Goal: Complete application form

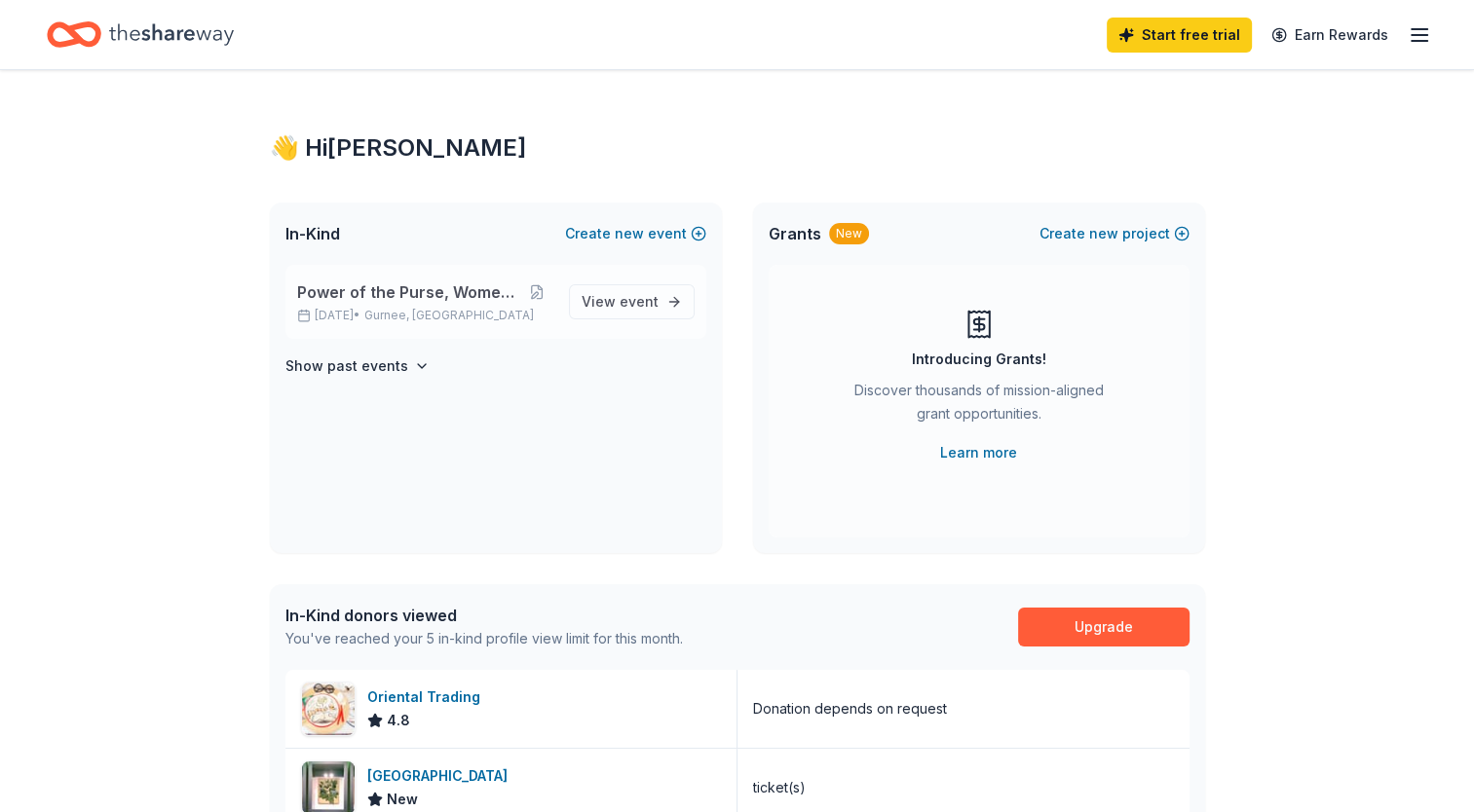
click at [461, 299] on span "Power of the Purse, Women United" at bounding box center [409, 293] width 225 height 24
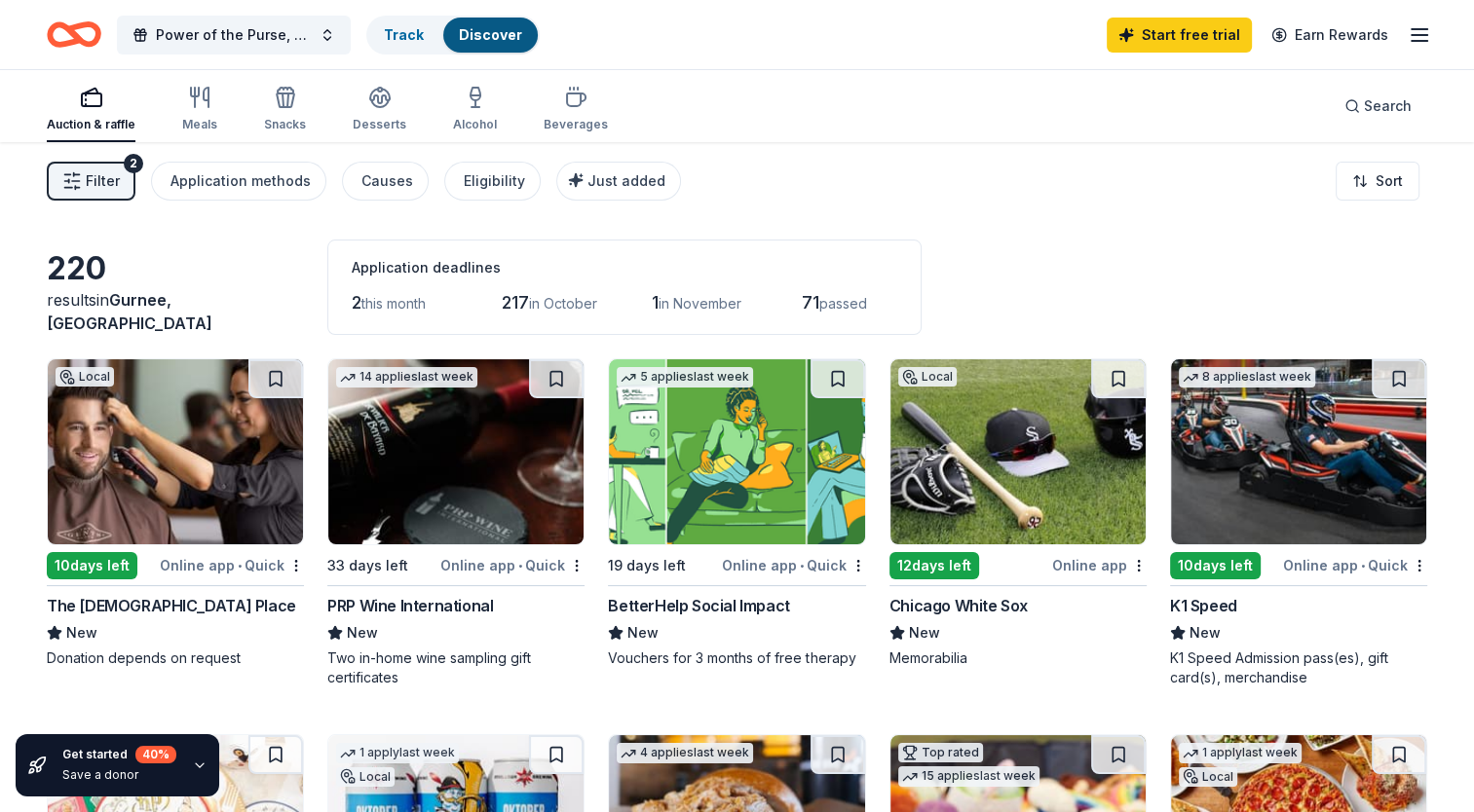
click at [413, 528] on img at bounding box center [456, 451] width 255 height 185
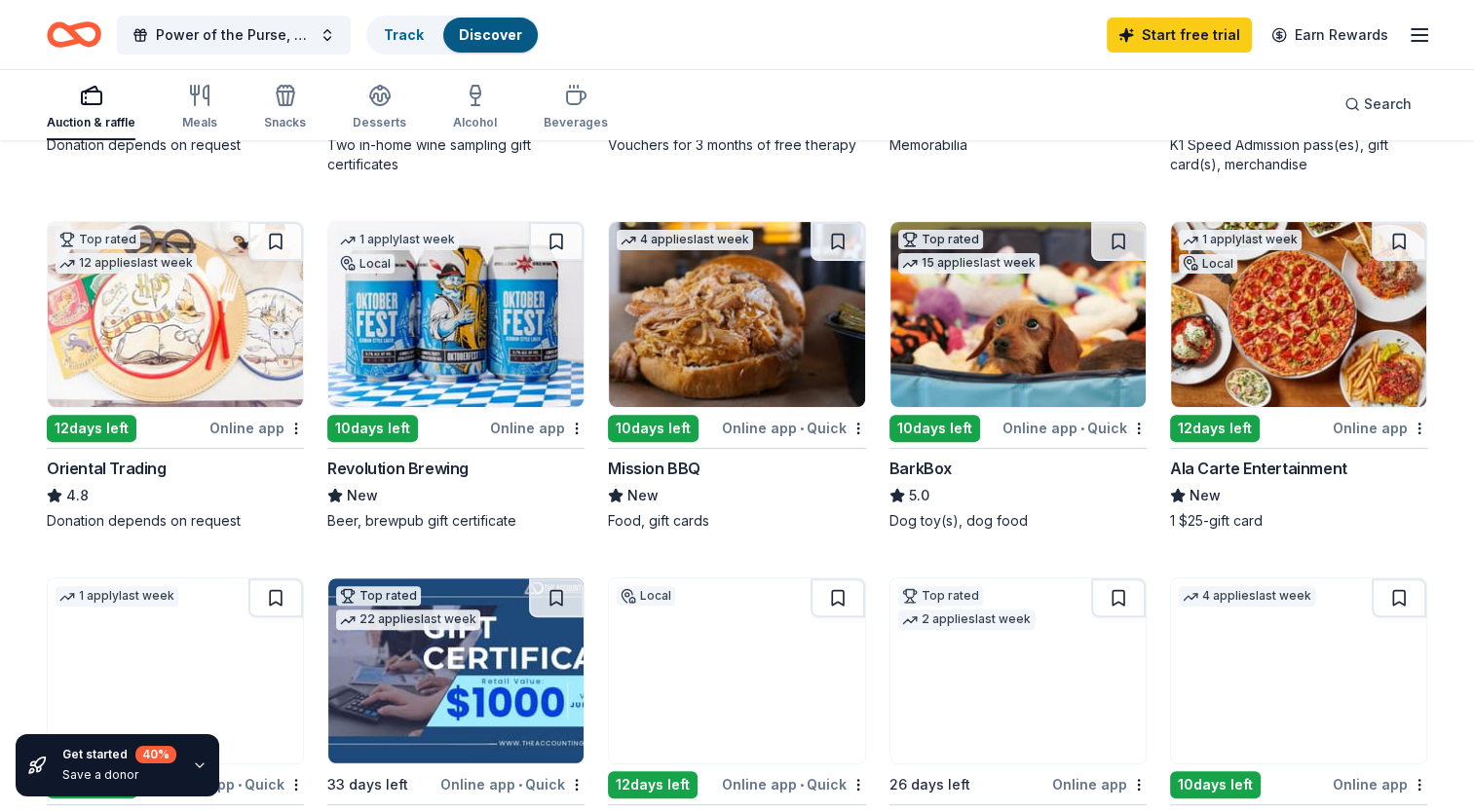
scroll to position [729, 0]
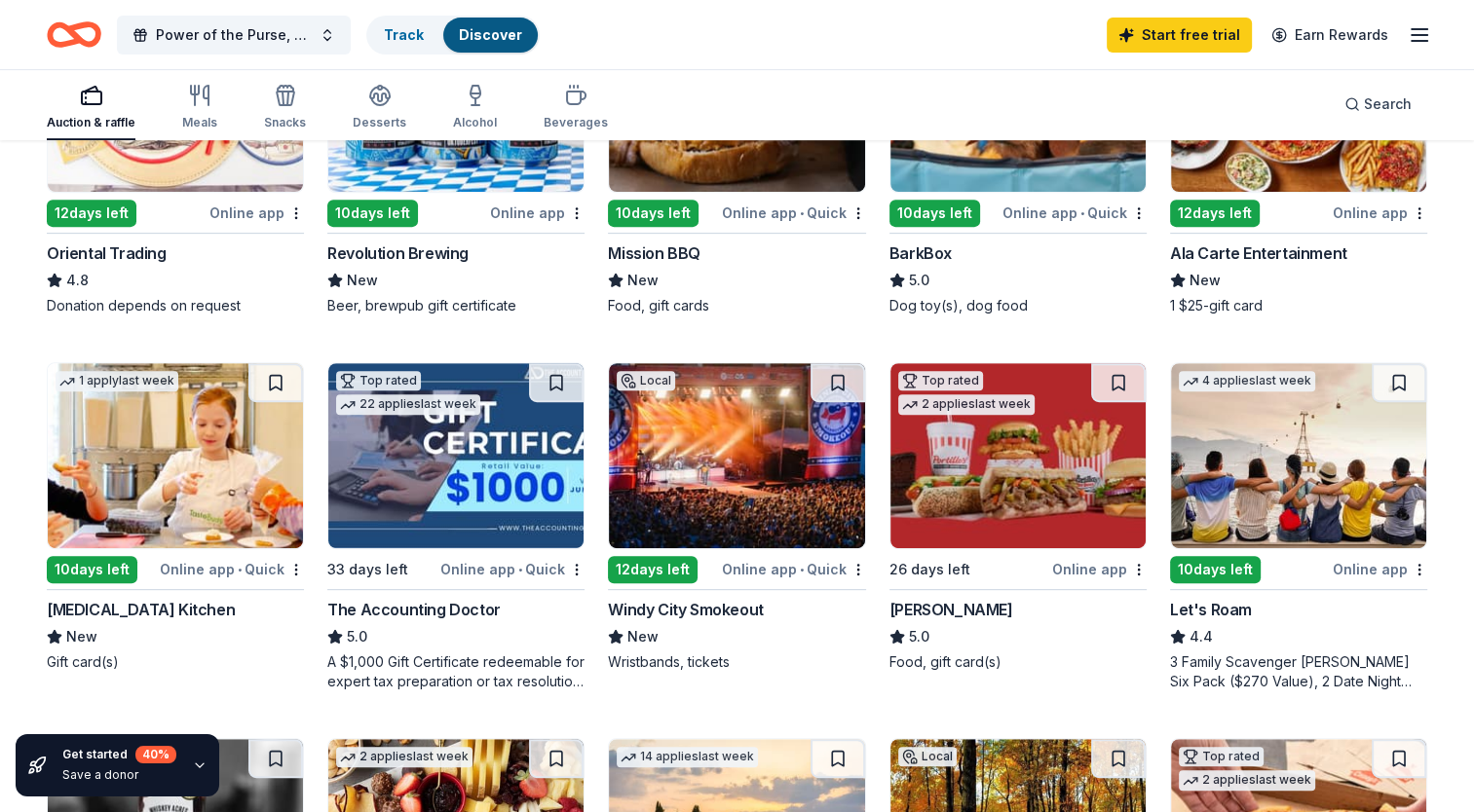
click at [746, 540] on img at bounding box center [737, 455] width 255 height 185
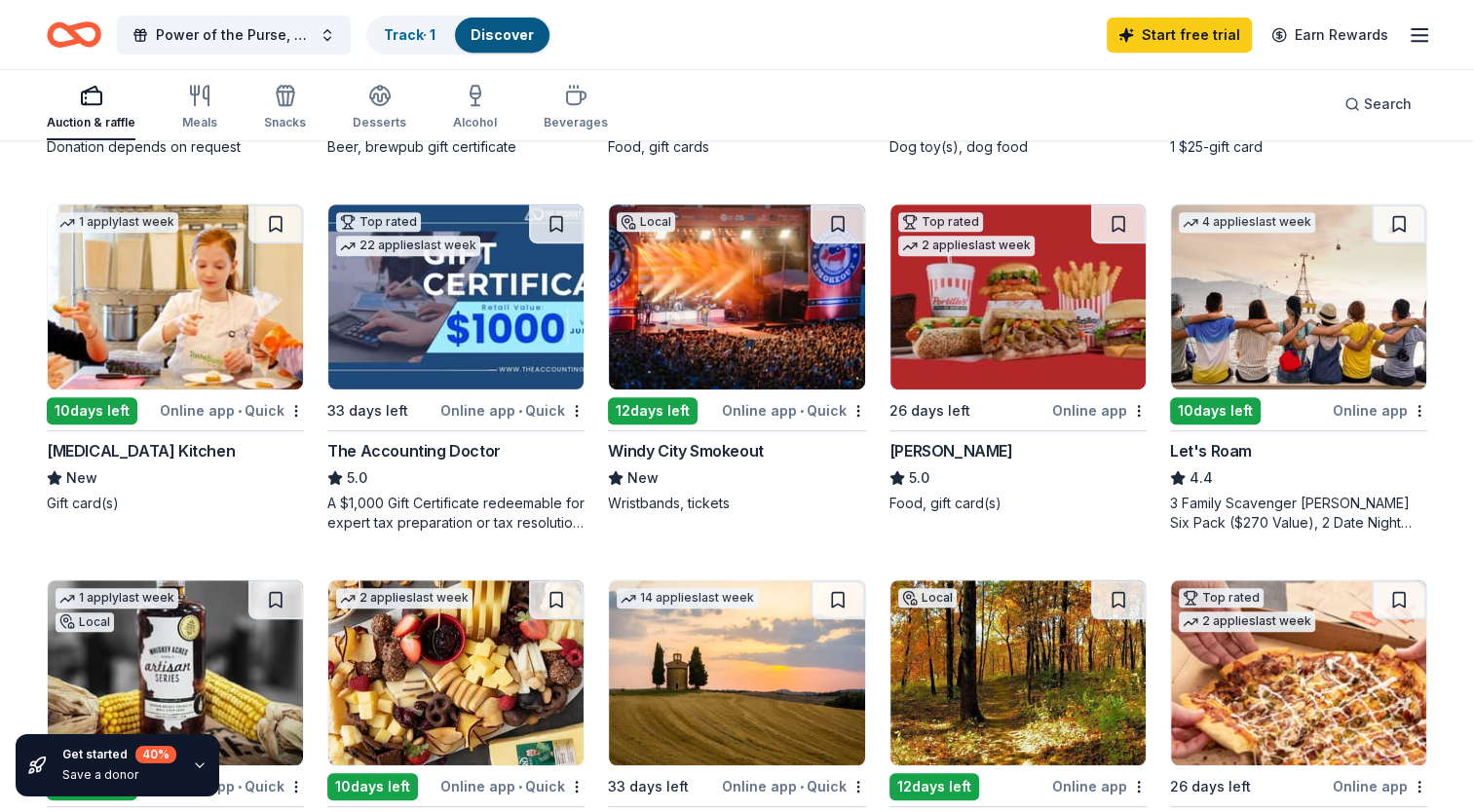
scroll to position [888, 0]
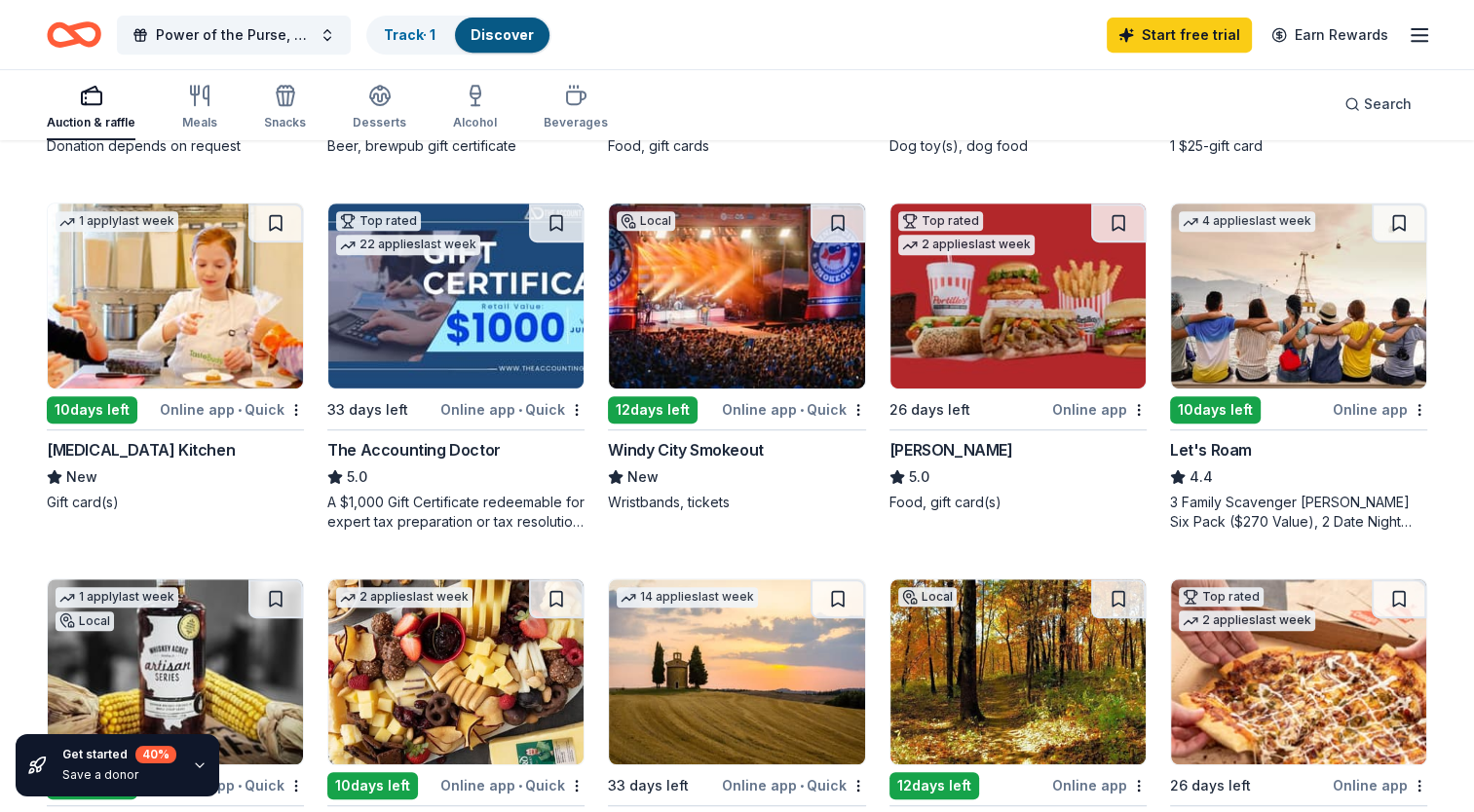
click at [691, 360] on img at bounding box center [737, 296] width 255 height 185
click at [764, 406] on div "Online app • Quick" at bounding box center [794, 409] width 144 height 25
click at [698, 333] on img at bounding box center [737, 296] width 255 height 185
click at [712, 356] on img at bounding box center [737, 296] width 255 height 185
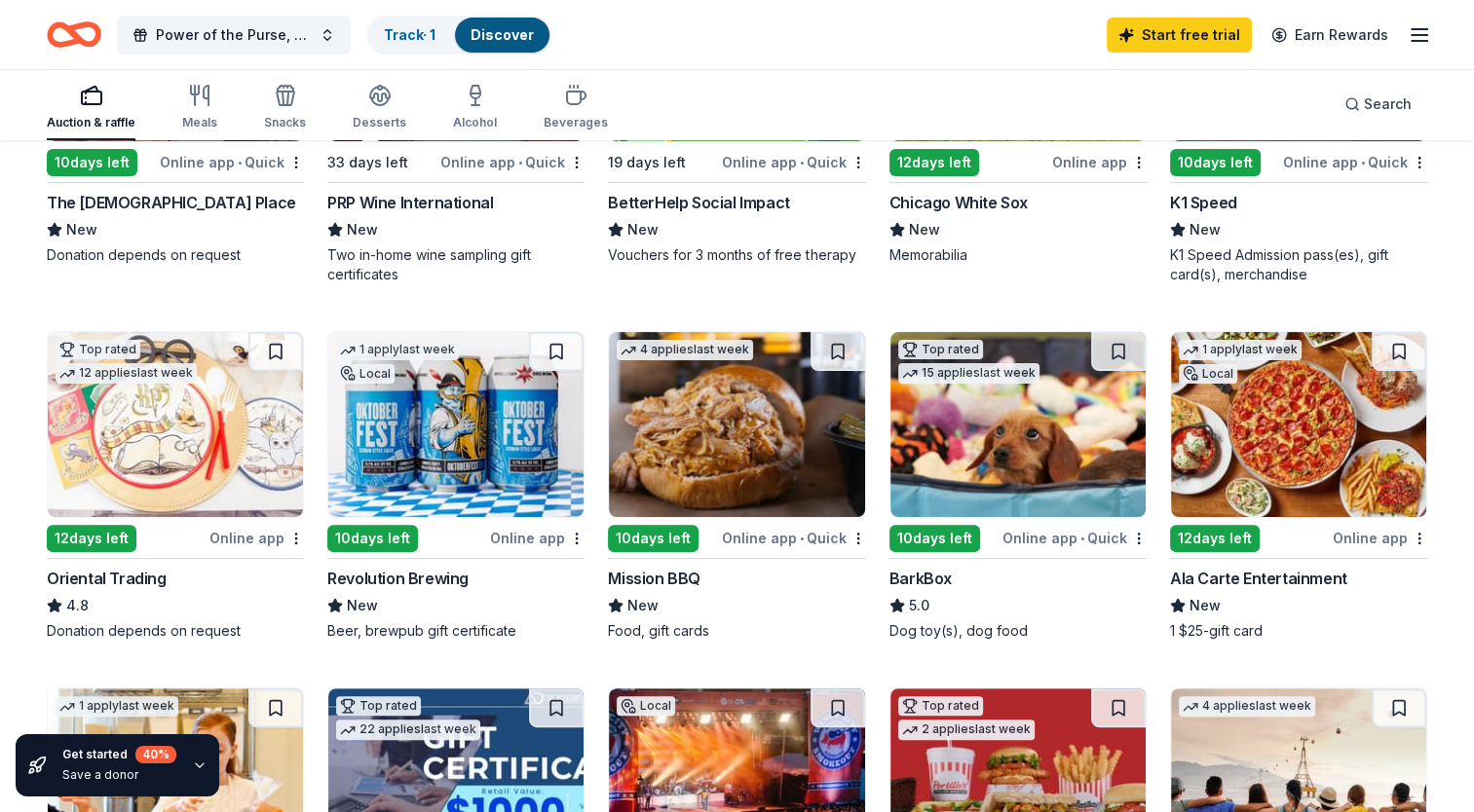
scroll to position [173, 0]
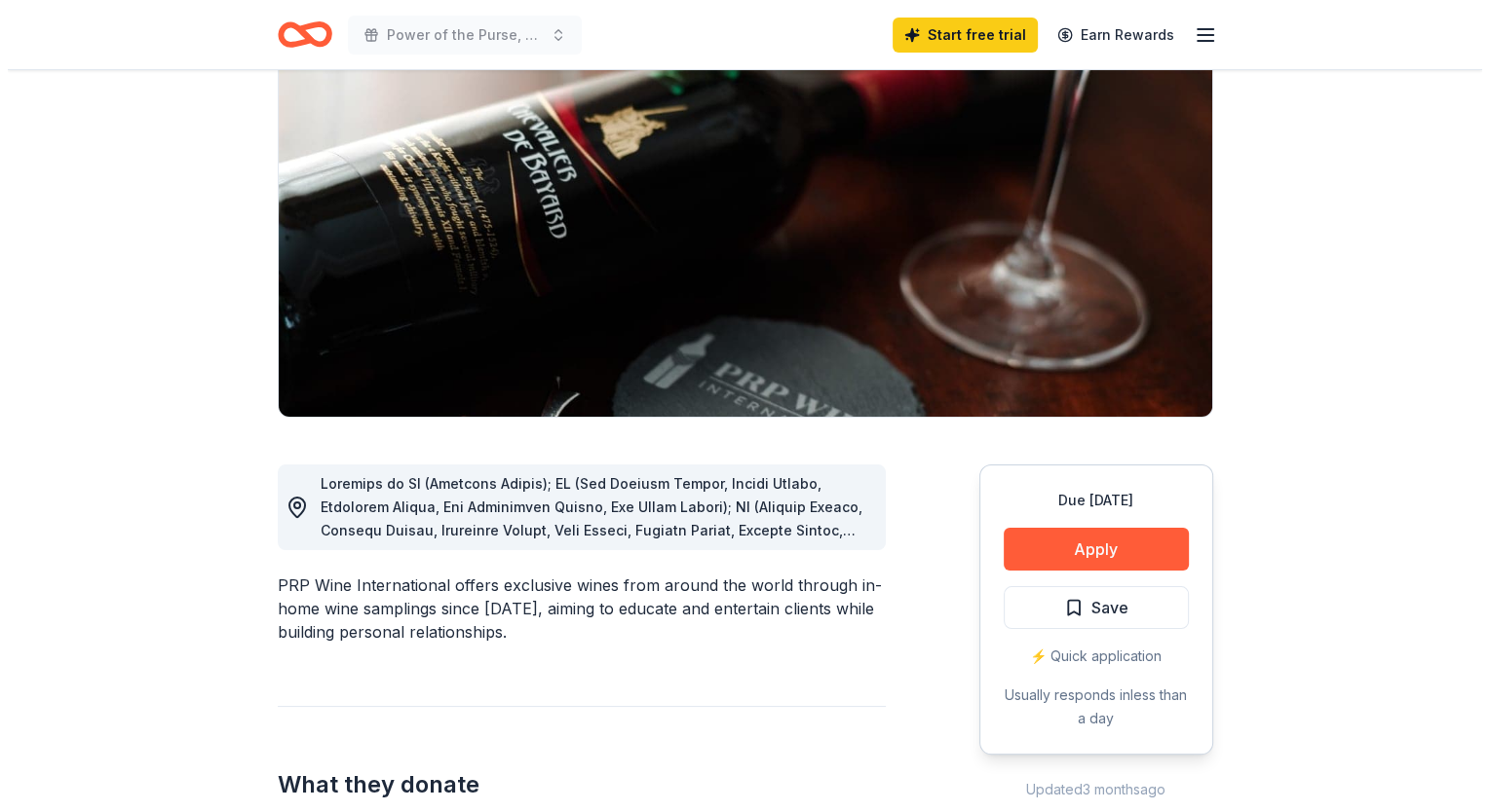
scroll to position [374, 0]
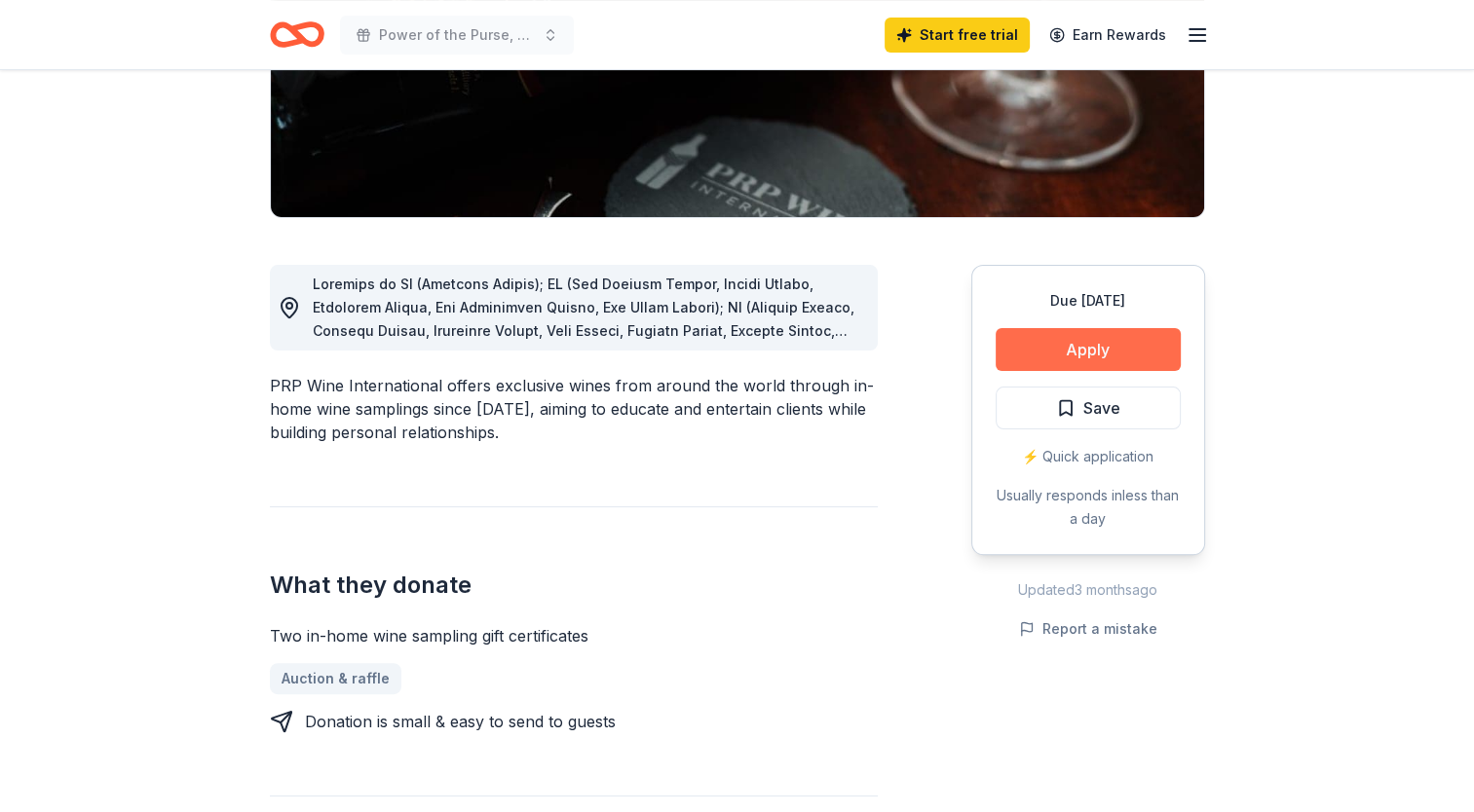
click at [1050, 352] on button "Apply" at bounding box center [1087, 349] width 185 height 43
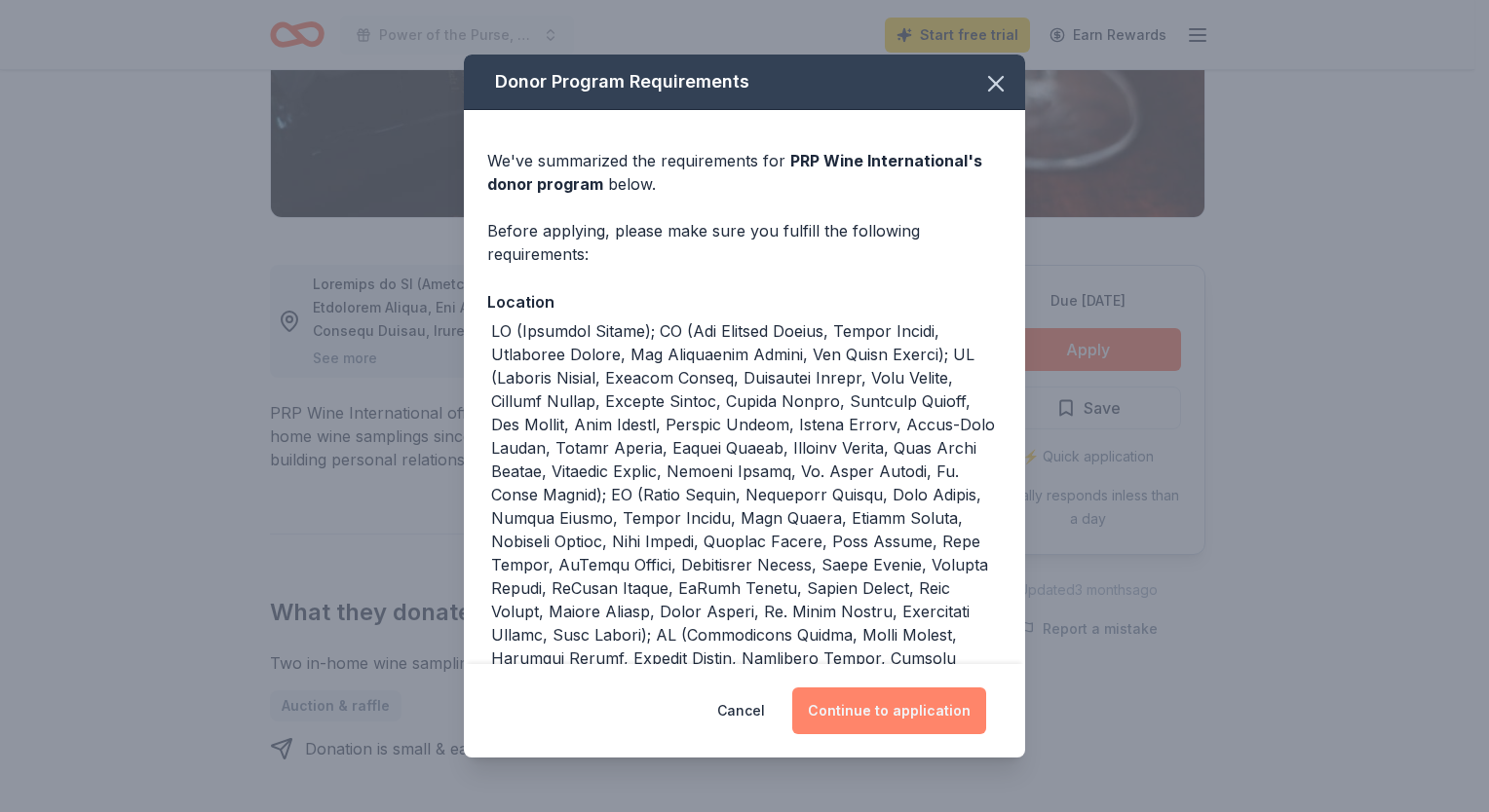
click at [821, 718] on button "Continue to application" at bounding box center [889, 710] width 194 height 46
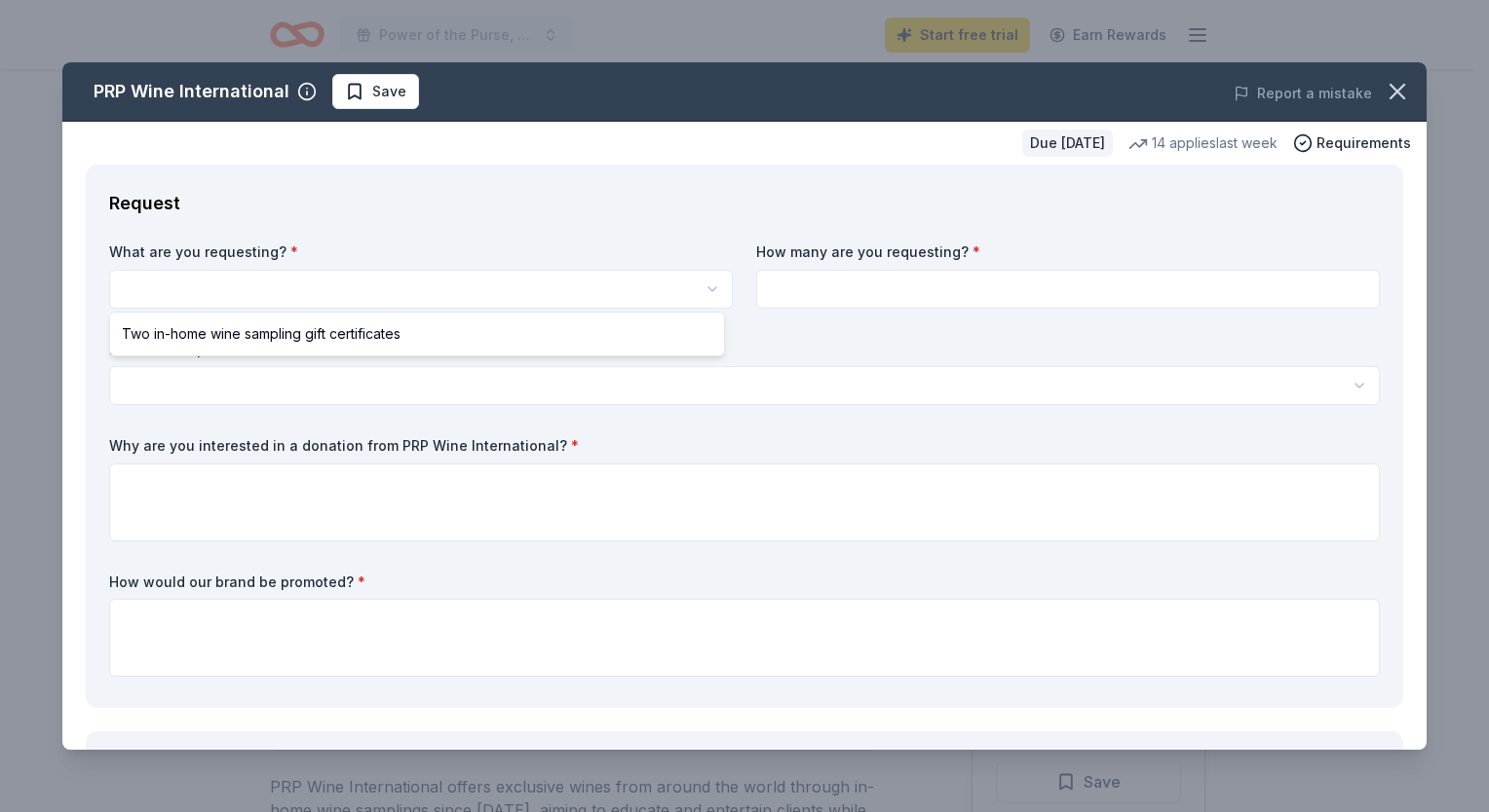
scroll to position [0, 0]
click at [347, 287] on html "Power of the Purse, Women United Start free trial Earn Rewards Due in 33 days S…" at bounding box center [744, 406] width 1489 height 812
select select "Two in-home wine sampling gift certificates"
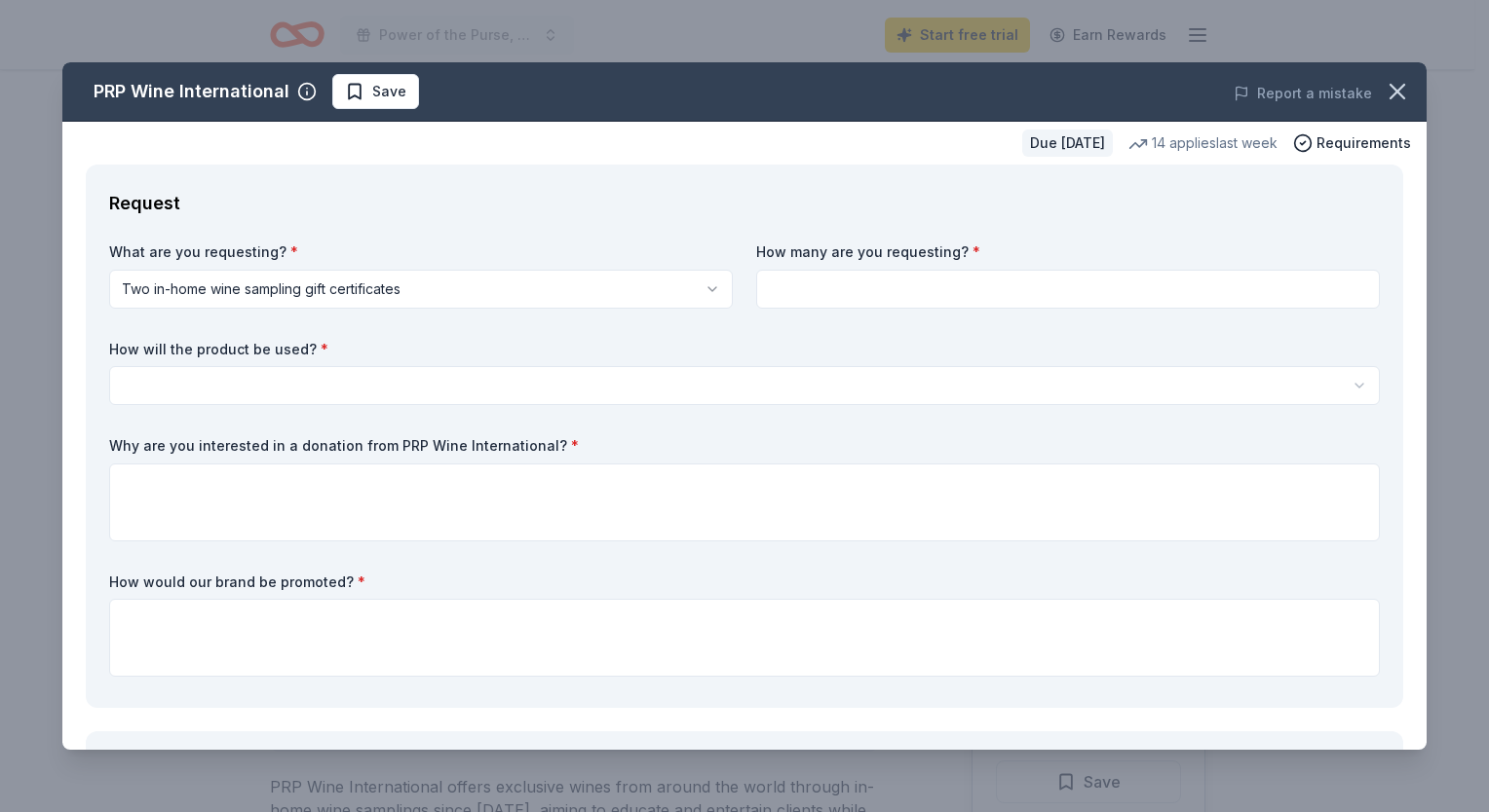
click at [785, 284] on input at bounding box center [1068, 289] width 623 height 39
type input "2"
click at [692, 380] on html "Power of the Purse, Women United Start free trial Earn Rewards Due in 33 days S…" at bounding box center [744, 406] width 1489 height 812
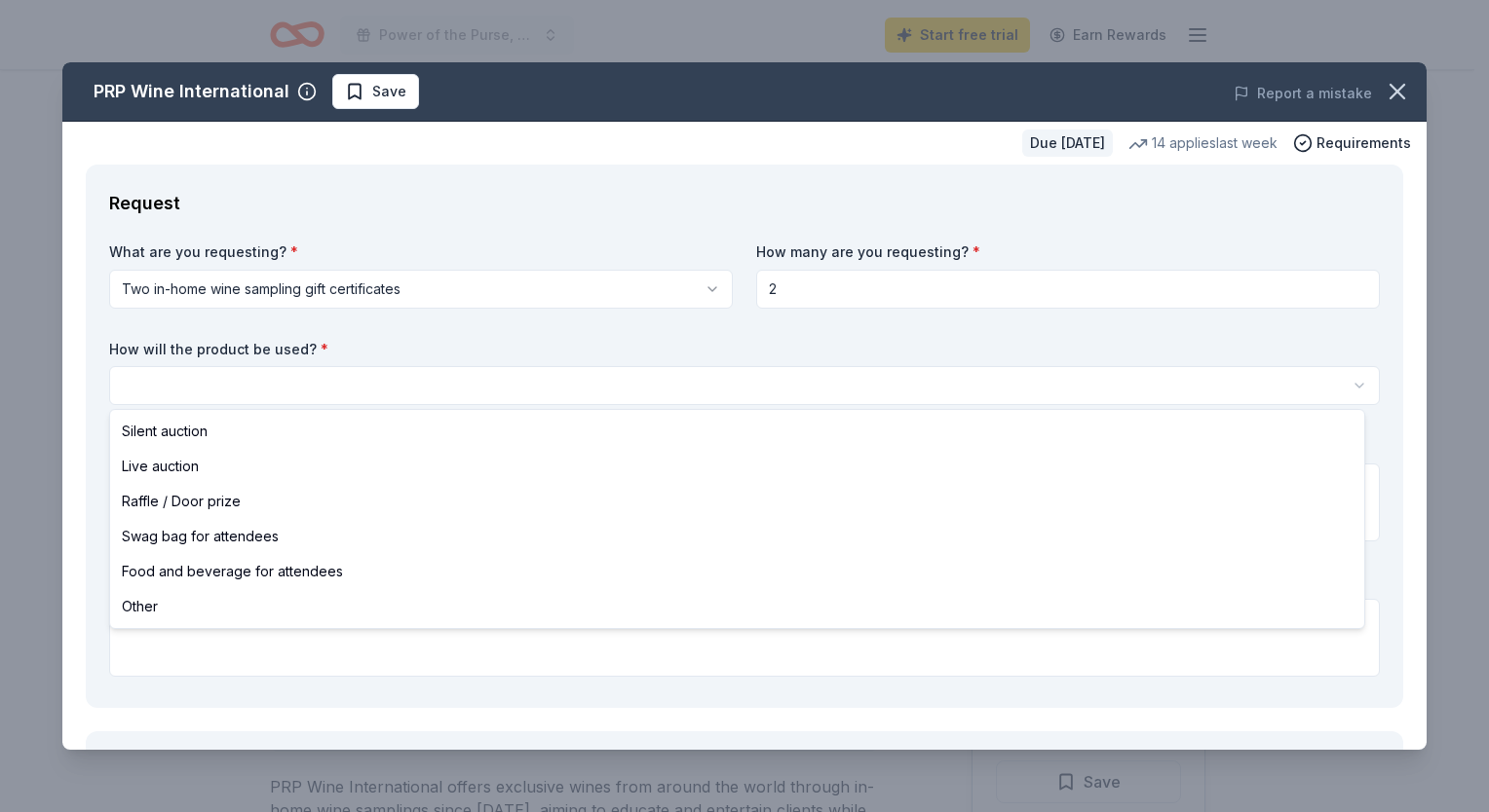
select select "silentAuction"
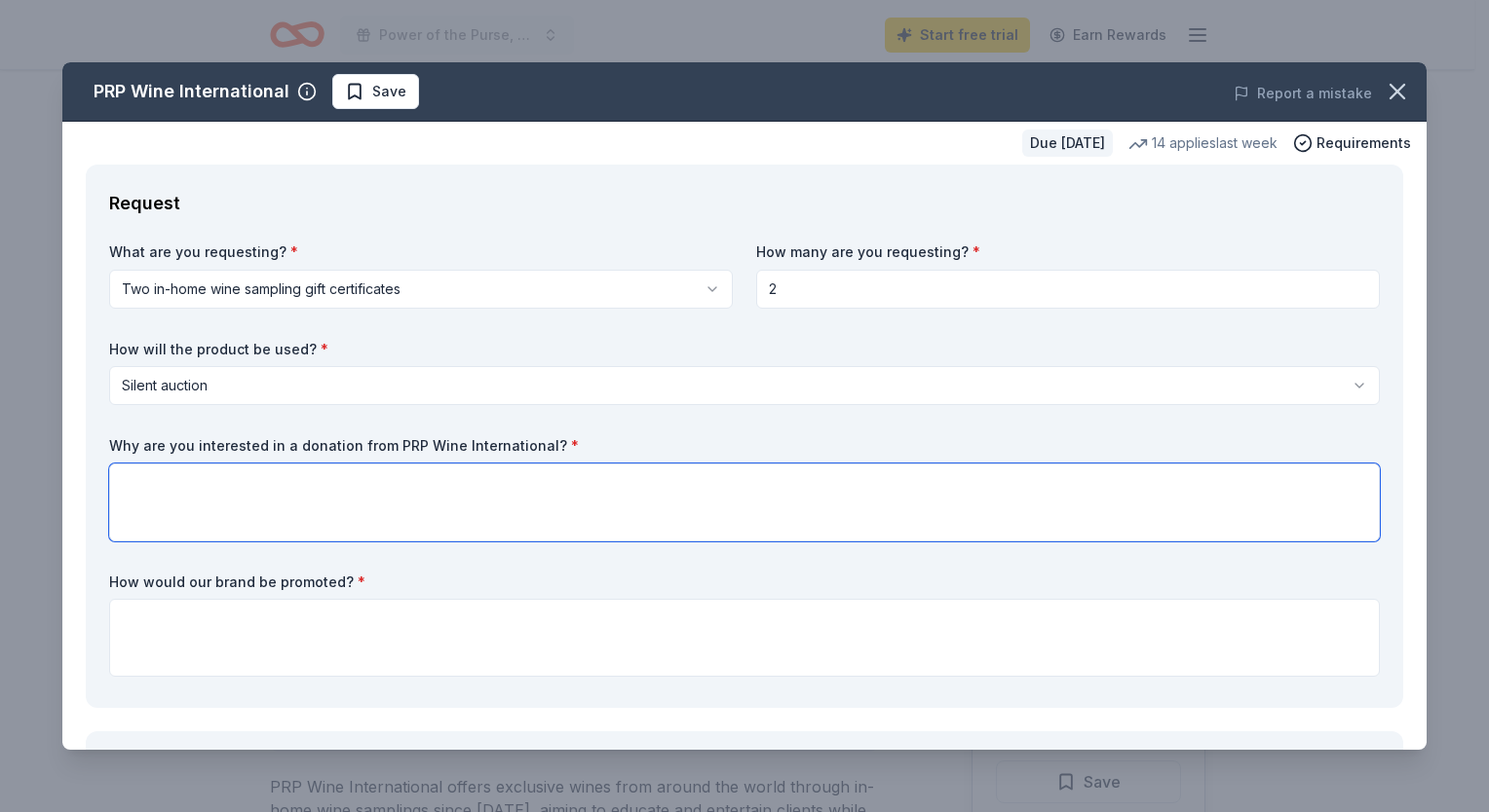
click at [382, 493] on textarea at bounding box center [744, 502] width 1270 height 78
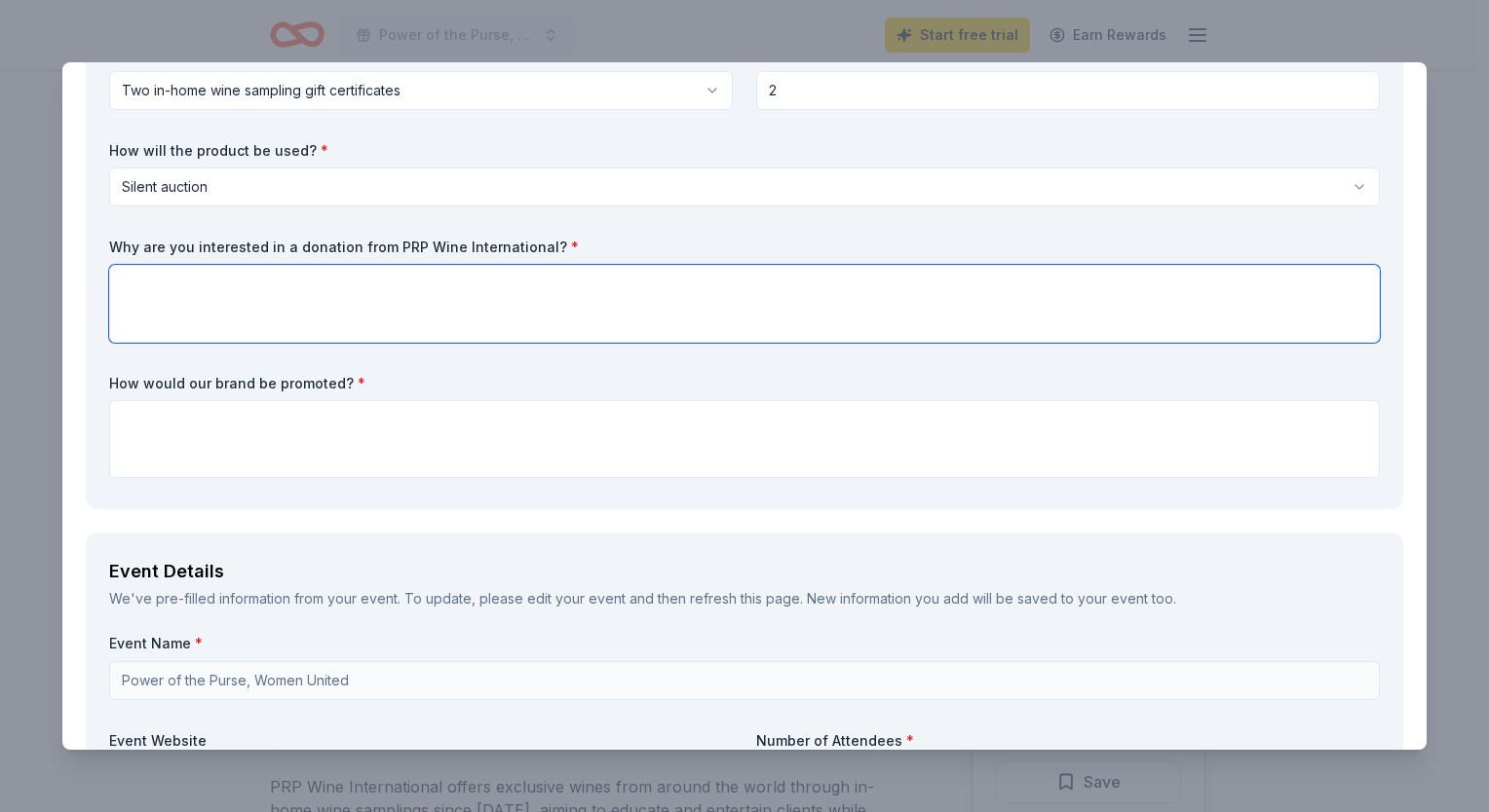
scroll to position [205, 0]
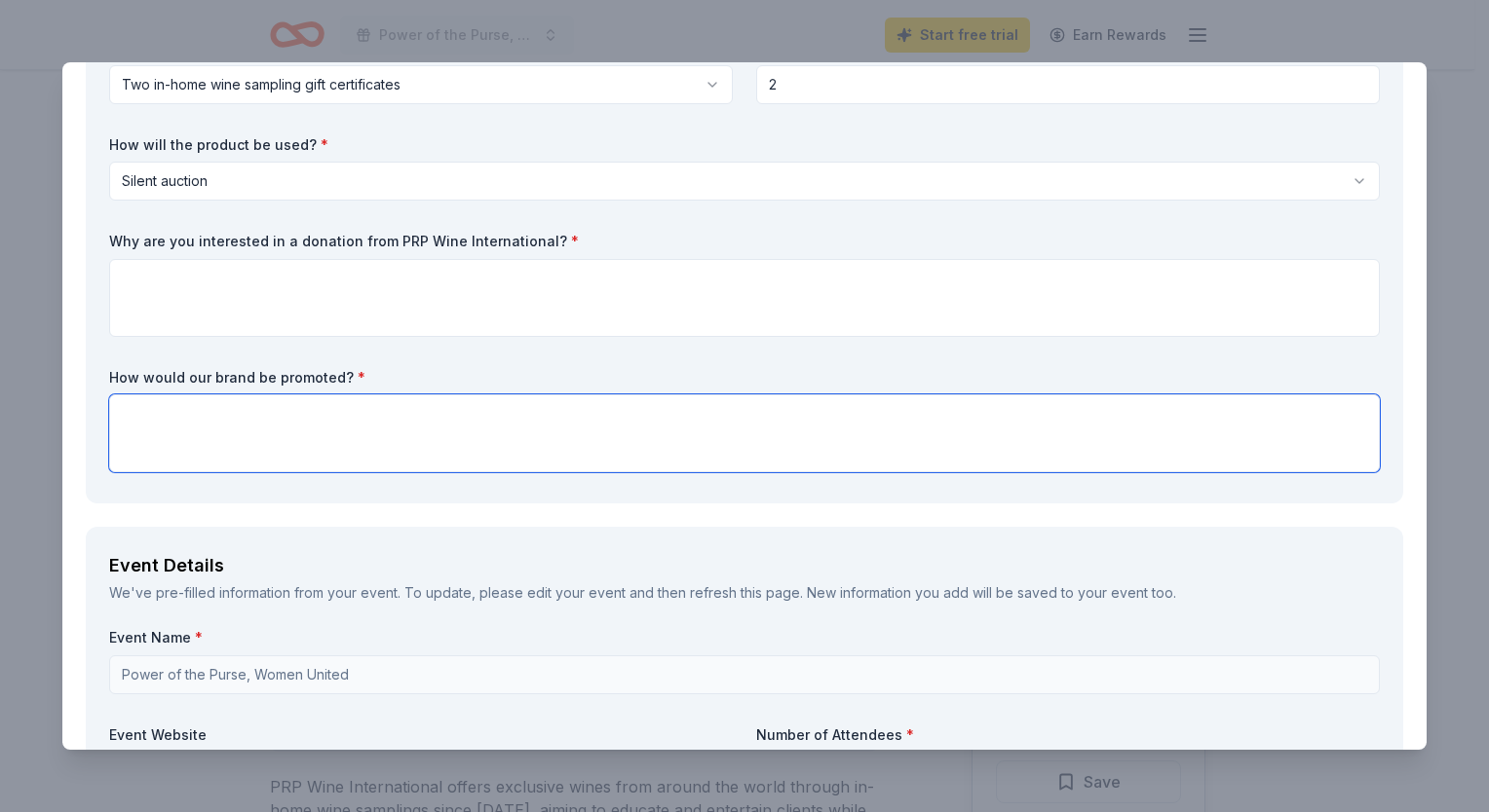
click at [363, 409] on textarea at bounding box center [744, 433] width 1270 height 78
type textarea "On our event site and communications and signage at the event."
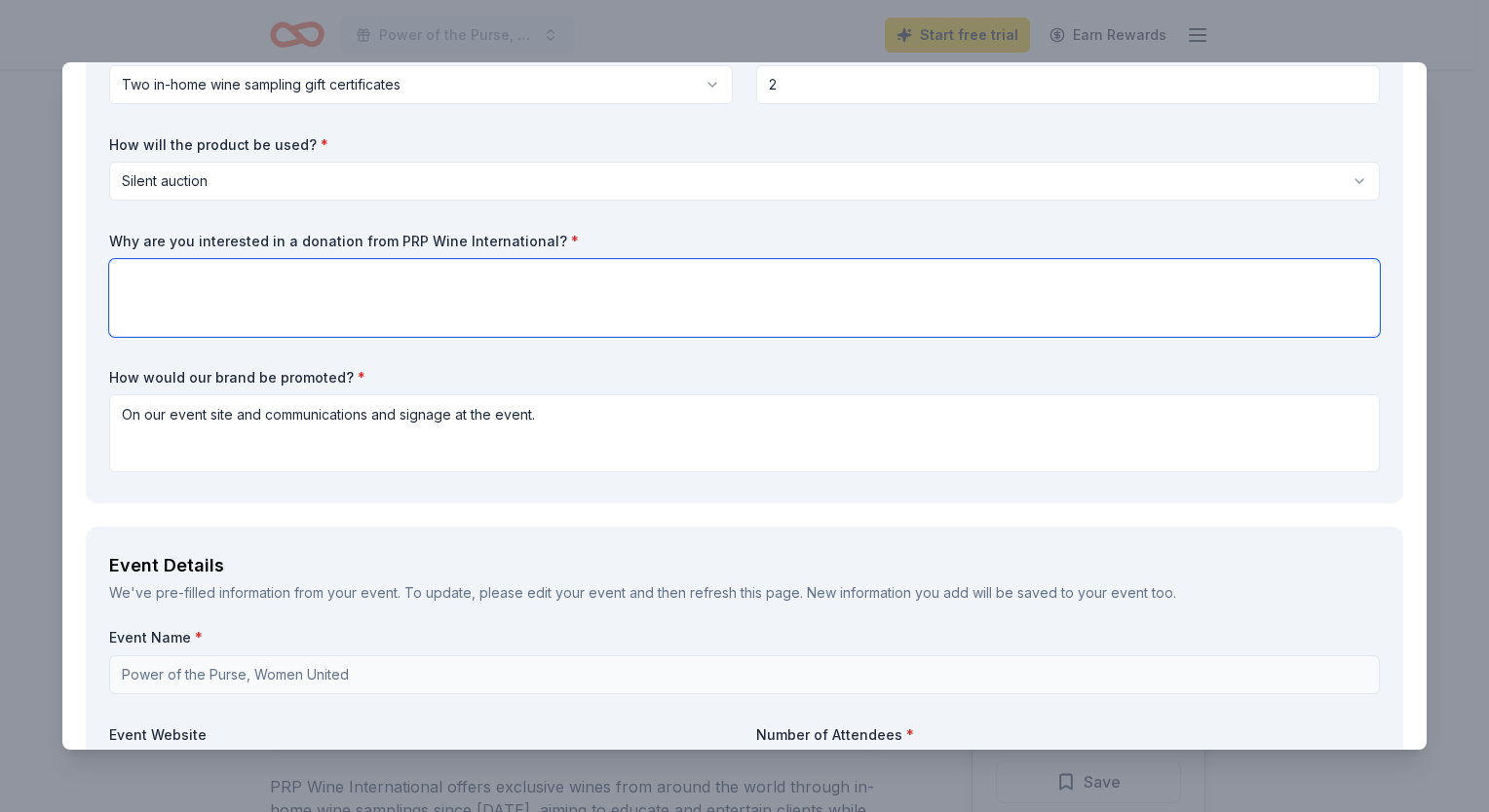
click at [284, 306] on textarea at bounding box center [744, 298] width 1270 height 78
click at [264, 279] on textarea at bounding box center [744, 298] width 1270 height 78
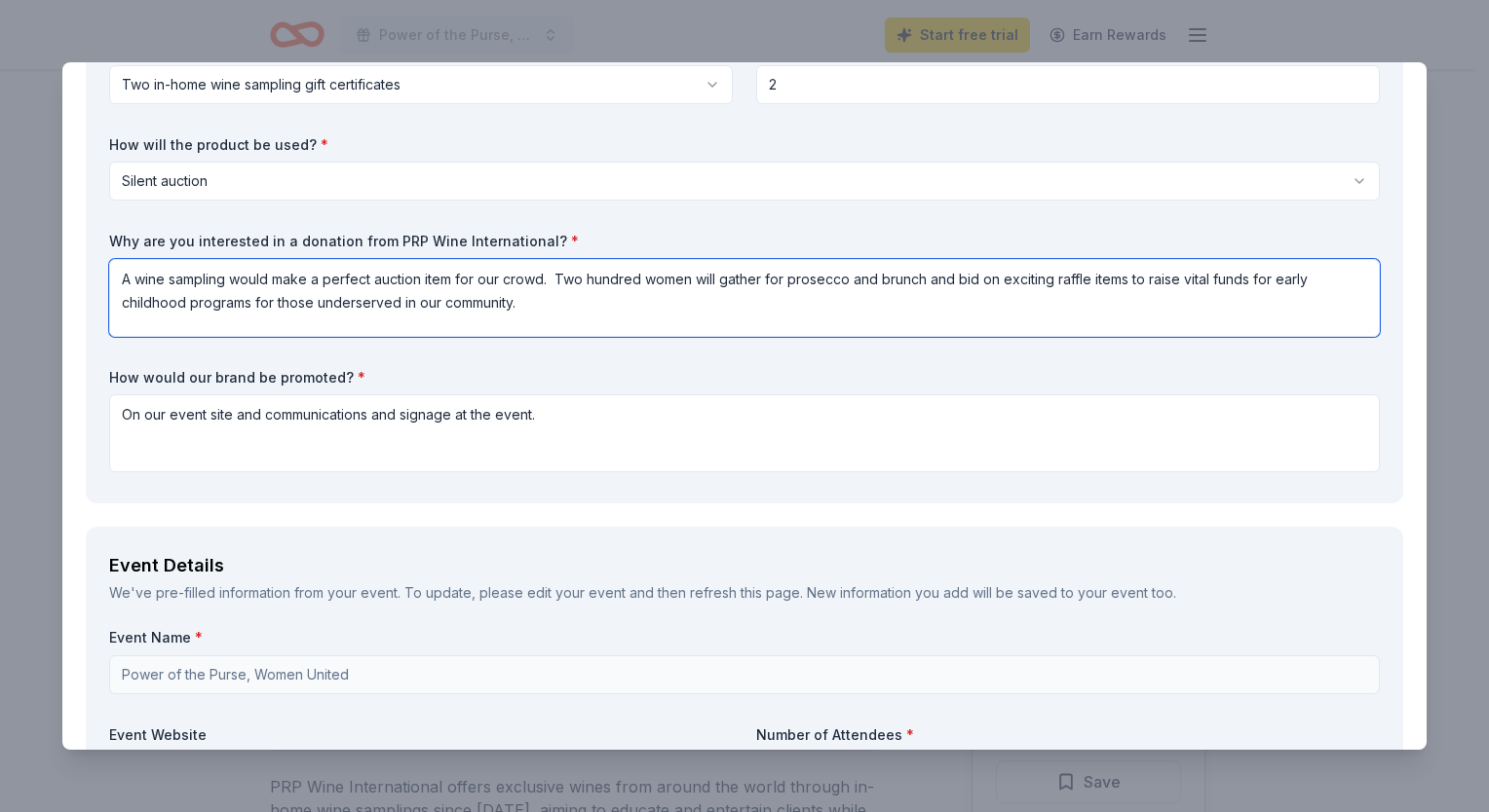
type textarea "A wine sampling would make a perfect auction item for our crowd. Two hundred wo…"
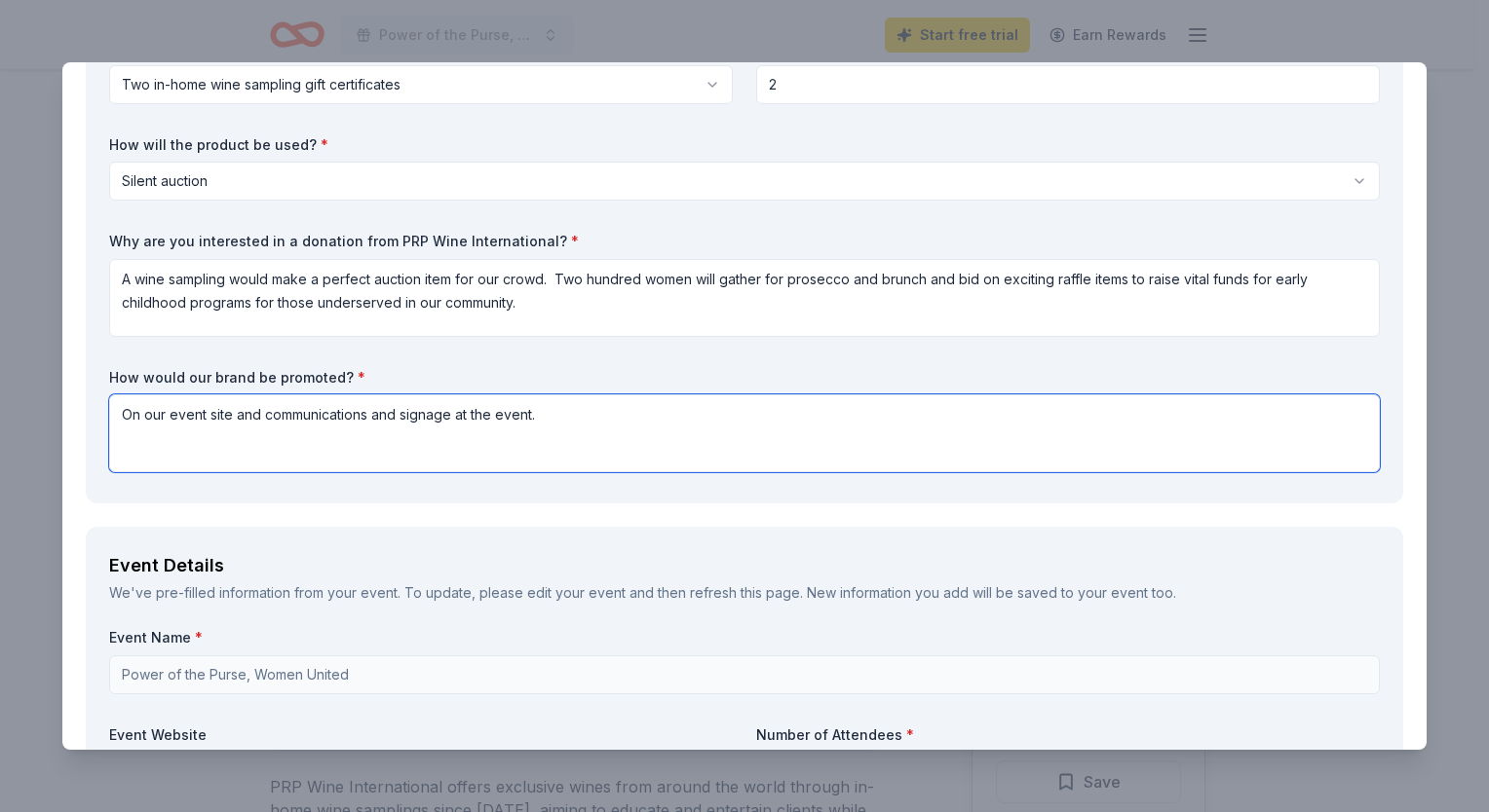
click at [269, 461] on textarea "On our event site and communications and signage at the event." at bounding box center [744, 433] width 1270 height 78
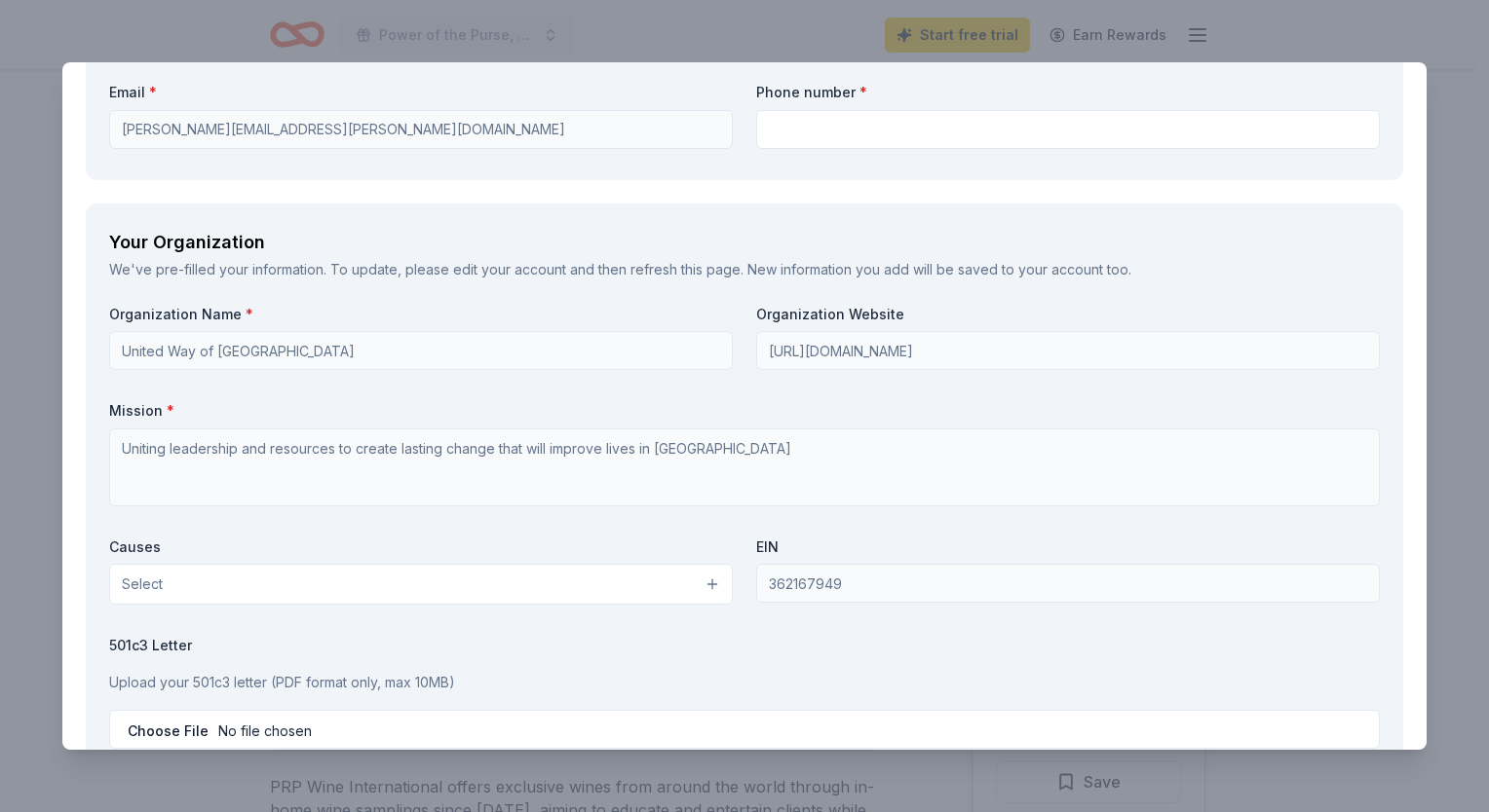
scroll to position [1629, 0]
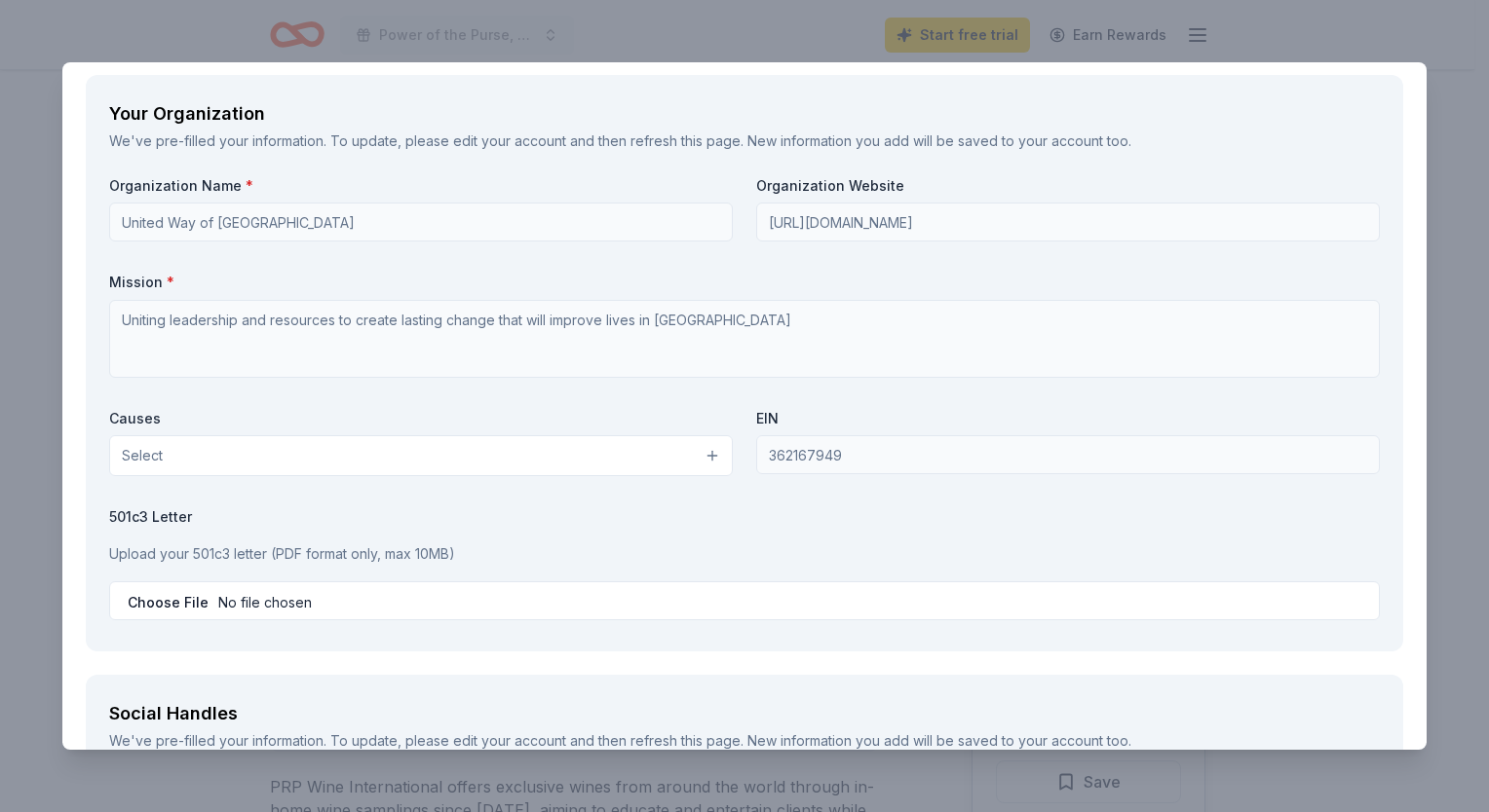
click at [688, 461] on button "Select" at bounding box center [420, 455] width 623 height 41
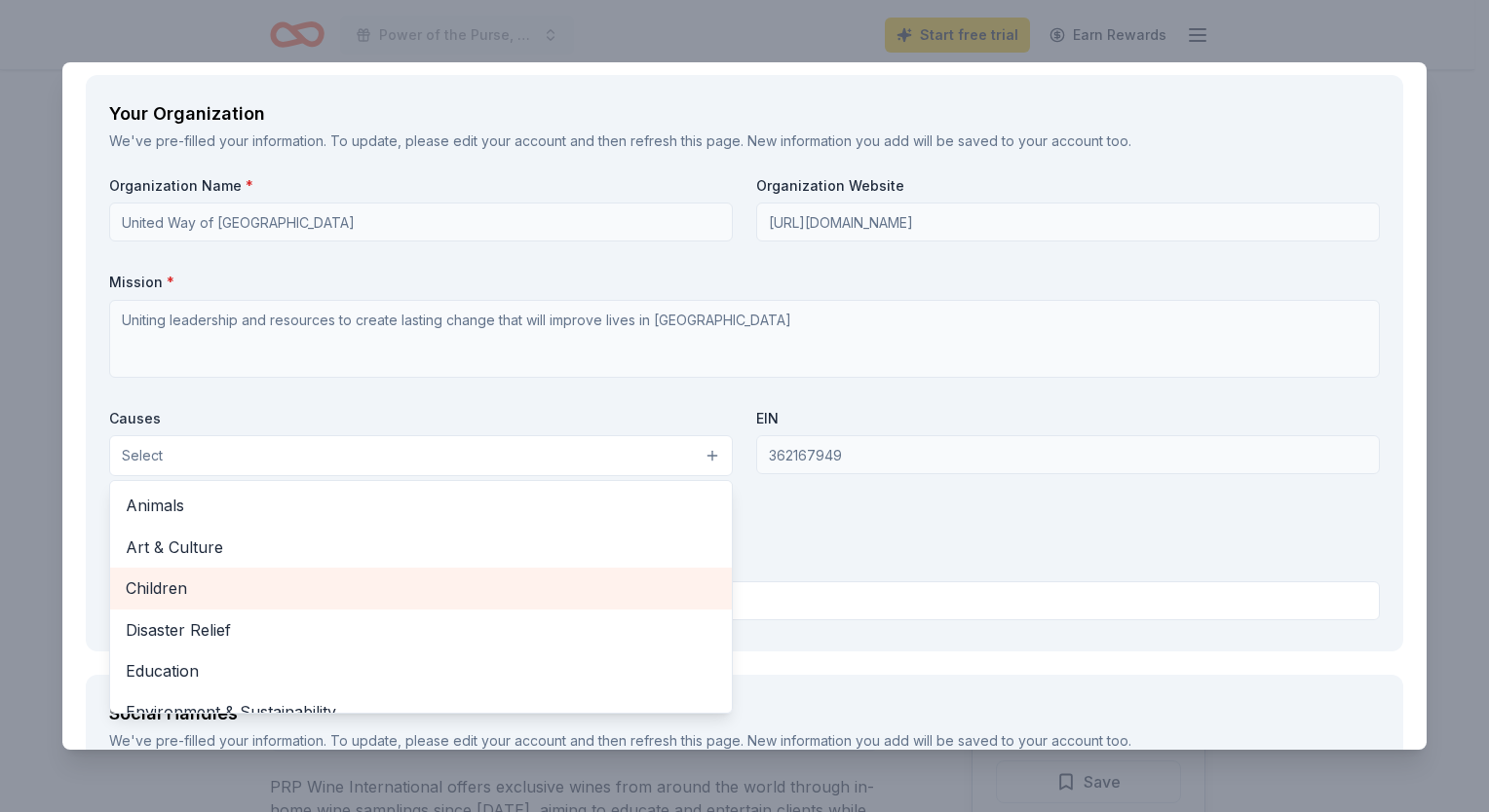
click at [578, 593] on span "Children" at bounding box center [420, 588] width 591 height 26
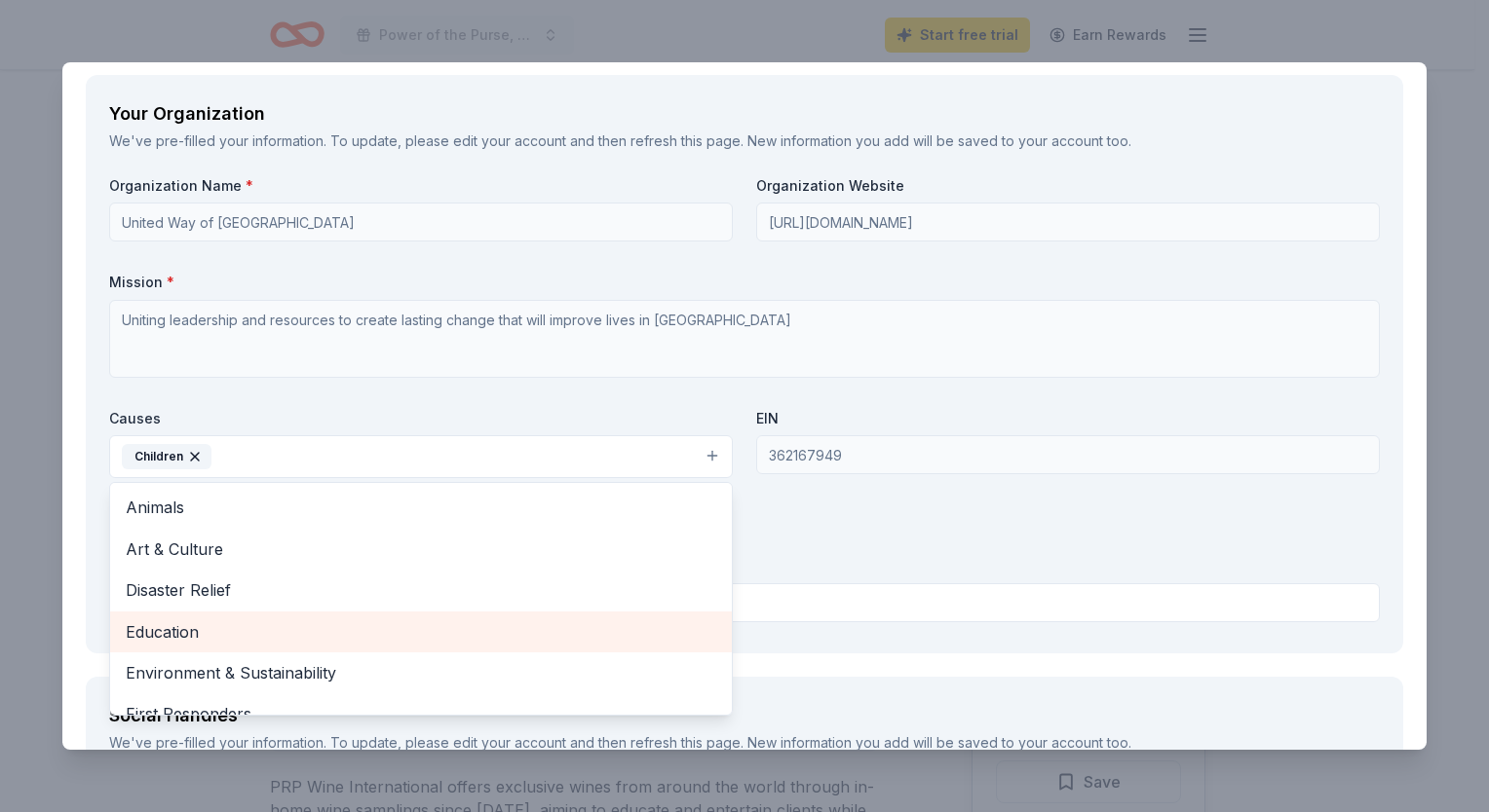
click at [517, 631] on span "Education" at bounding box center [420, 632] width 591 height 26
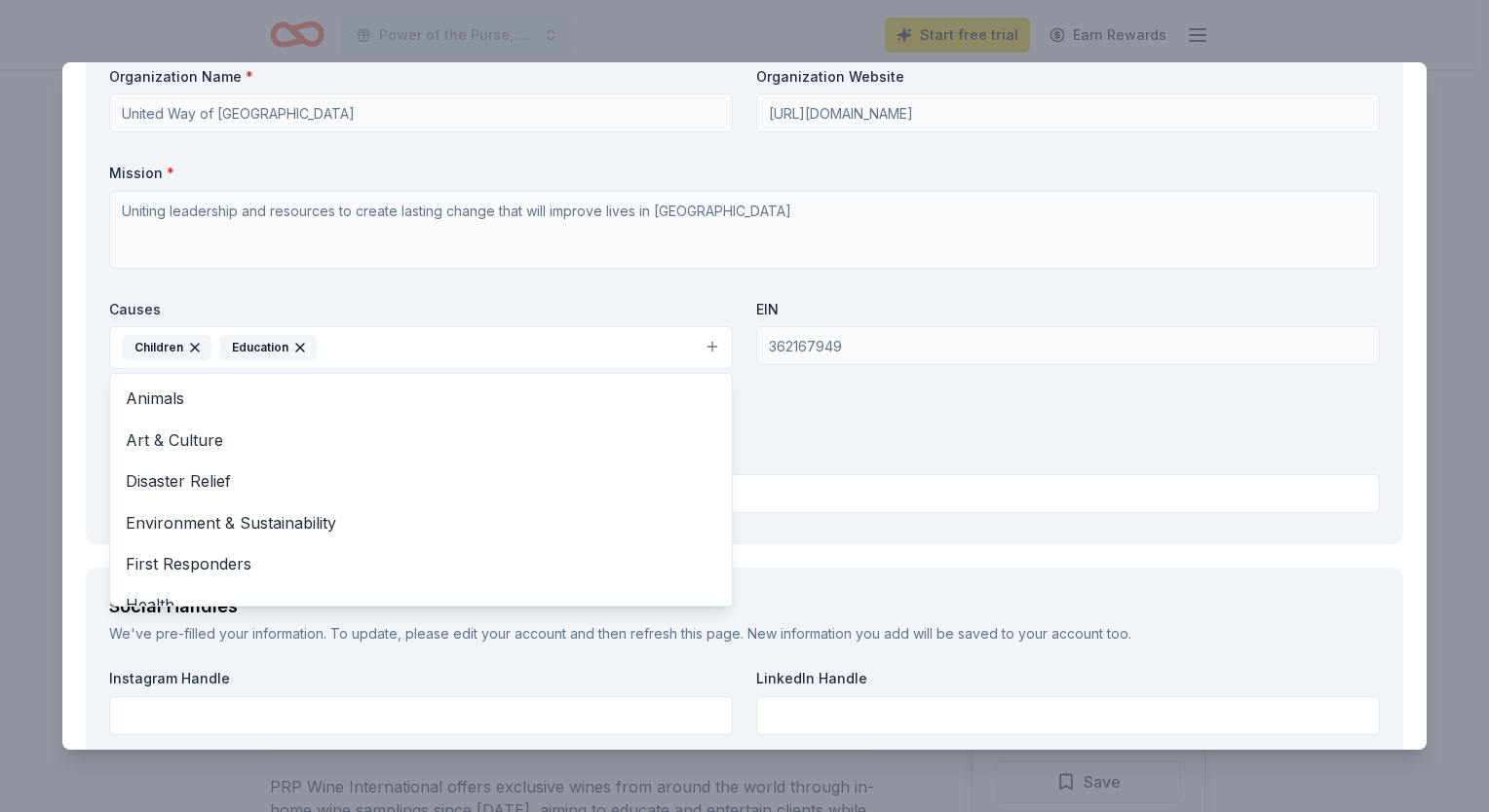
scroll to position [1738, 0]
click at [809, 453] on div "Organization Name * United Way of Lake County Organization Website http://www.l…" at bounding box center [744, 294] width 1270 height 454
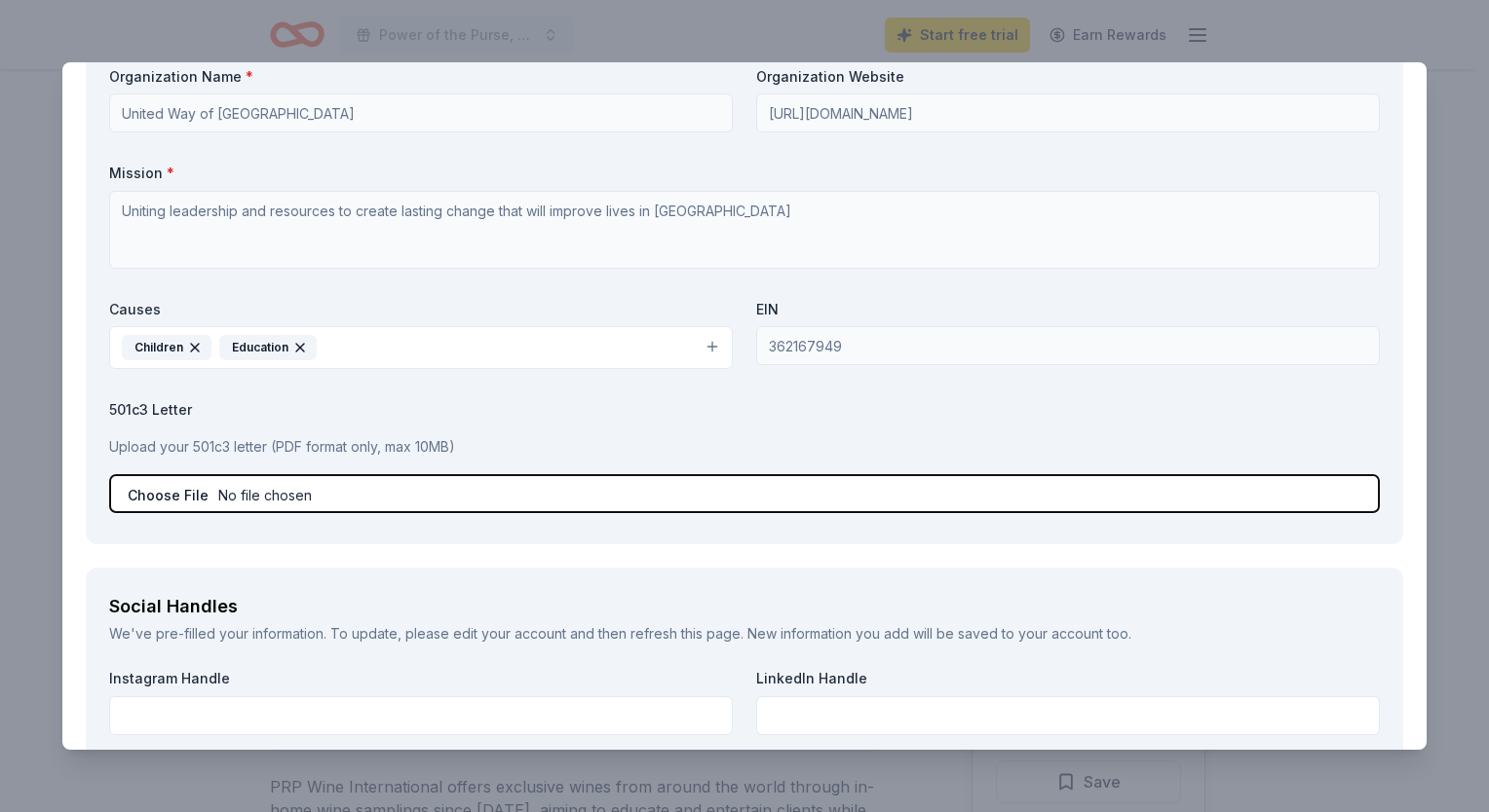
click at [367, 496] on input "file" at bounding box center [744, 494] width 1270 height 39
type input "C:\fakepath\Power of the Purse 2025.pdf"
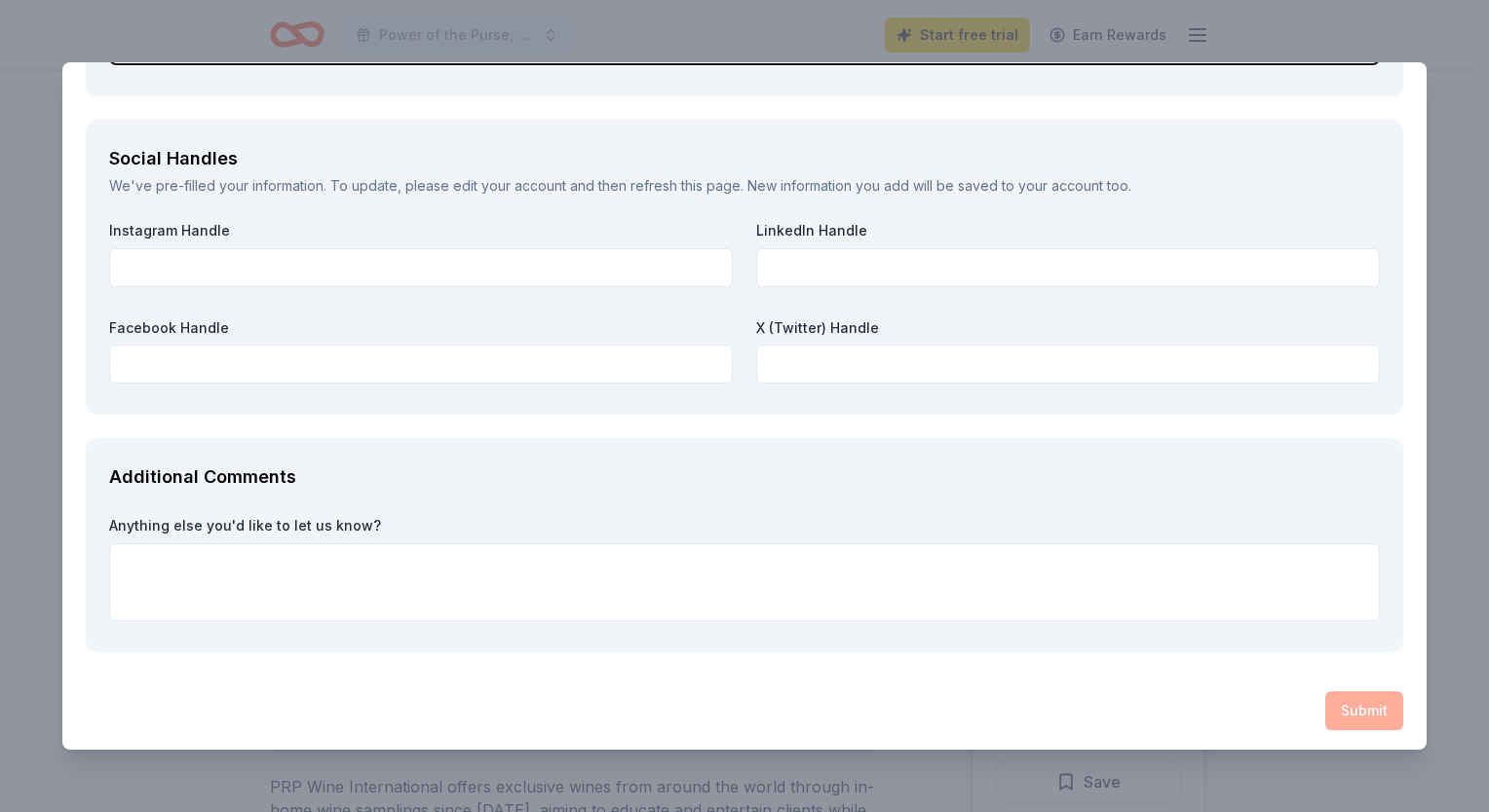
scroll to position [2187, 0]
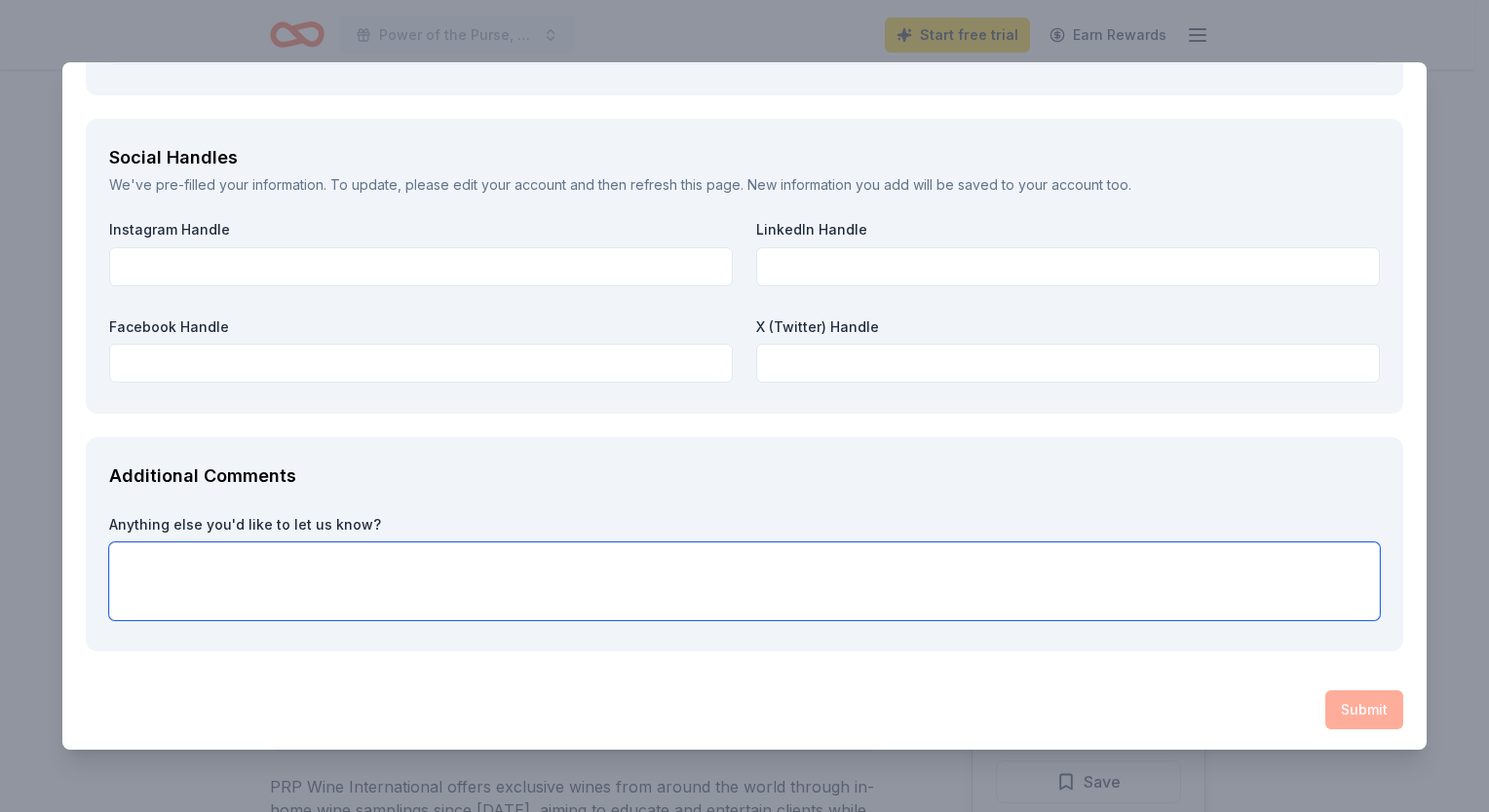
click at [324, 567] on textarea at bounding box center [744, 582] width 1270 height 78
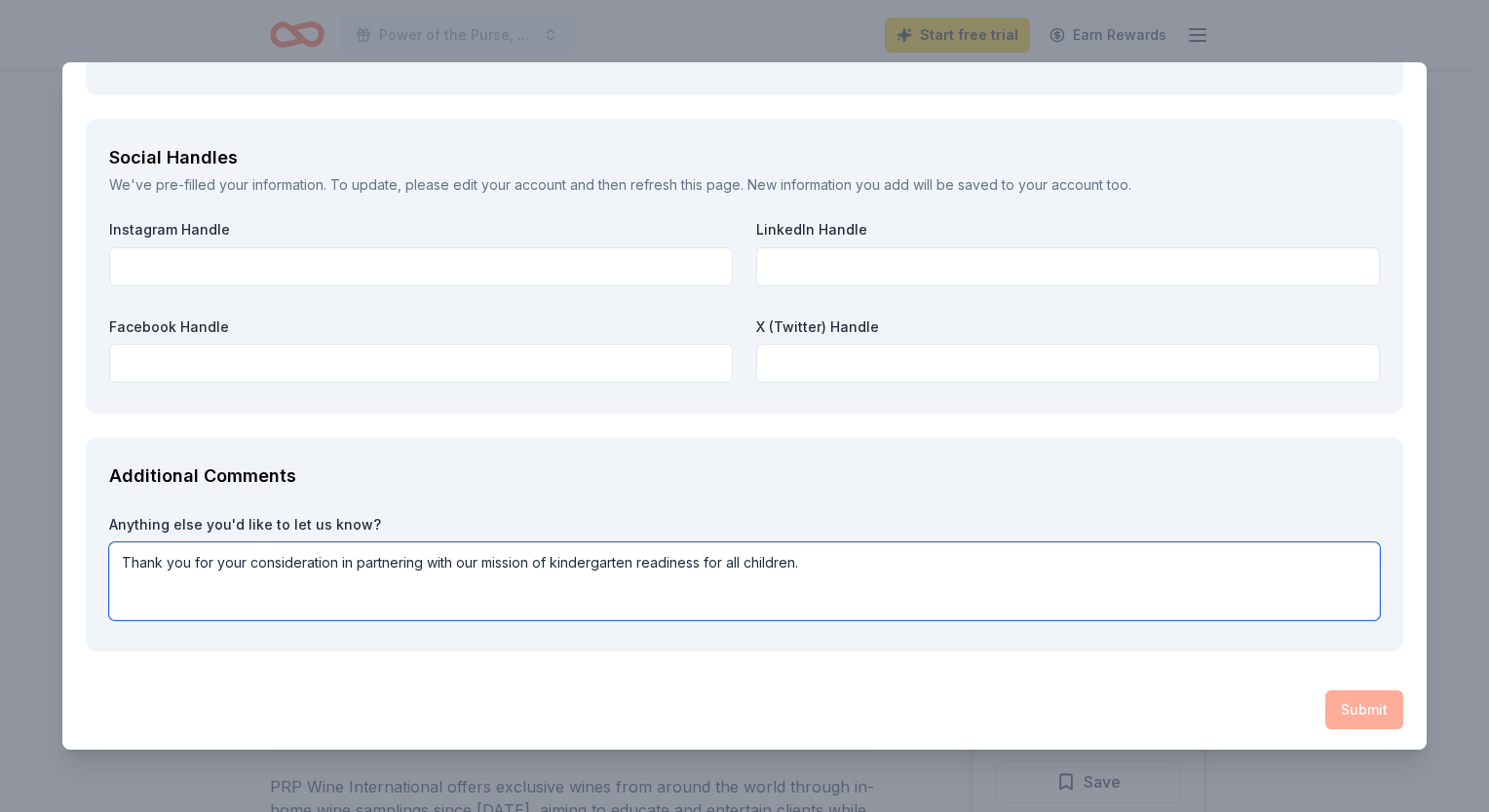
type textarea "Thank you for your consideration in partnering with our mission of kindergarten…"
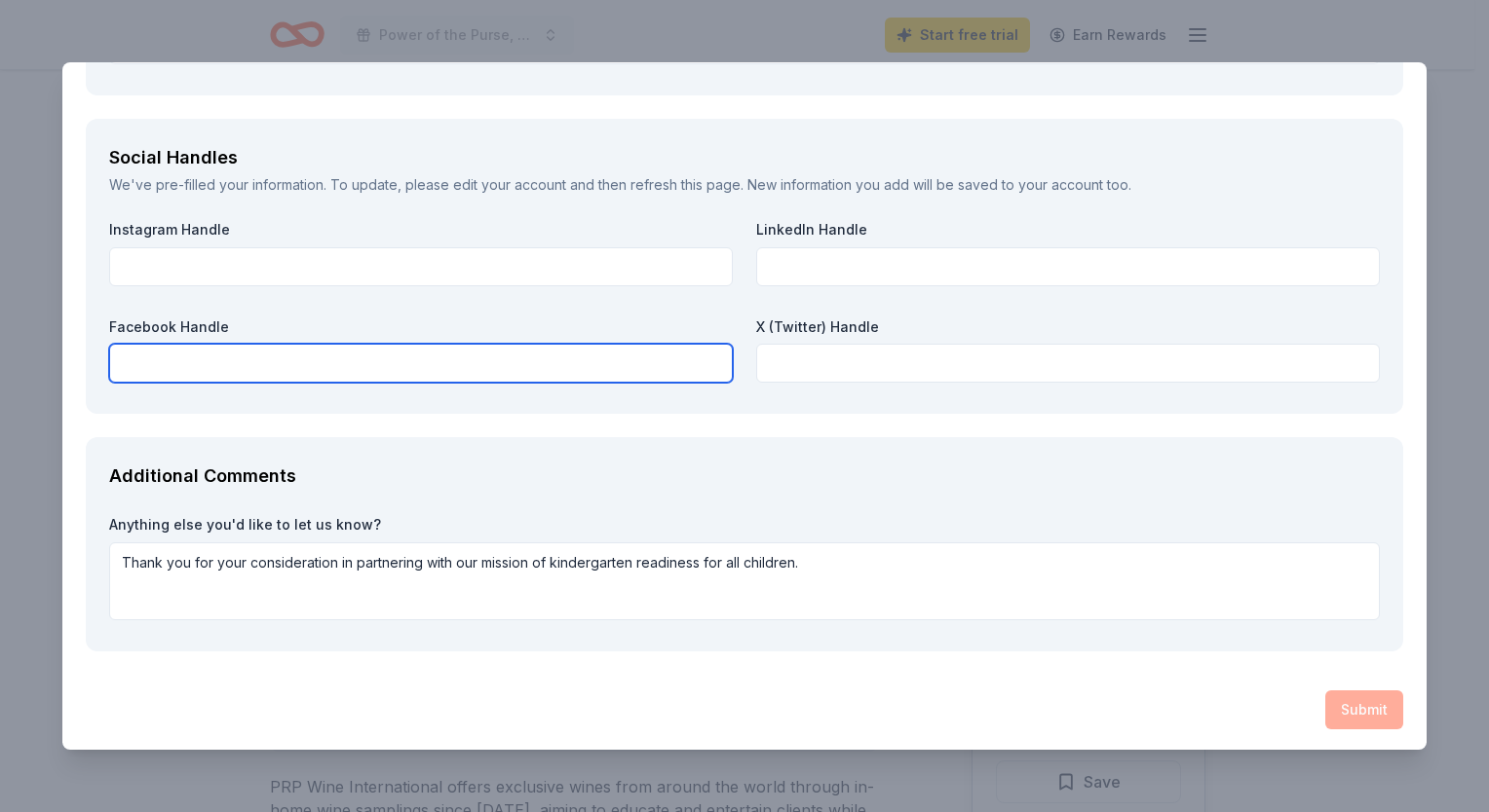
click at [230, 359] on input "text" at bounding box center [420, 363] width 623 height 39
paste input "https://www.facebook.com/unitedwaylakeco"
type input "https://www.facebook.com/unitedwaylakeco"
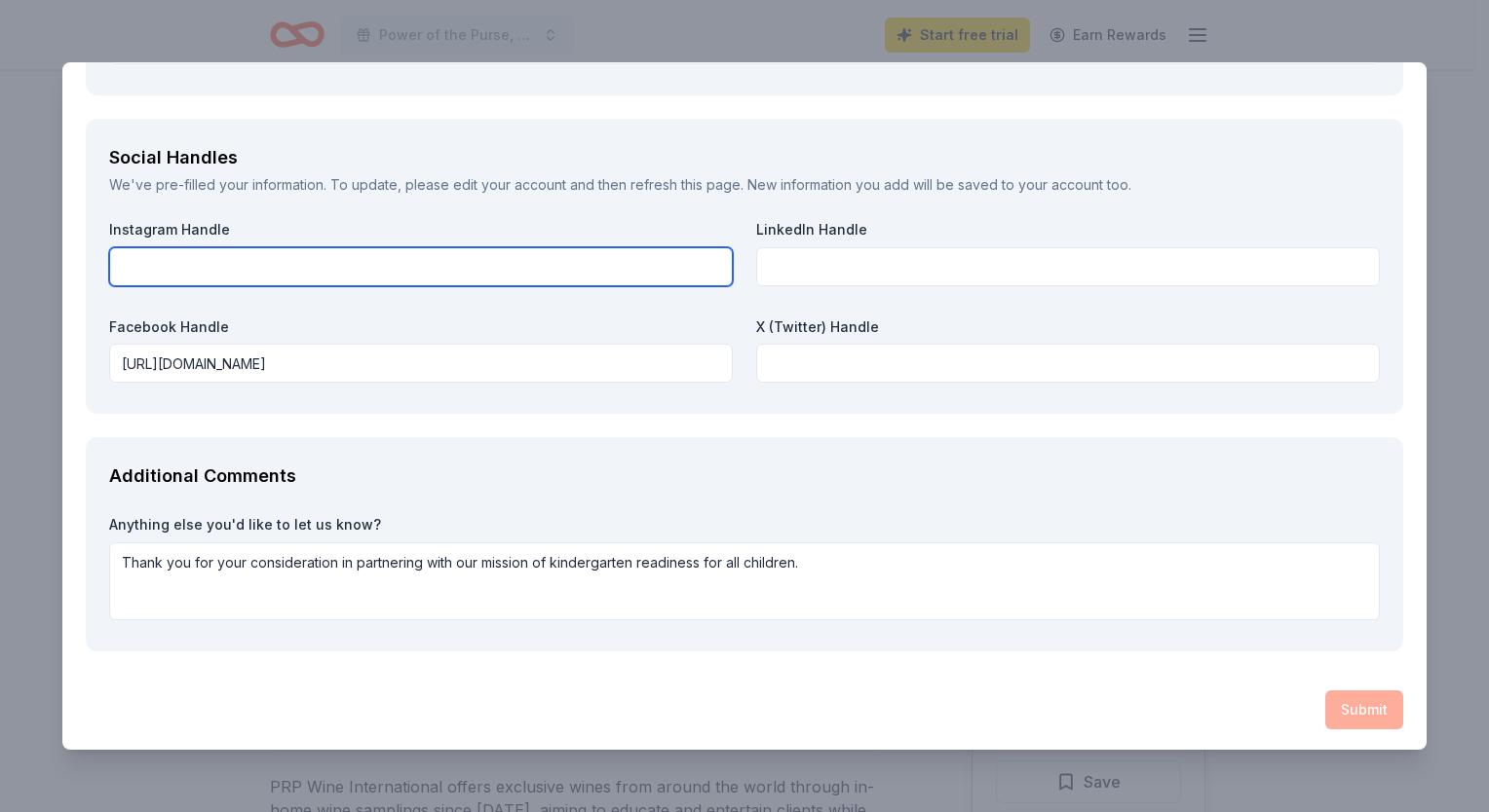
click at [542, 258] on input "text" at bounding box center [420, 266] width 623 height 39
paste input "https://www.instagram.com/unitedwaylakeco/#"
type input "https://www.instagram.com/unitedwaylakeco/#"
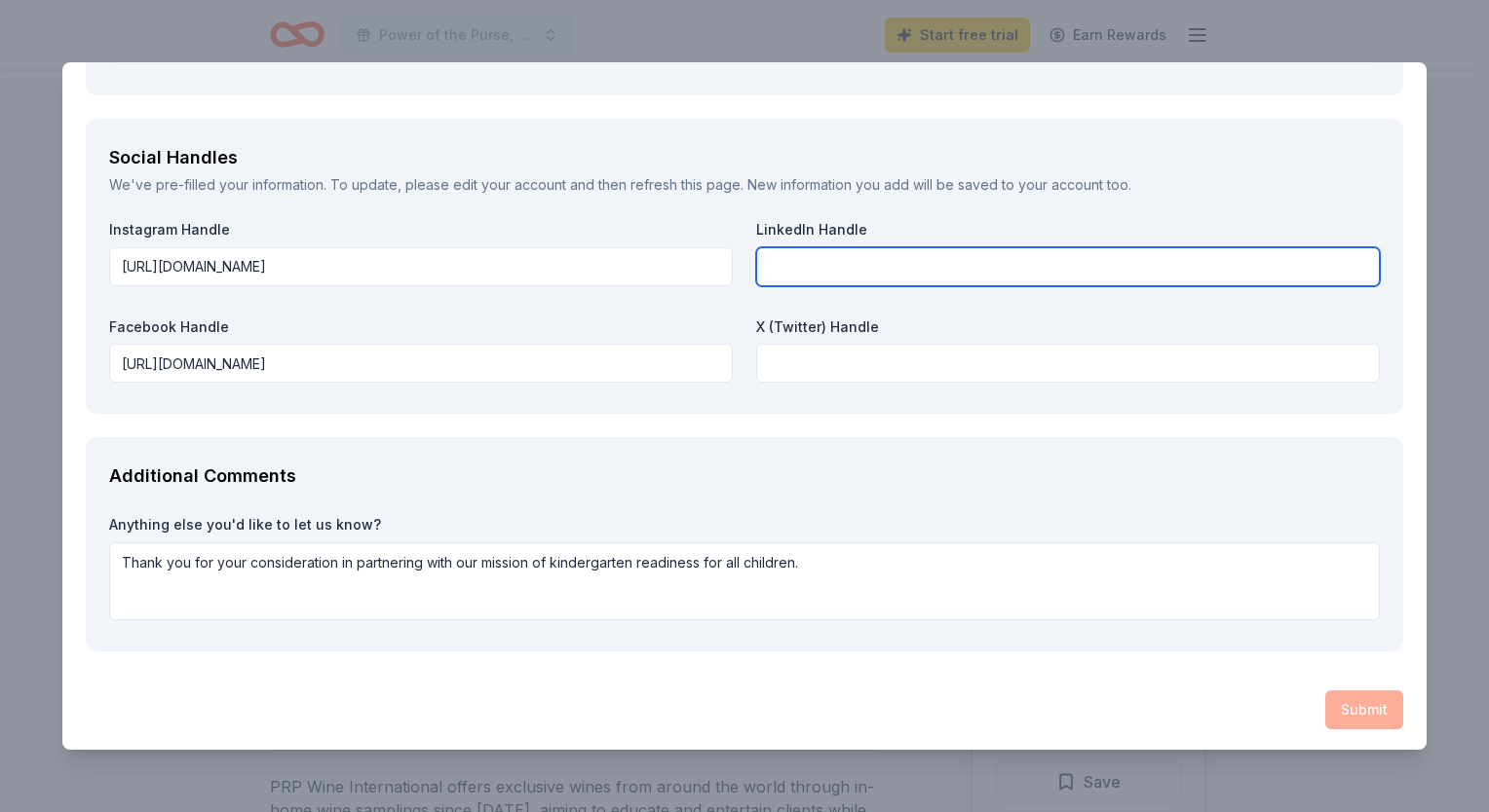
click at [773, 268] on input "text" at bounding box center [1068, 266] width 623 height 39
paste input "https://www.linkedin.com/company/united-way-of-lake-county/"
type input "https://www.linkedin.com/company/united-way-of-lake-county/"
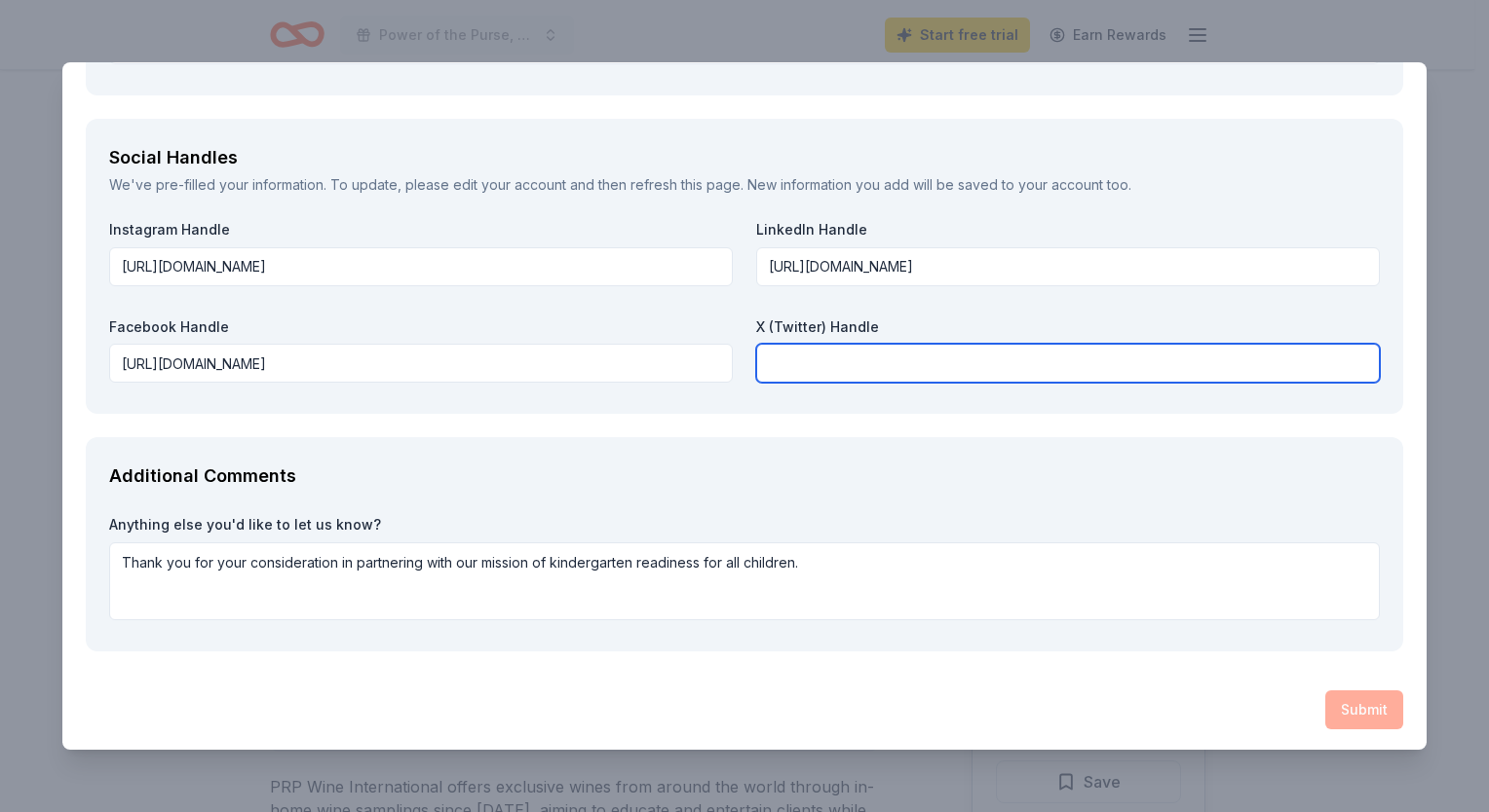
click at [812, 362] on input "text" at bounding box center [1068, 363] width 623 height 39
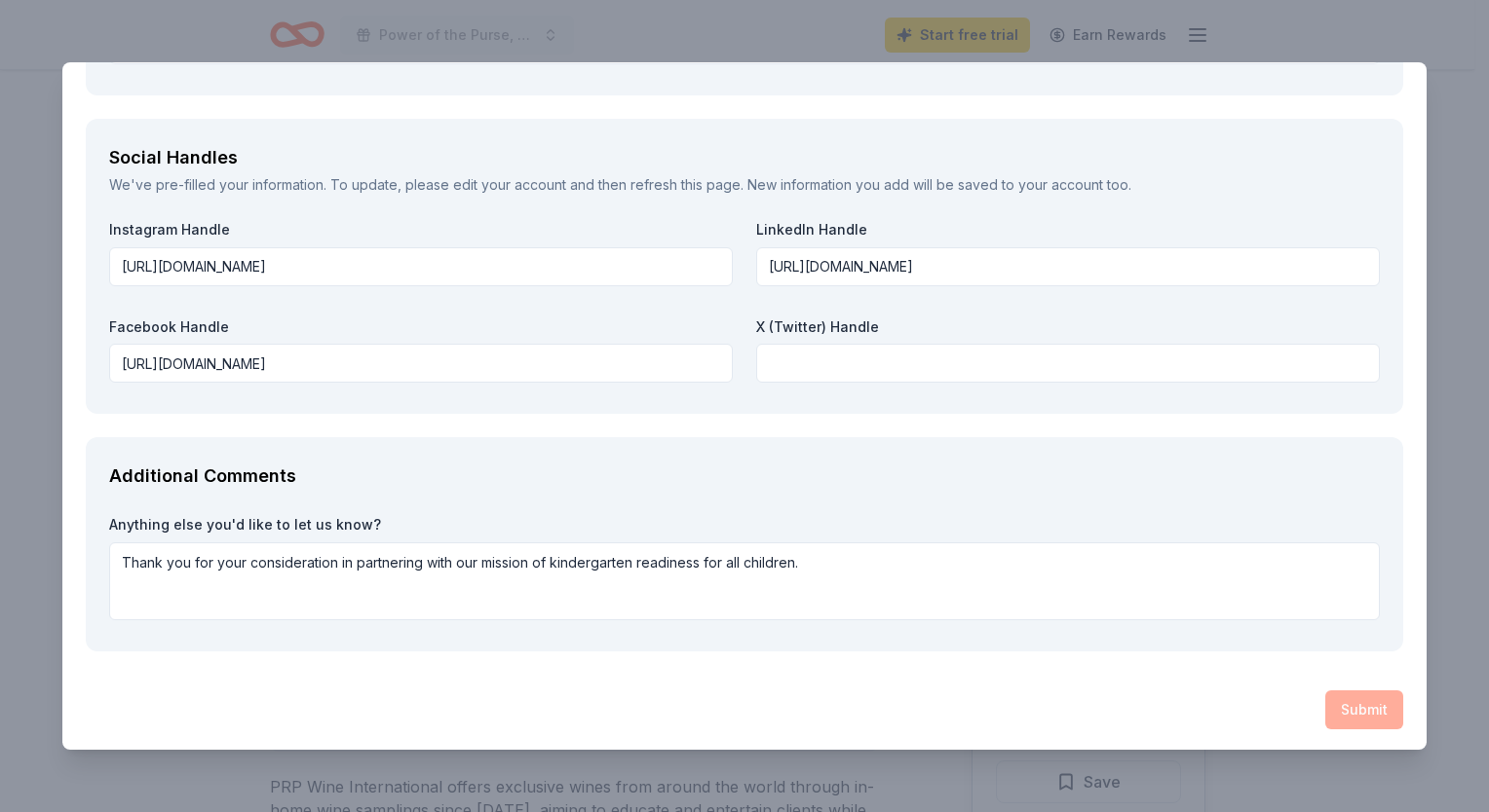
click at [1321, 708] on div "Submit" at bounding box center [744, 709] width 1317 height 39
click at [807, 462] on div "Additional Comments" at bounding box center [744, 477] width 1270 height 32
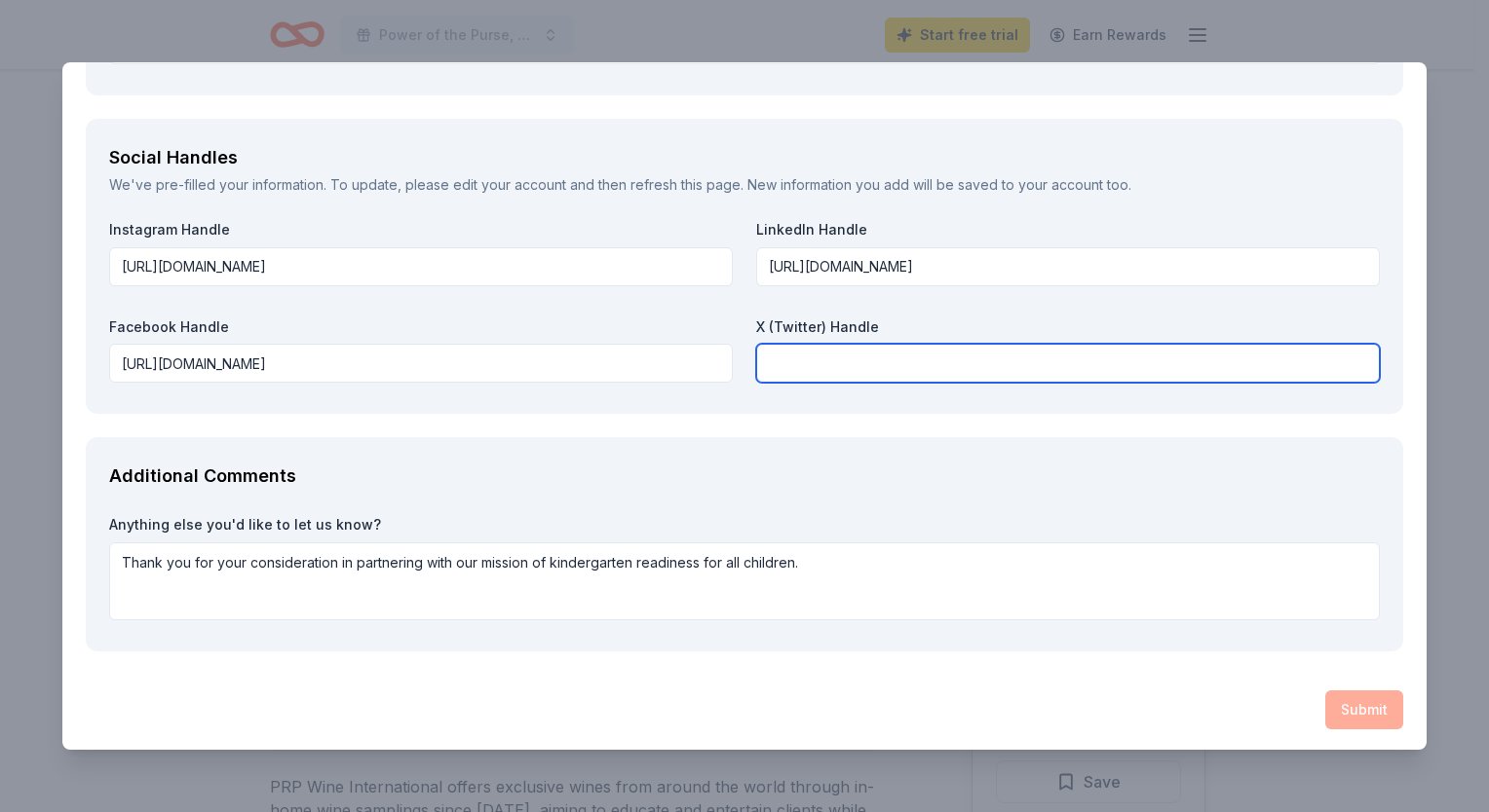
click at [837, 364] on input "text" at bounding box center [1068, 363] width 623 height 39
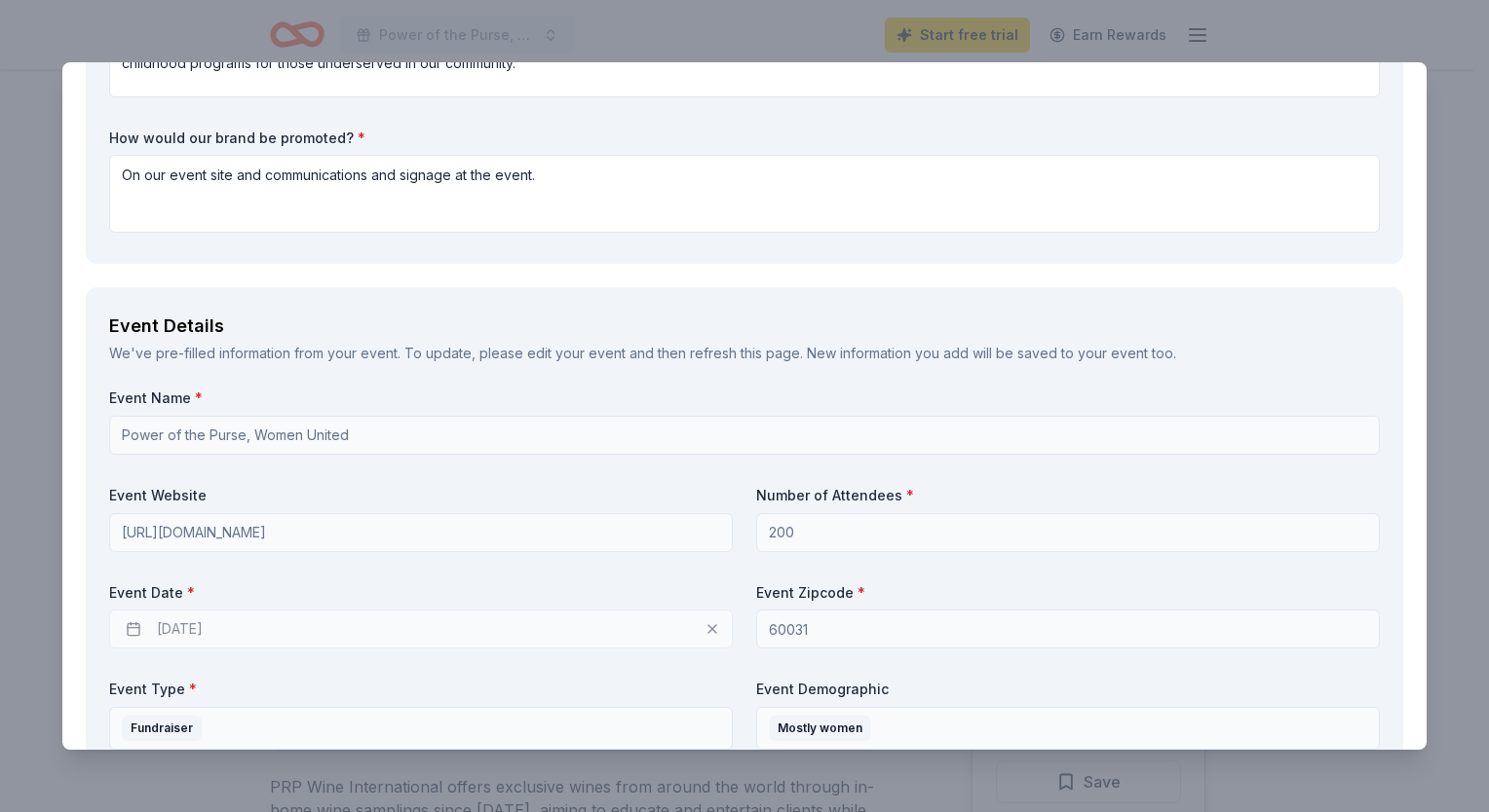
scroll to position [442, 0]
click at [307, 625] on div "11/01/2025" at bounding box center [420, 630] width 623 height 39
click at [144, 630] on div "11/01/2025" at bounding box center [420, 630] width 623 height 39
click at [140, 630] on div "11/01/2025" at bounding box center [420, 630] width 623 height 39
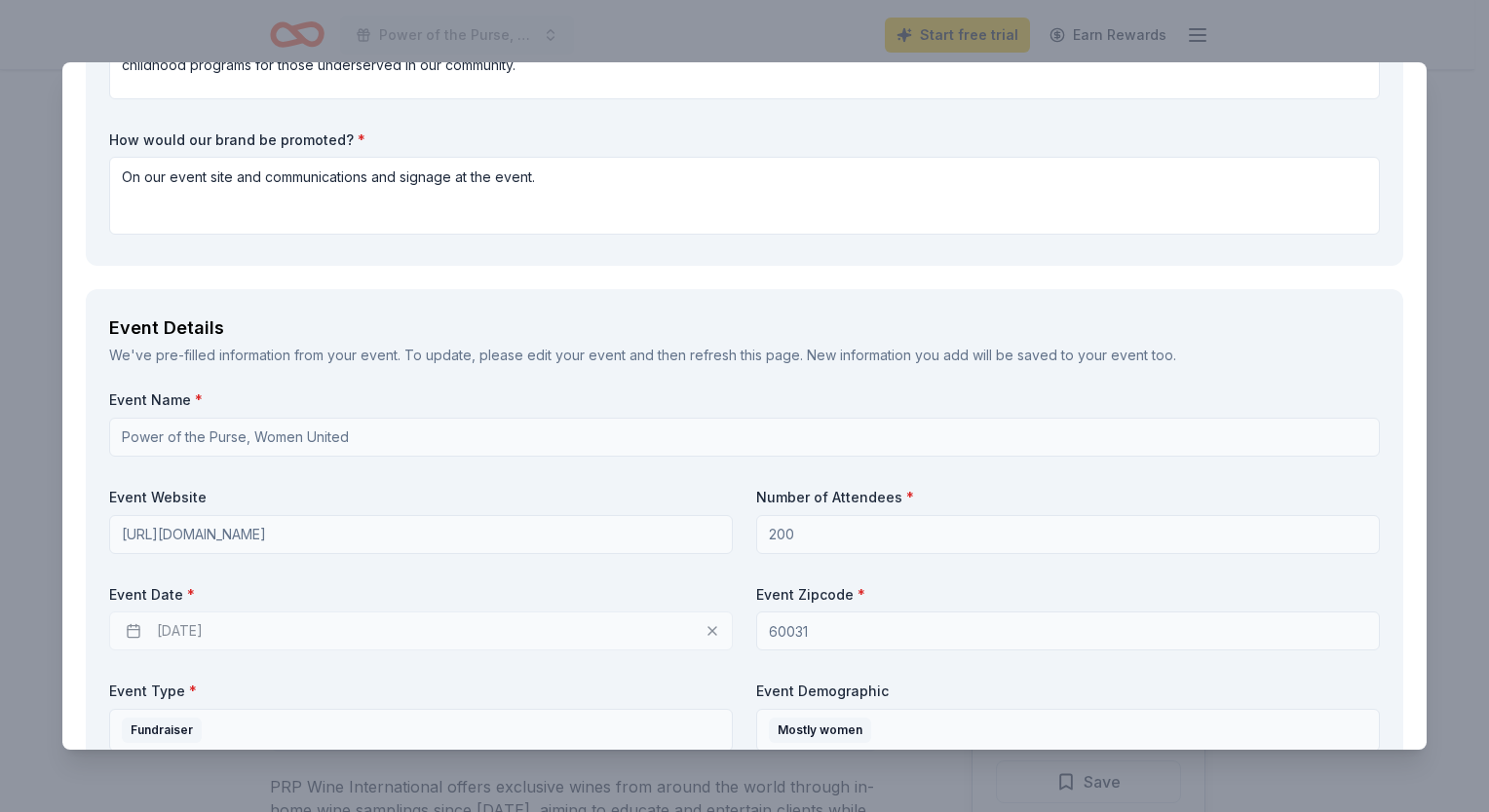
click at [368, 315] on div "Event Details" at bounding box center [744, 328] width 1270 height 32
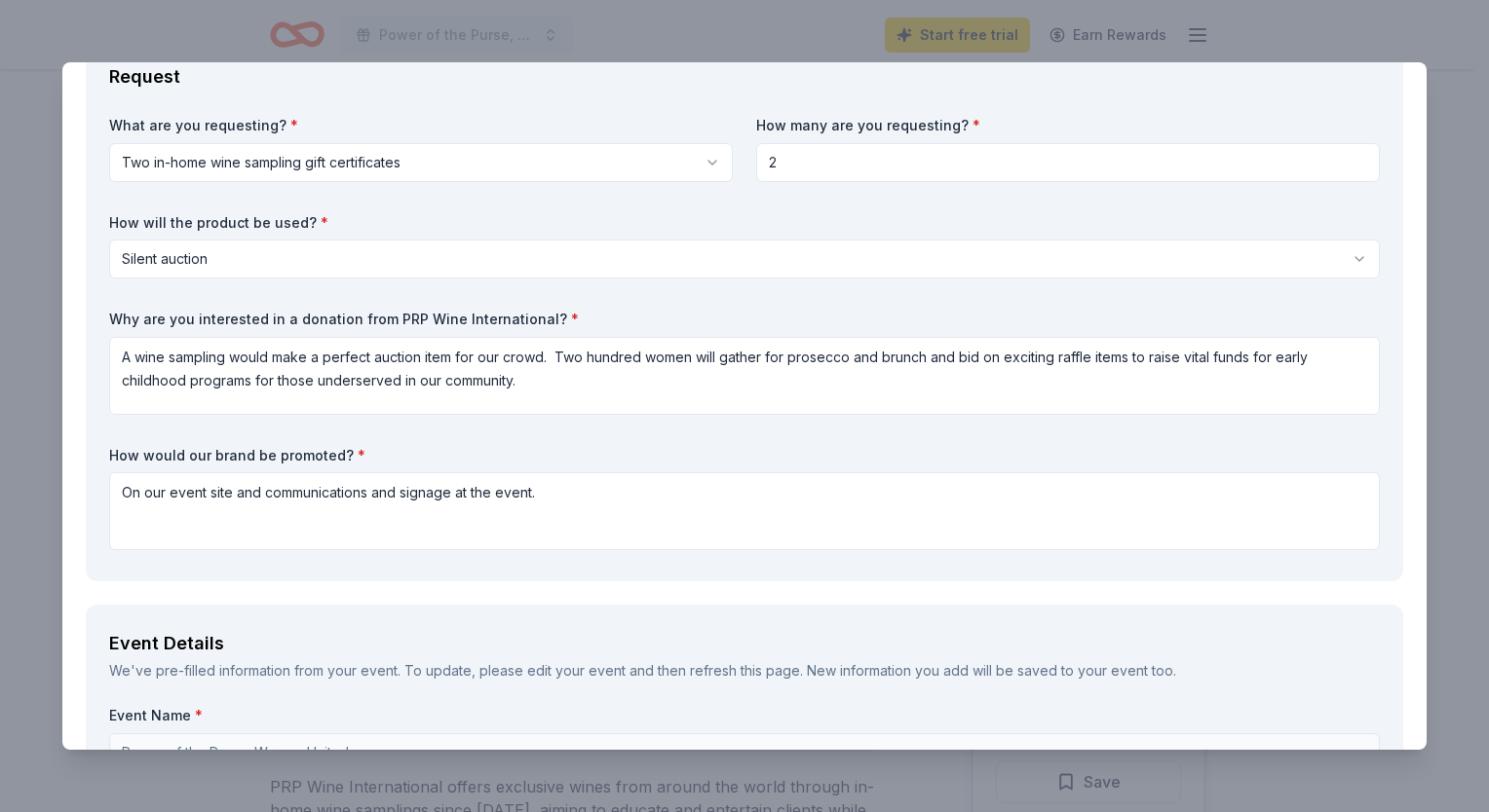
scroll to position [0, 0]
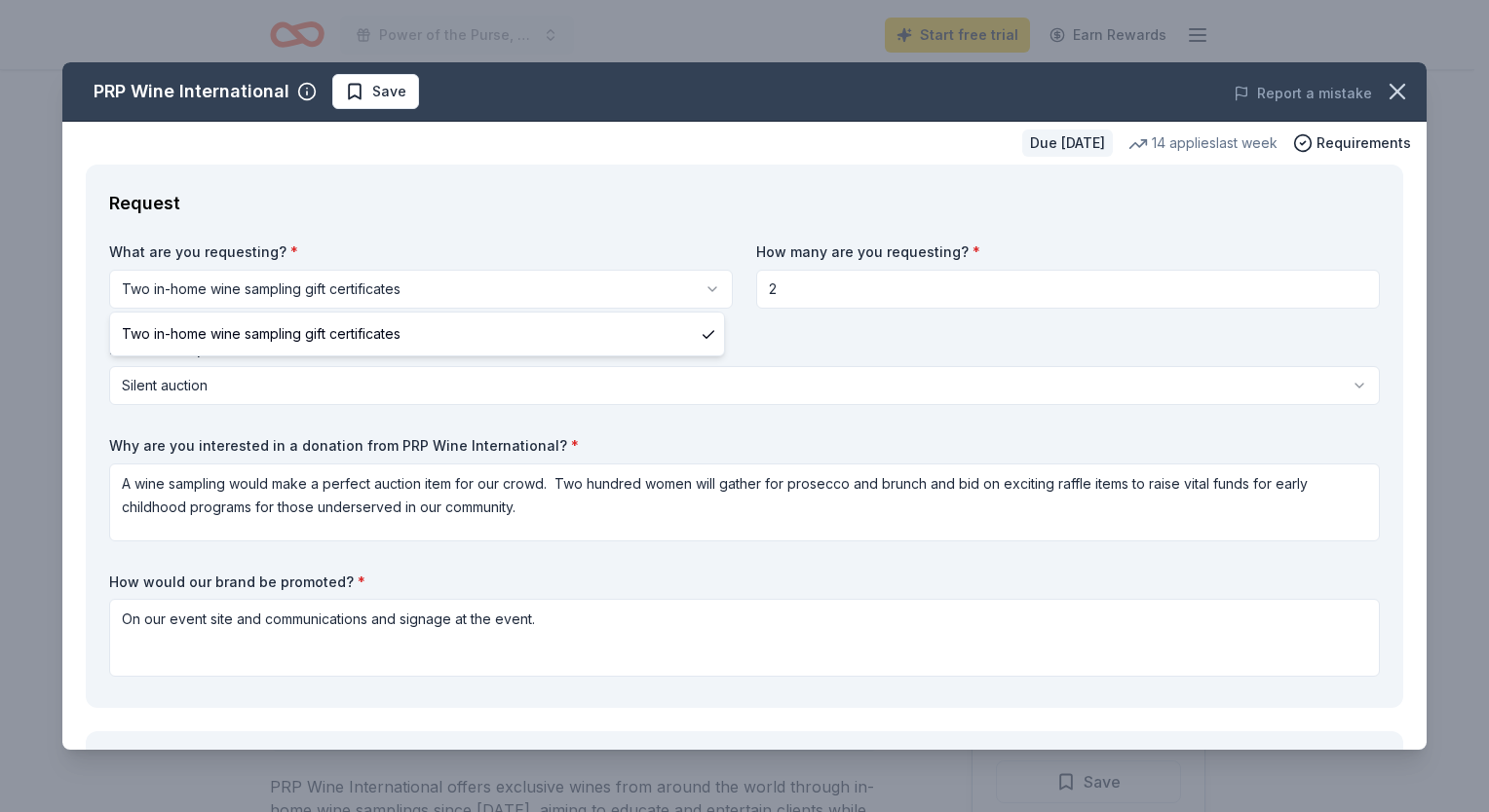
click at [431, 283] on html "Power of the Purse, Women United Start free trial Earn Rewards Due in 33 days S…" at bounding box center [744, 406] width 1489 height 812
click at [358, 406] on div "What are you requesting? * Two in-home wine sampling gift certificates Two in-h…" at bounding box center [744, 463] width 1270 height 442
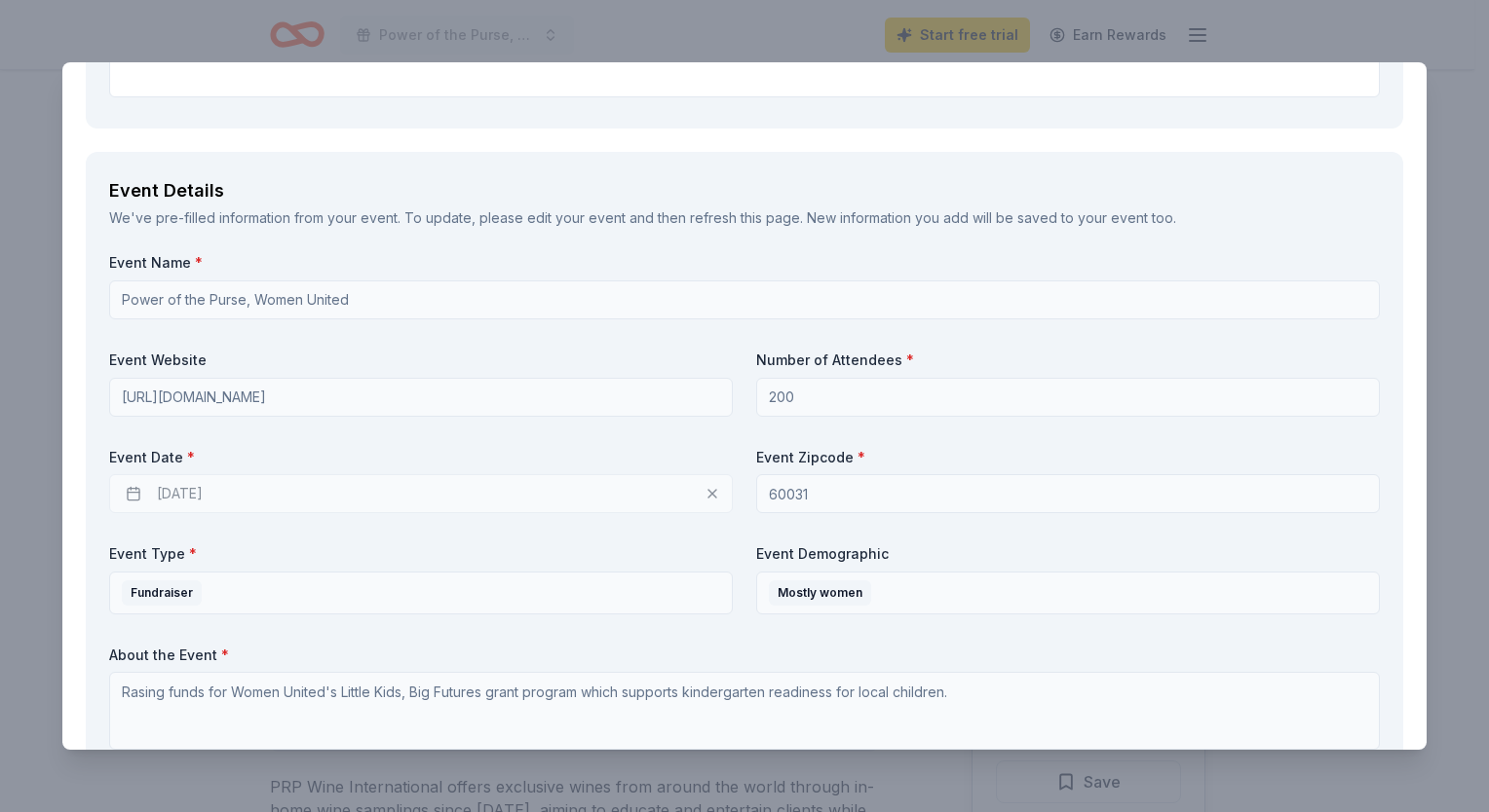
scroll to position [579, 0]
click at [225, 482] on div "11/01/2025" at bounding box center [420, 495] width 623 height 39
click at [204, 499] on div "11/01/2025" at bounding box center [420, 495] width 623 height 39
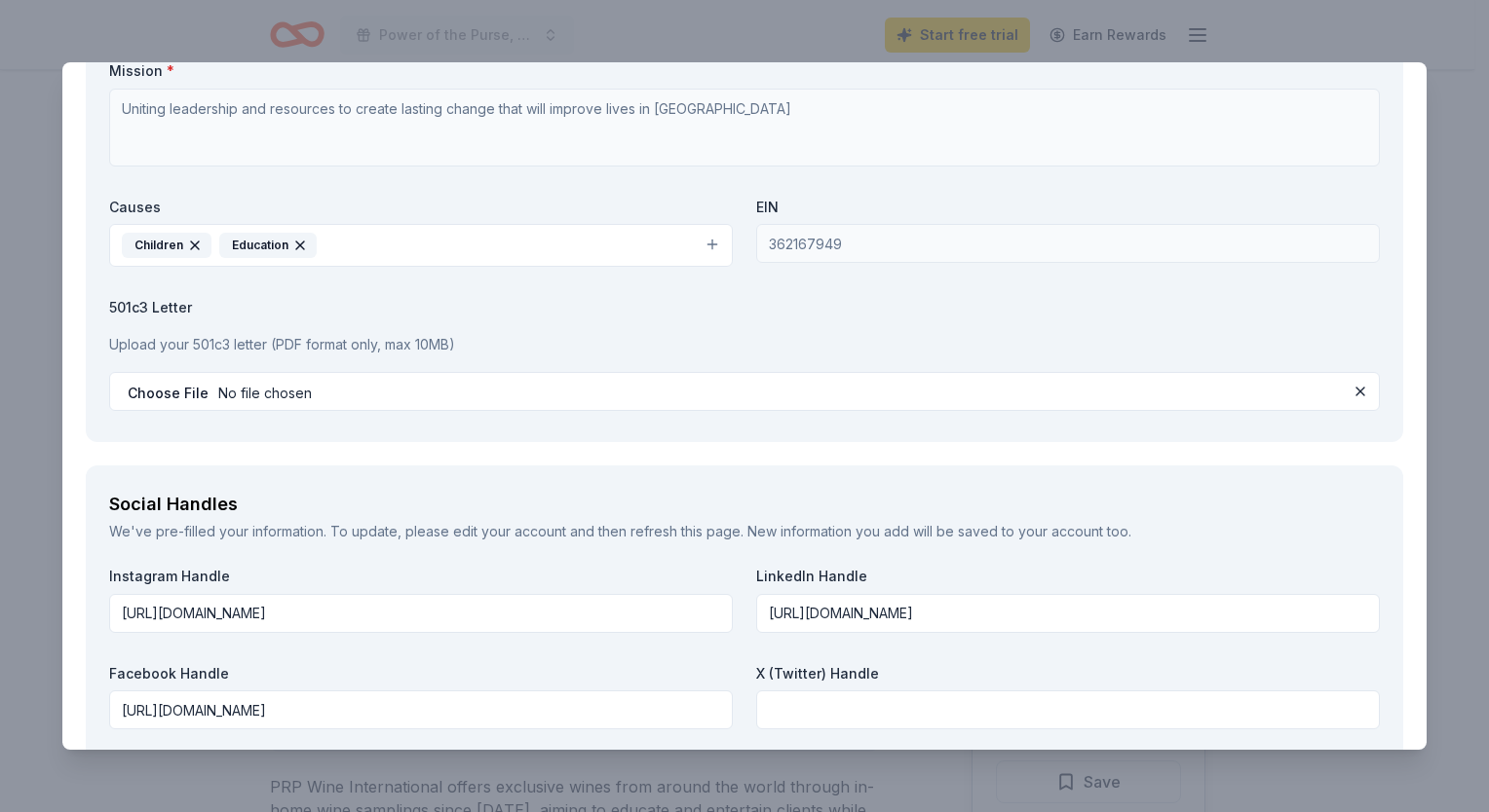
scroll to position [1843, 0]
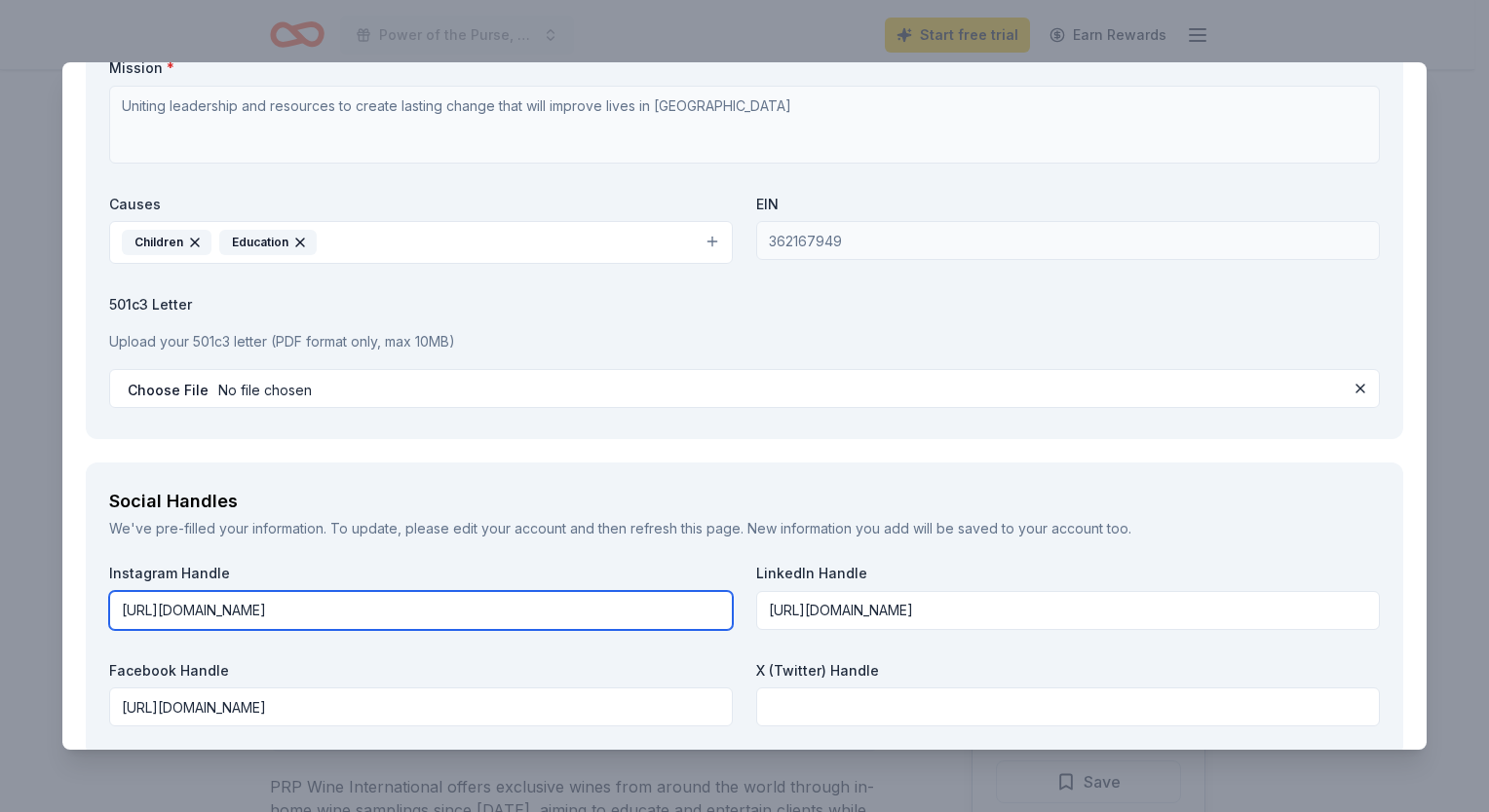
click at [324, 610] on input "https://www.instagram.com/unitedwaylakeco/#" at bounding box center [420, 610] width 623 height 39
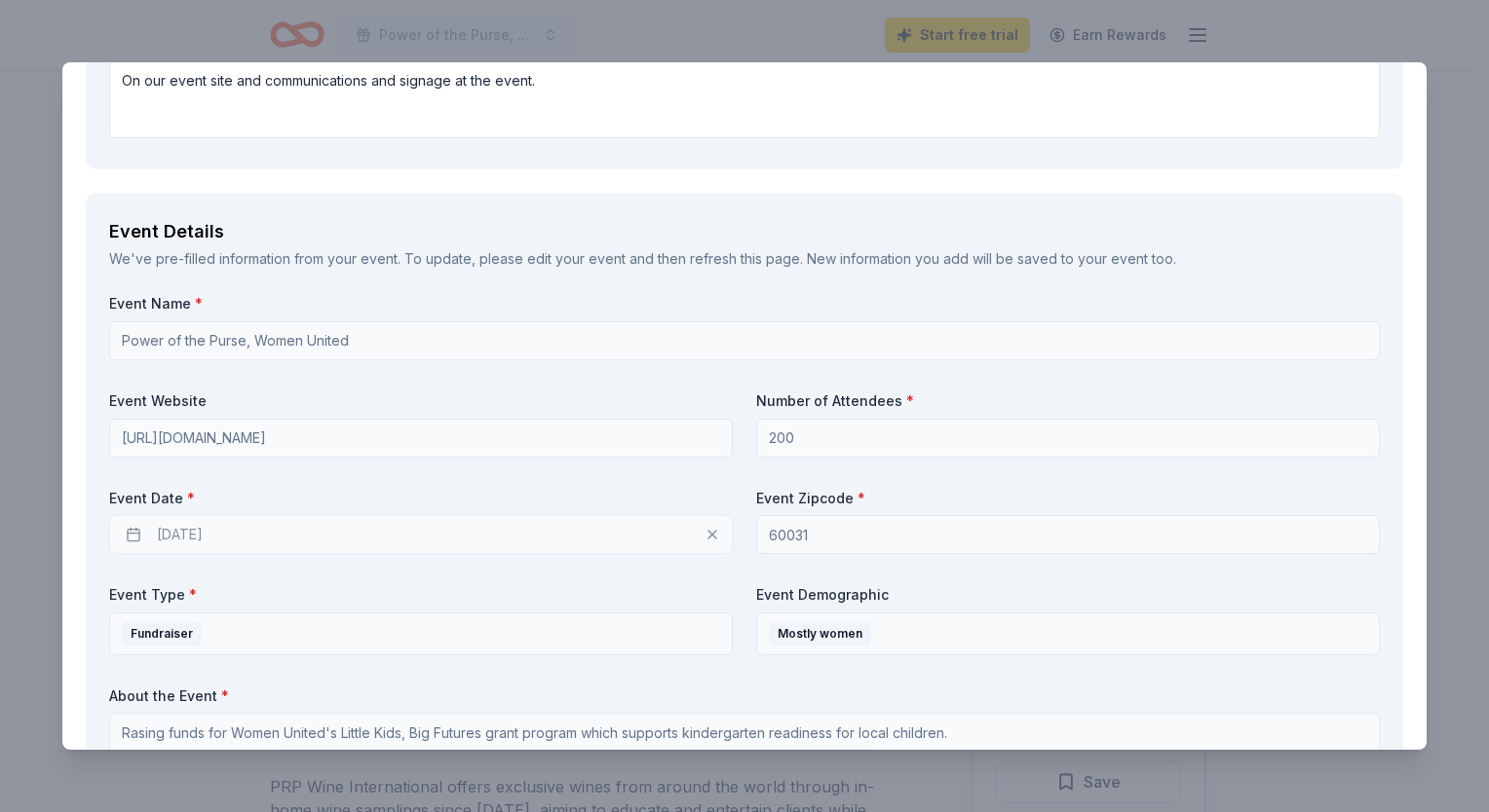
scroll to position [538, 0]
click at [223, 536] on div "11/01/2025" at bounding box center [420, 535] width 623 height 39
click at [160, 527] on div "11/01/2025" at bounding box center [420, 535] width 623 height 39
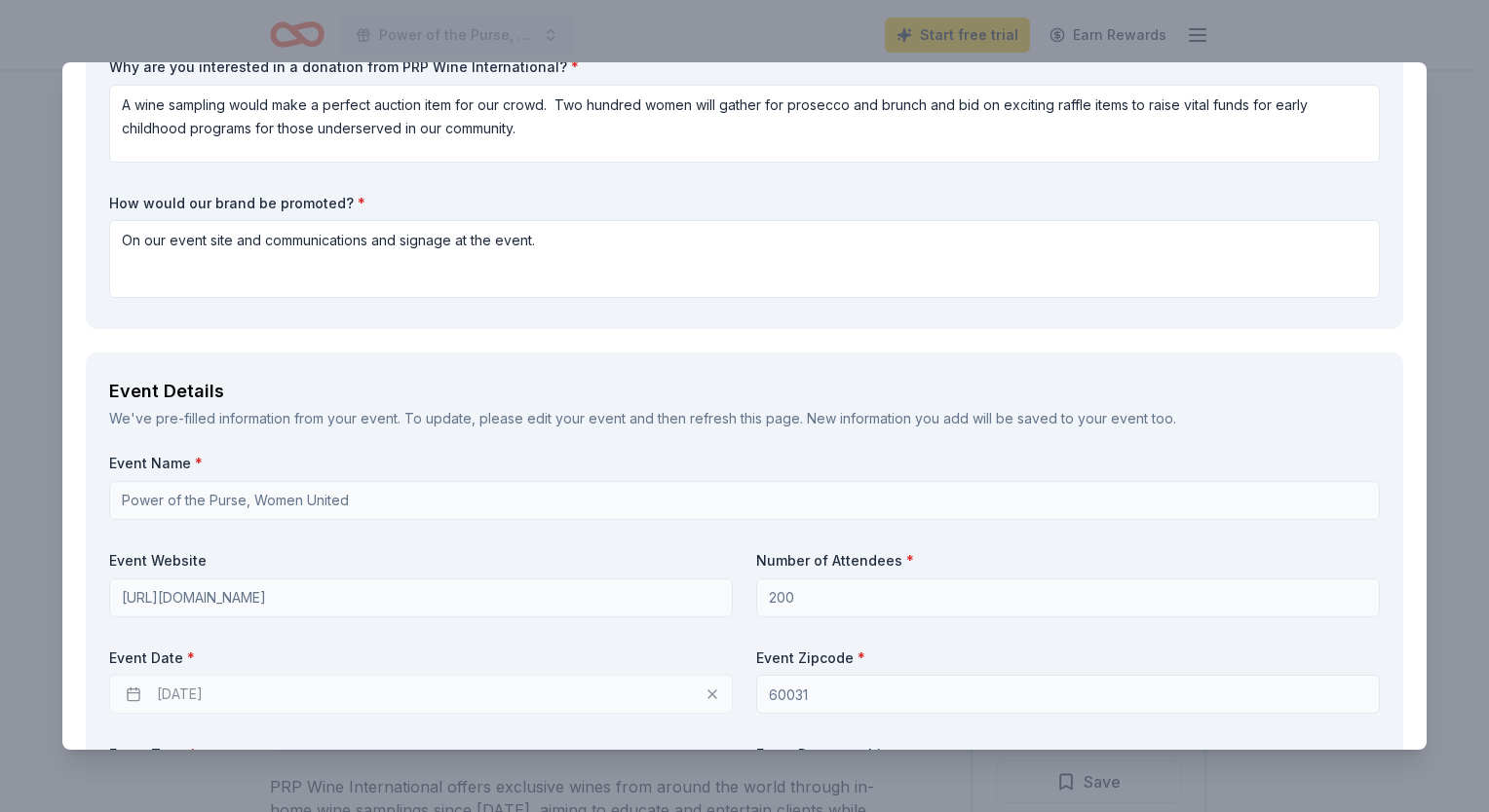
scroll to position [0, 0]
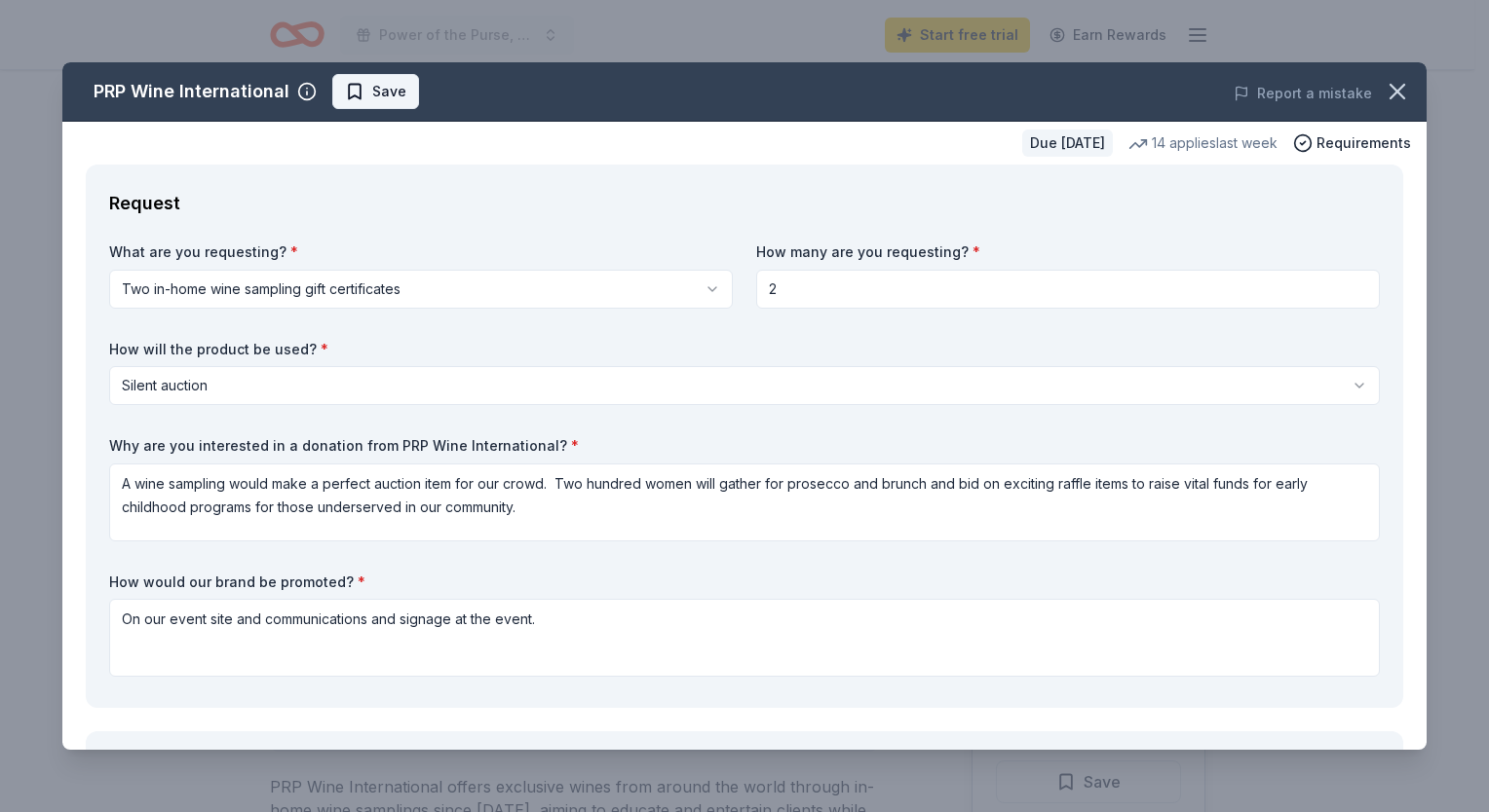
click at [381, 92] on span "Save" at bounding box center [389, 92] width 34 height 24
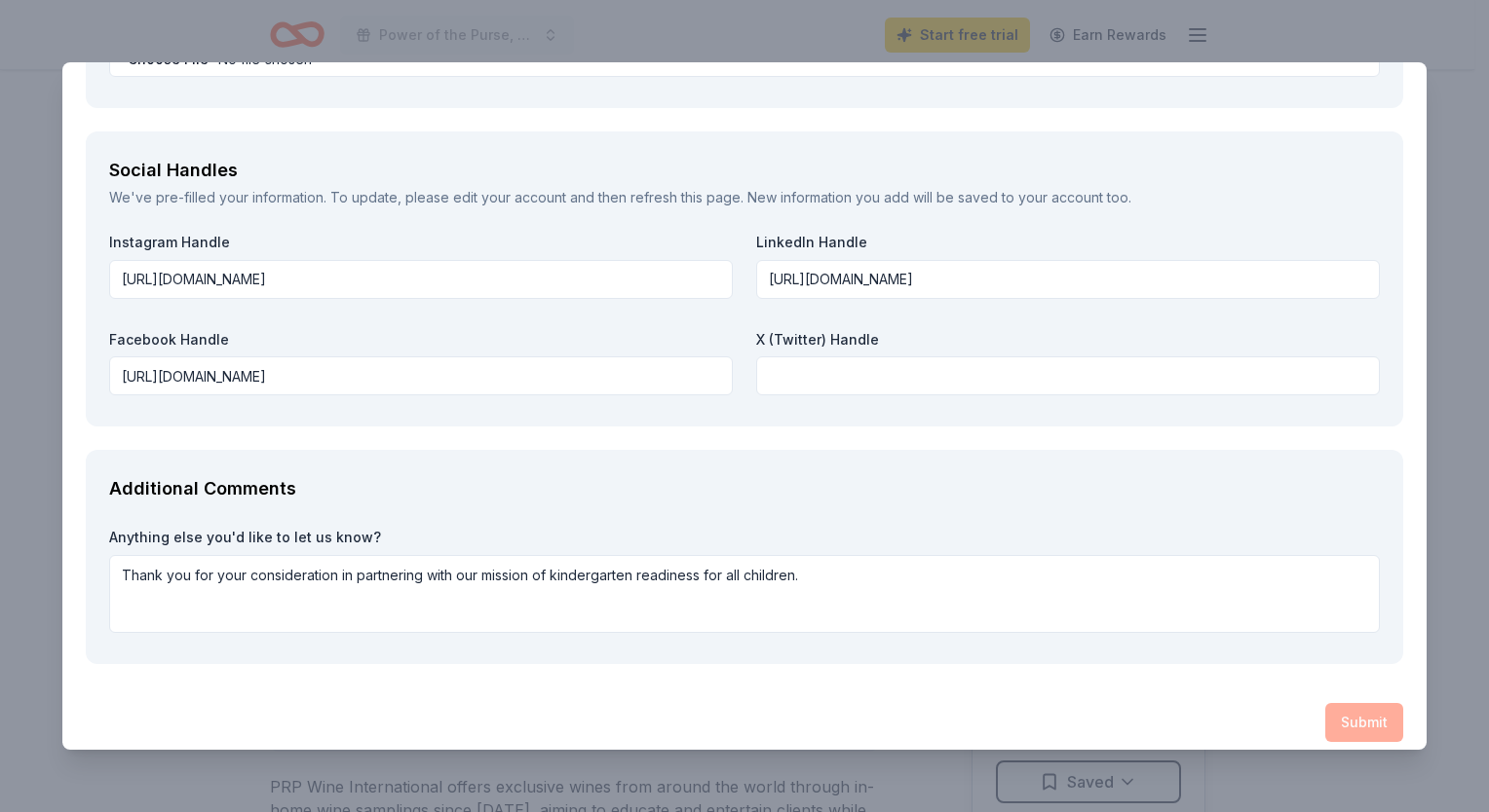
scroll to position [2187, 0]
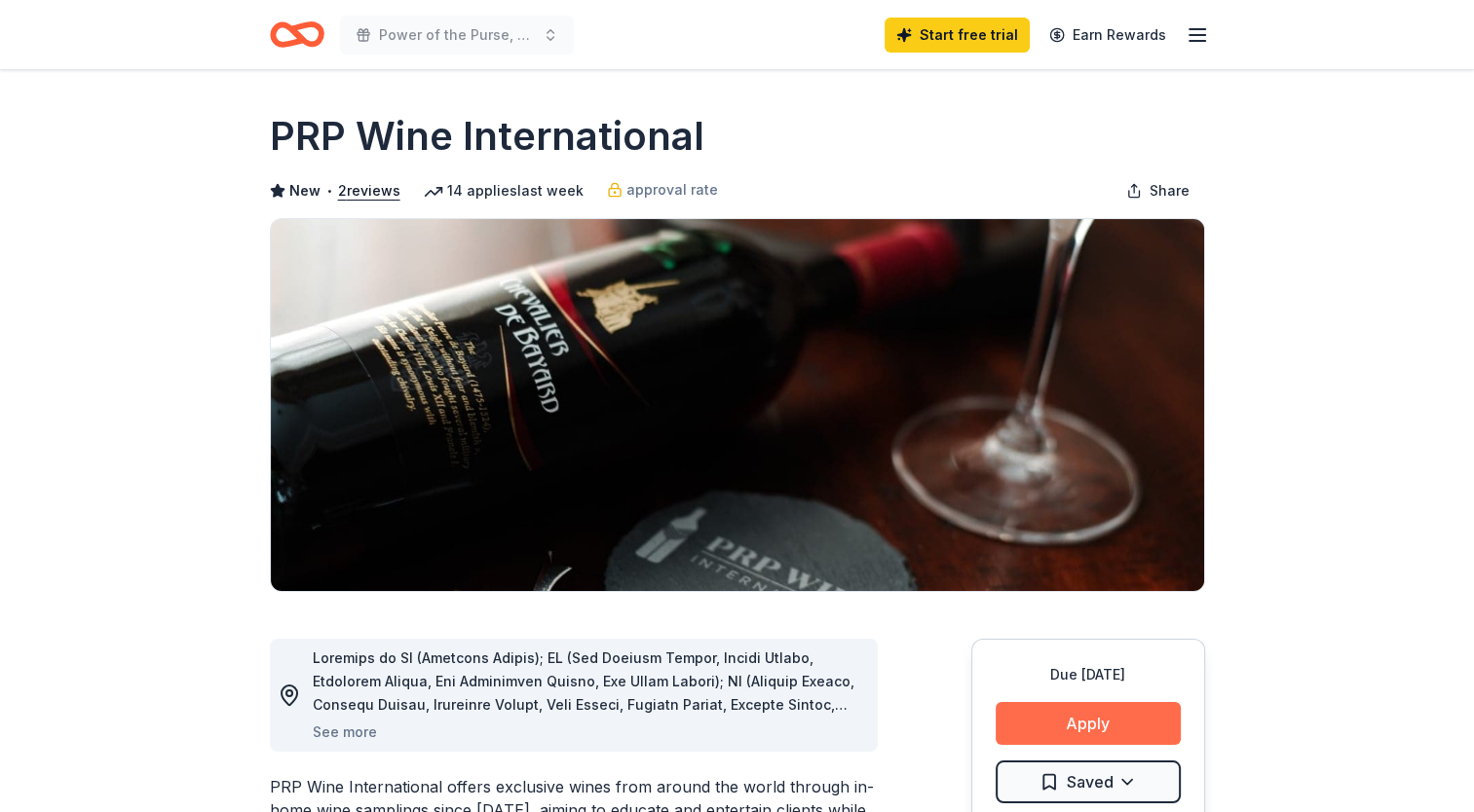
click at [1107, 723] on button "Apply" at bounding box center [1087, 723] width 185 height 43
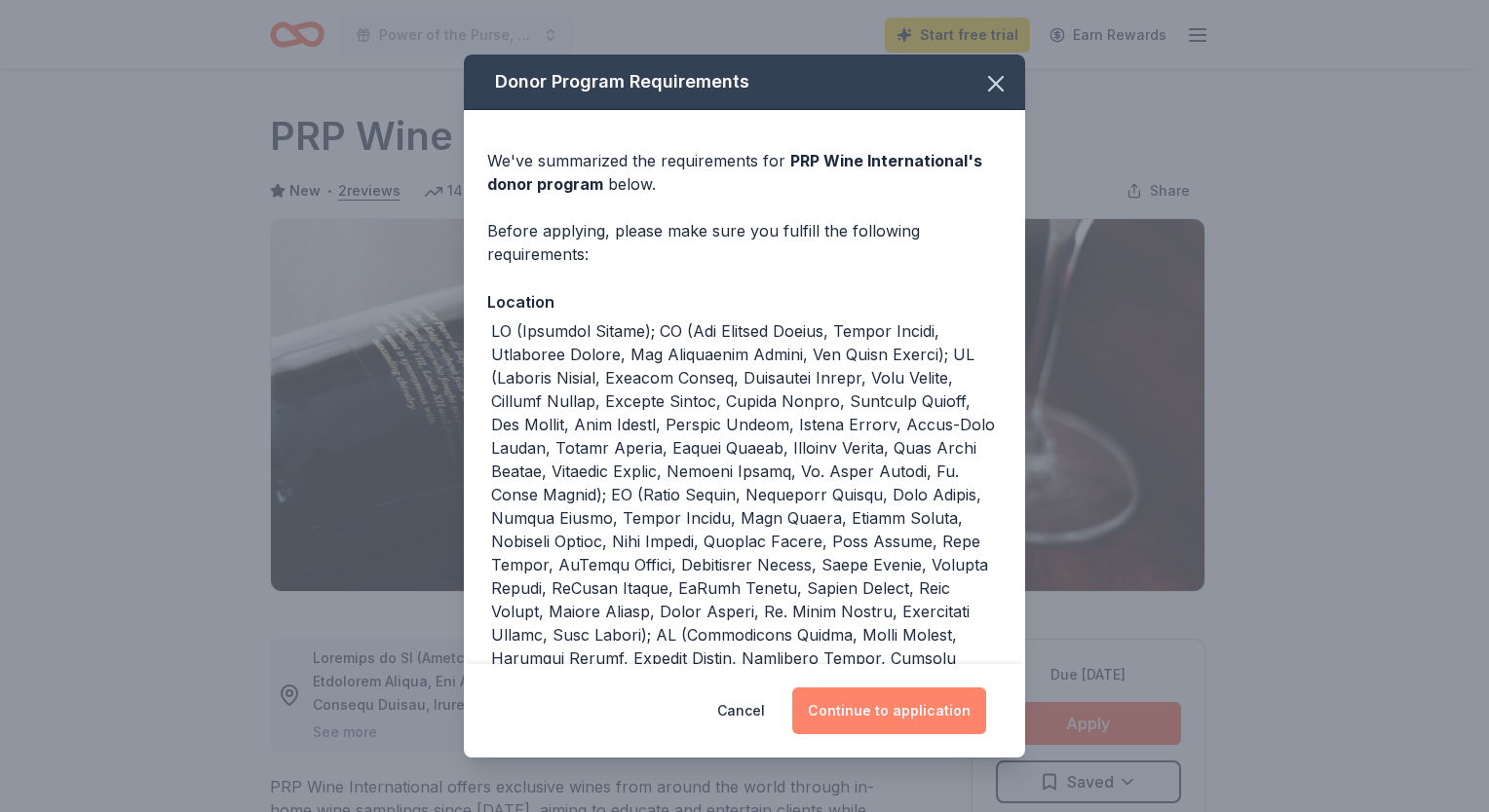
click at [876, 715] on button "Continue to application" at bounding box center [889, 710] width 194 height 46
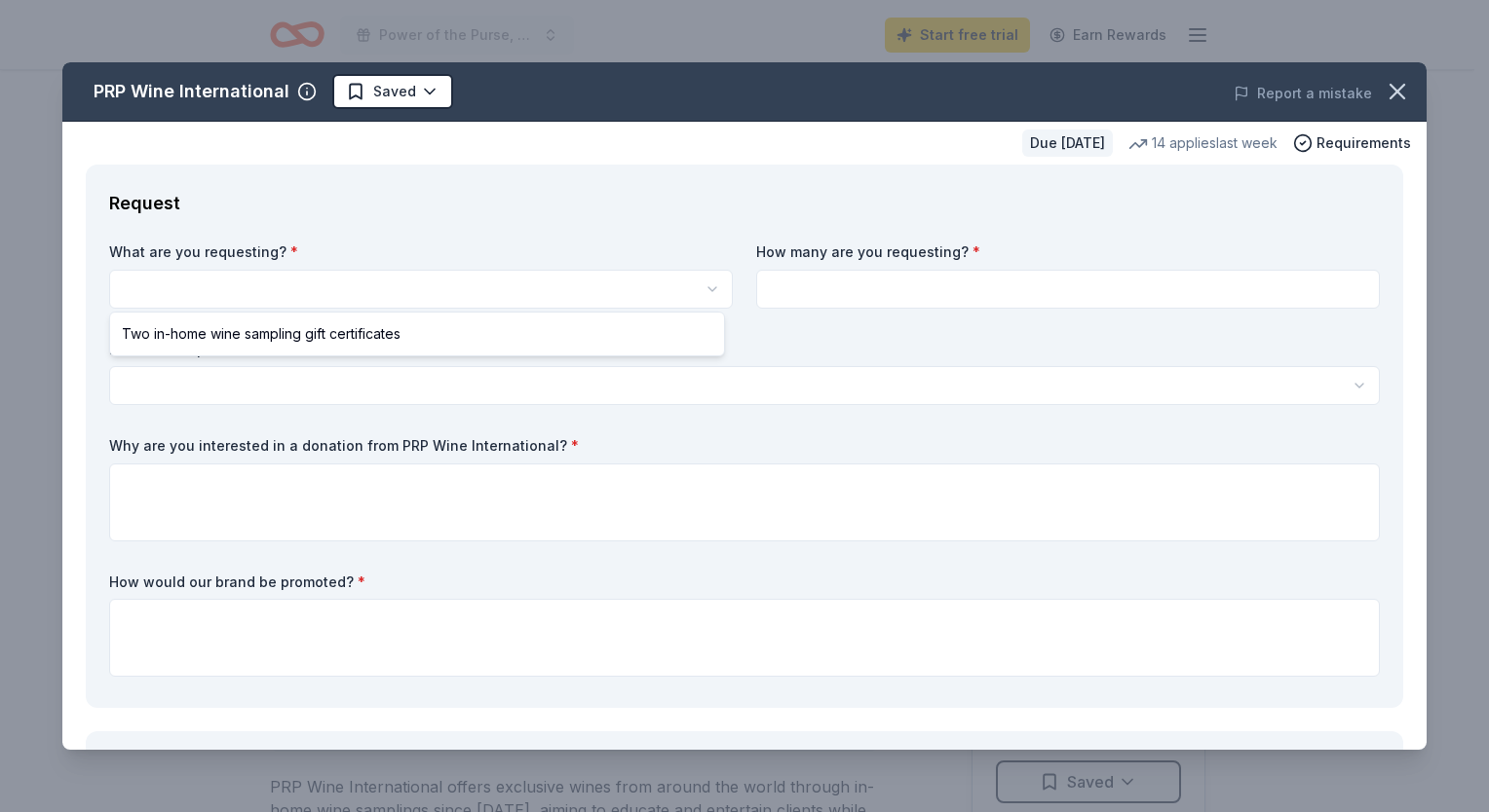
click at [467, 293] on html "Power of the Purse, Women United Start free trial Earn Rewards Due in 33 days S…" at bounding box center [744, 406] width 1489 height 812
select select "Two in-home wine sampling gift certificates"
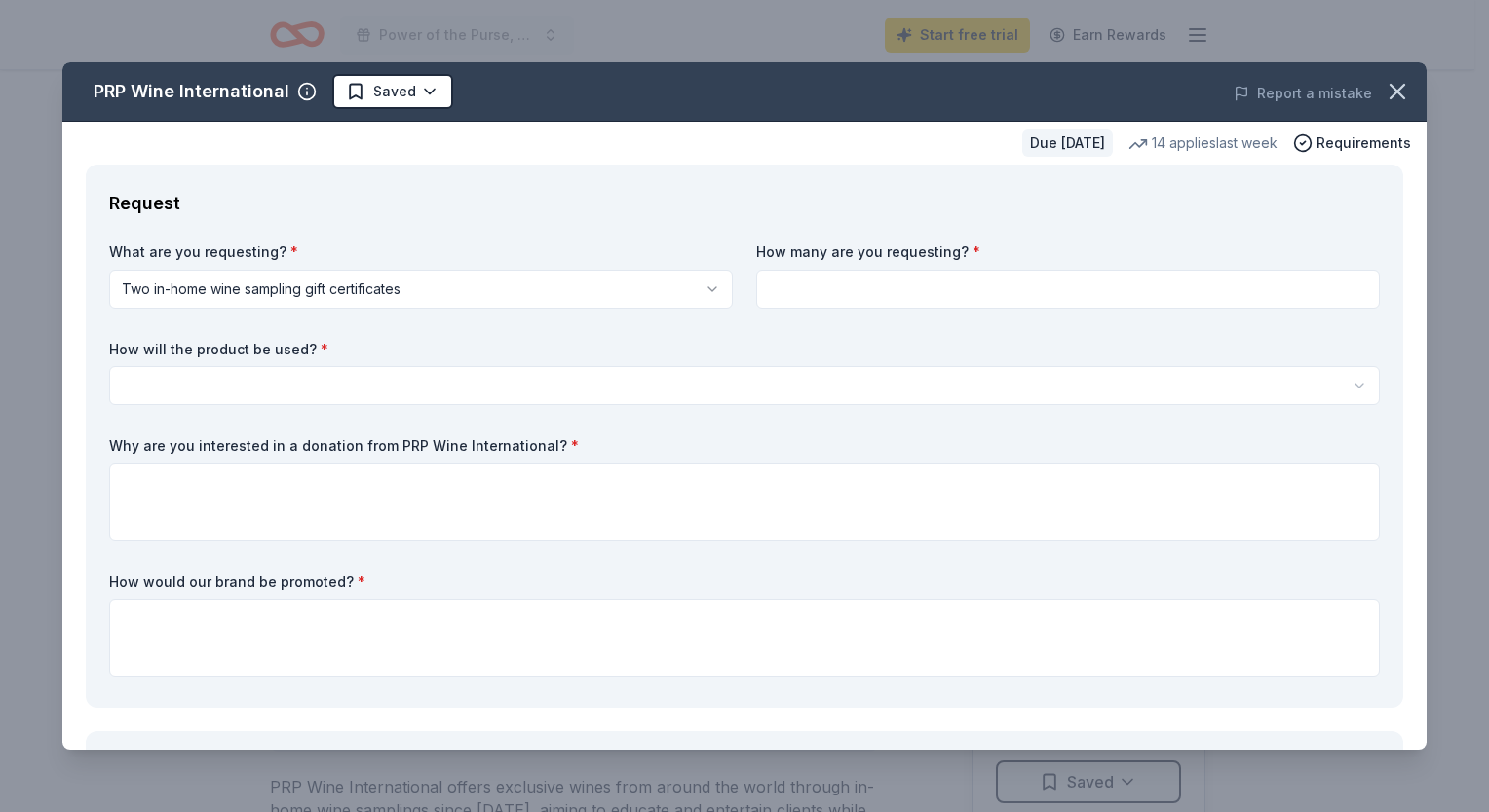
click at [791, 282] on input at bounding box center [1068, 289] width 623 height 39
type input "2"
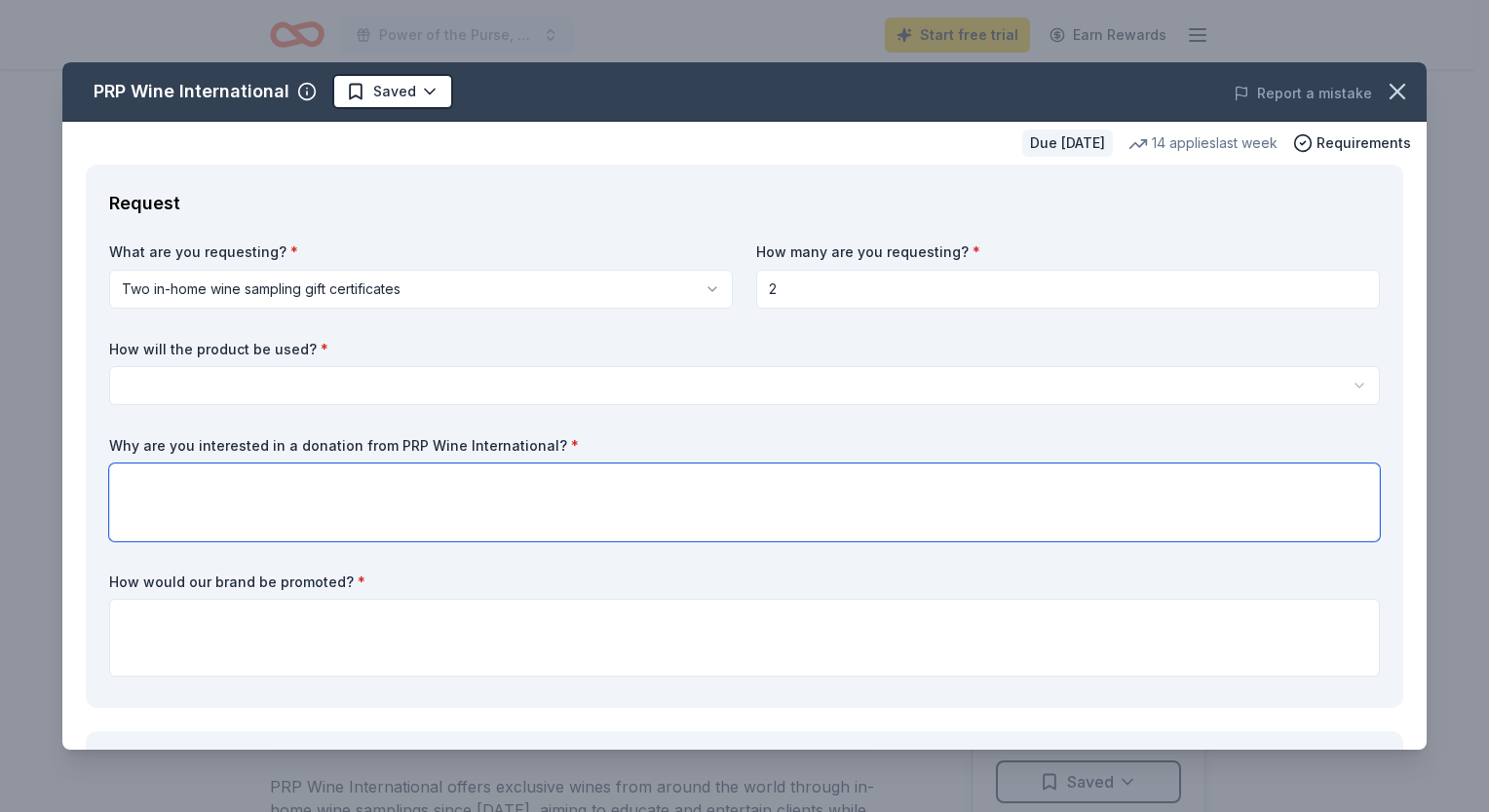
click at [474, 505] on textarea at bounding box center [744, 502] width 1270 height 78
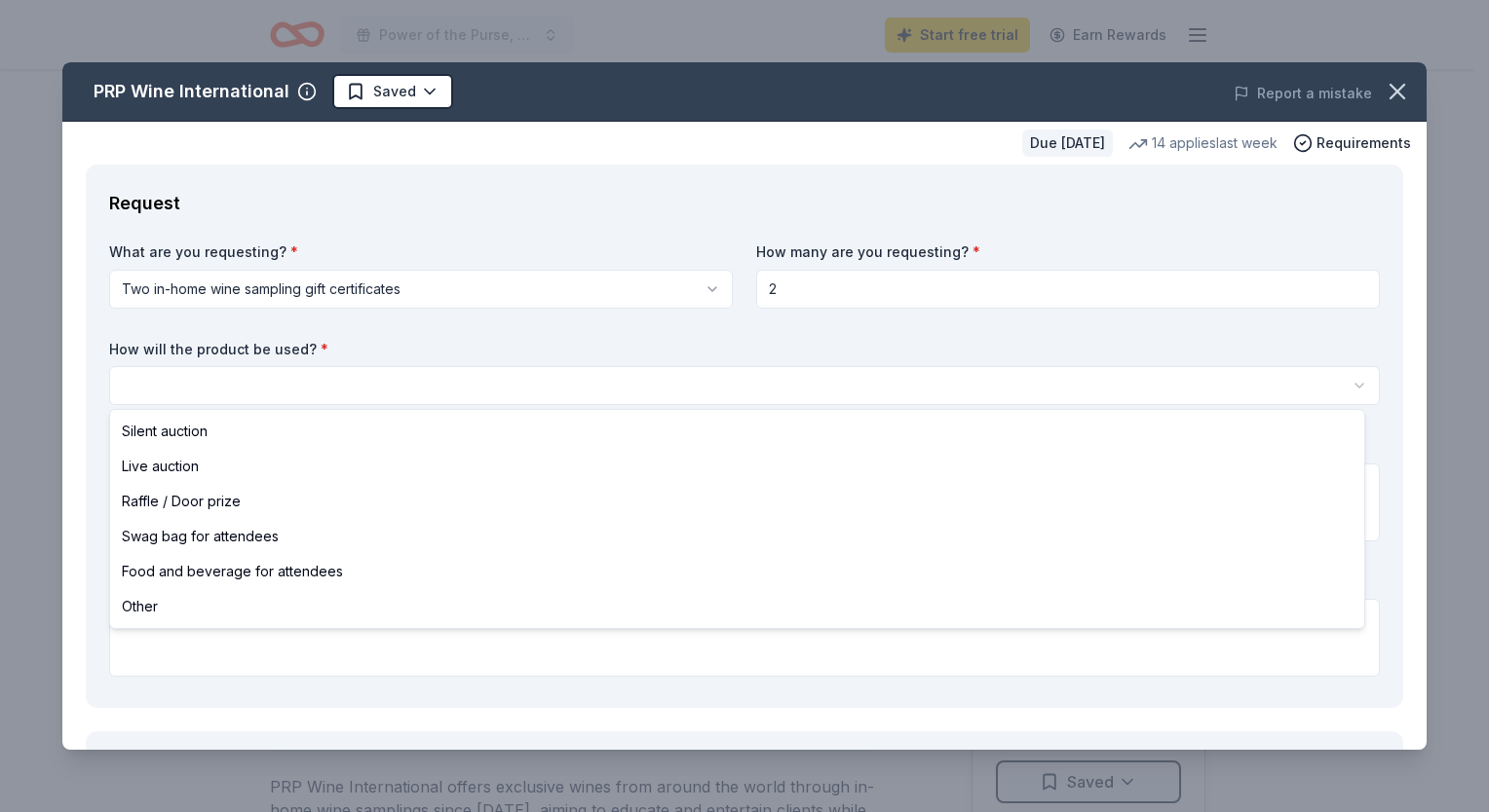
click at [424, 389] on html "Power of the Purse, Women United Start free trial Earn Rewards Due in 33 days S…" at bounding box center [744, 406] width 1489 height 812
select select "silentAuction"
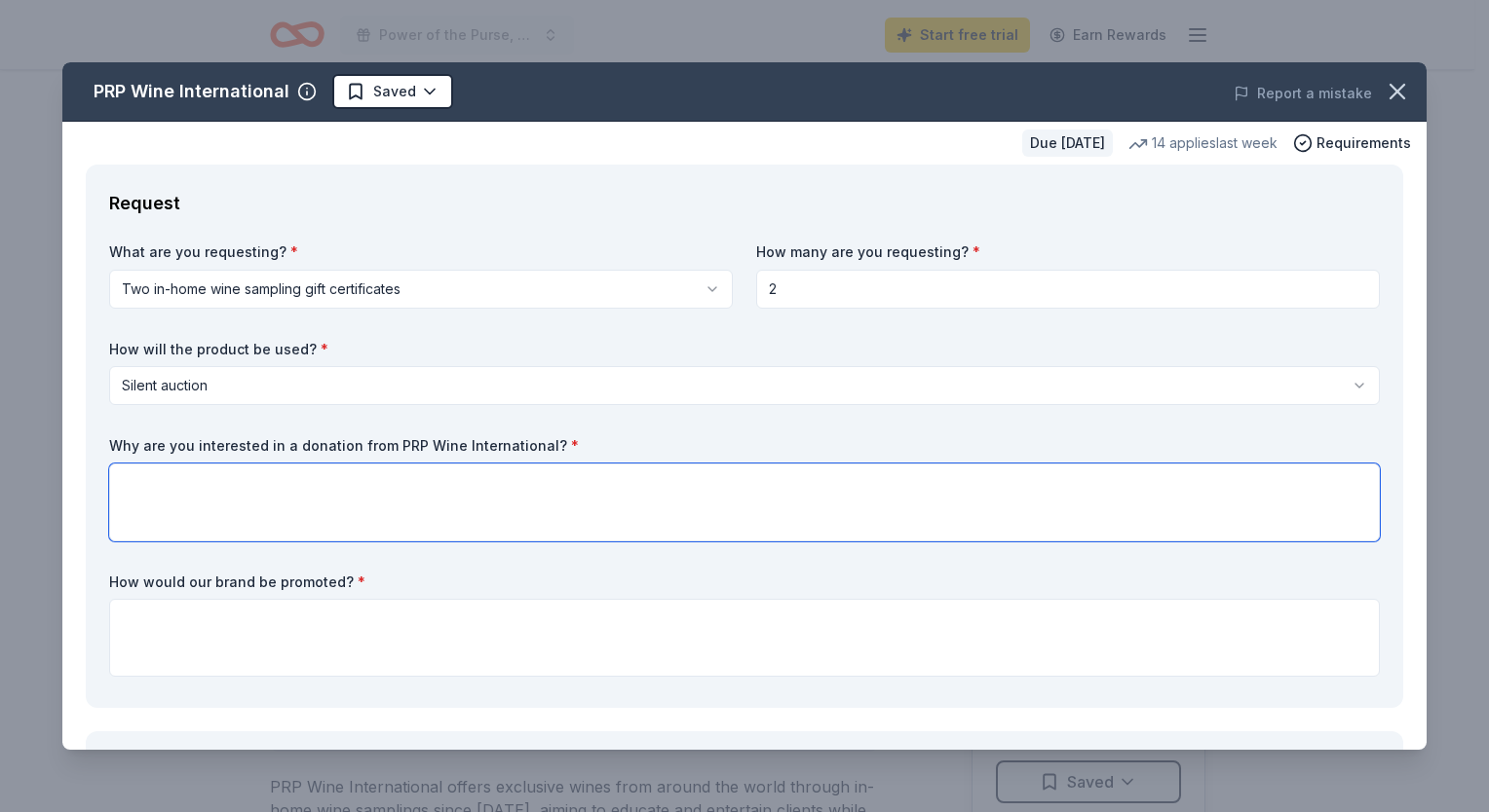
click at [326, 500] on textarea at bounding box center [744, 502] width 1270 height 78
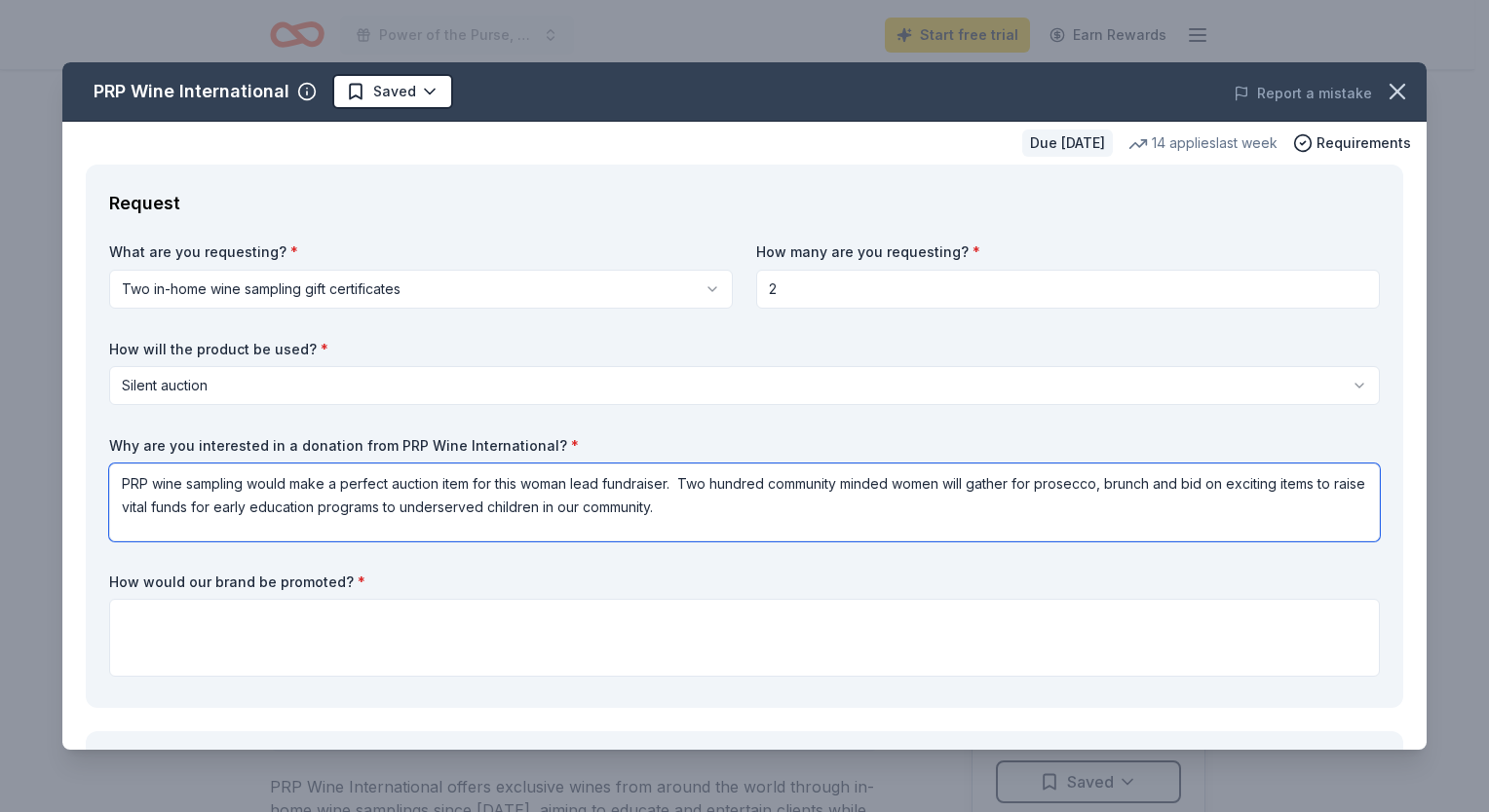
type textarea "PRP wine sampling would make a perfect auction item for this woman lead fundrai…"
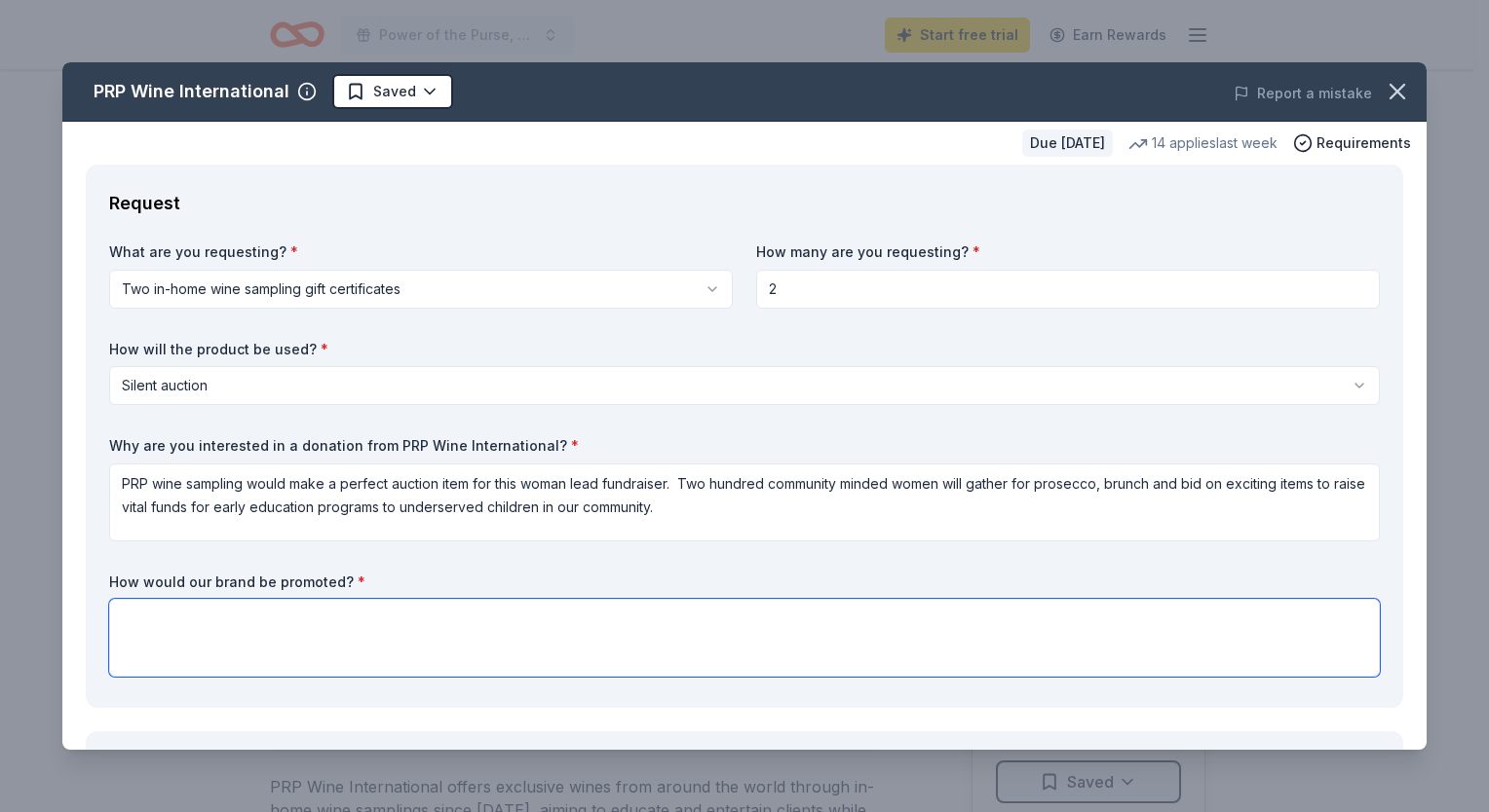
click at [312, 627] on textarea at bounding box center [744, 638] width 1270 height 78
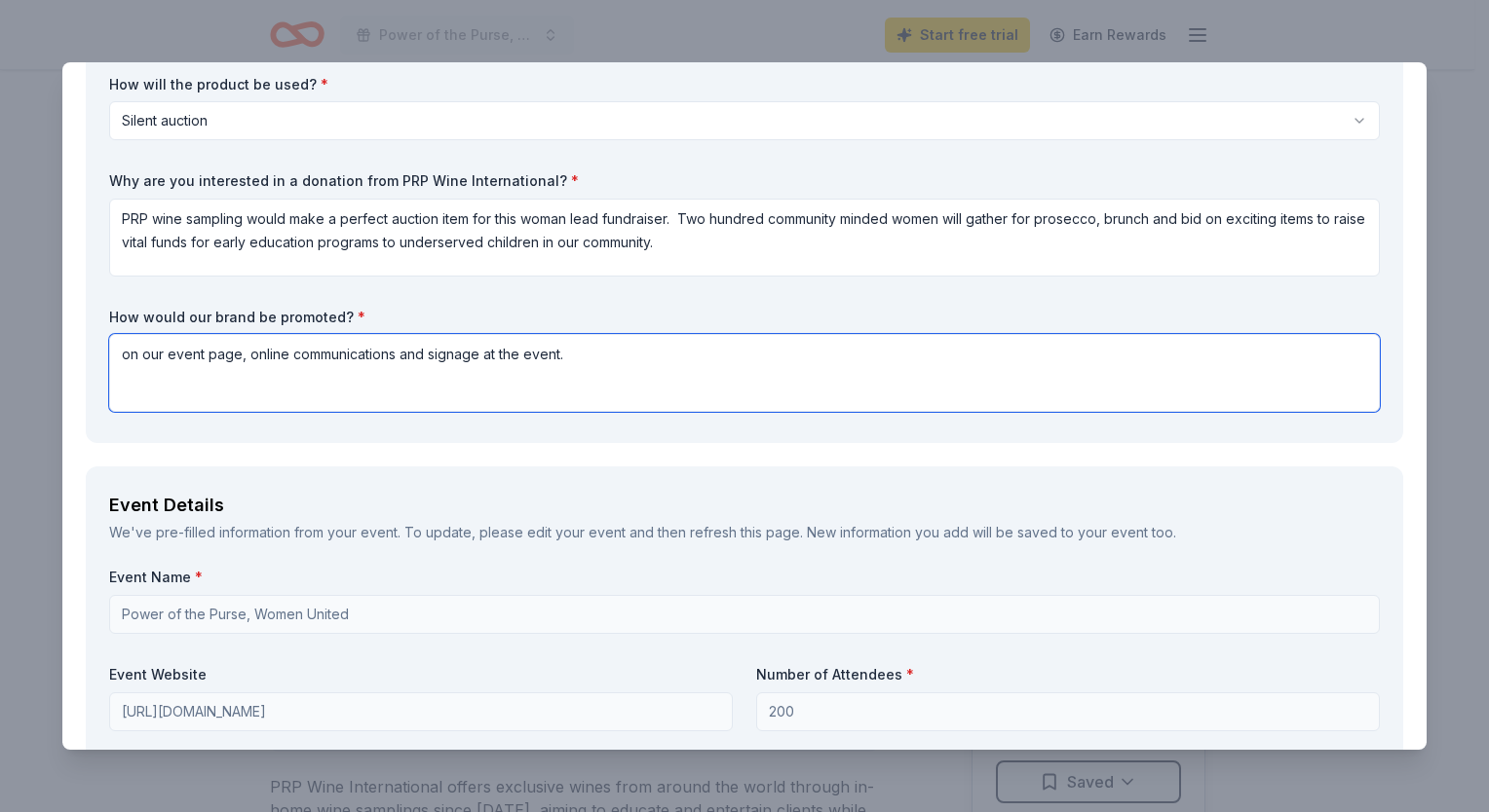
scroll to position [267, 0]
type textarea "on our event page, online communications and signage at the event."
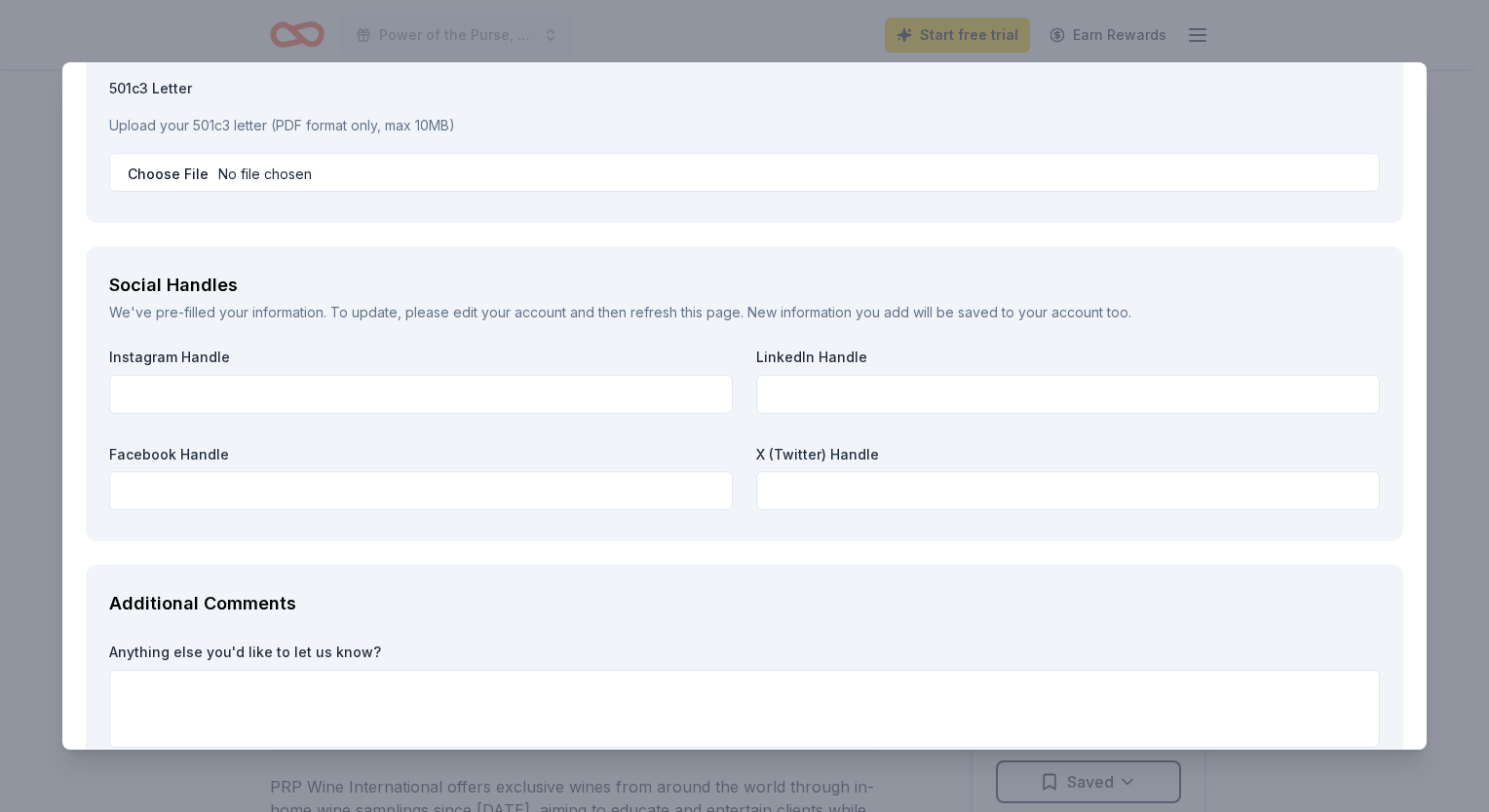
scroll to position [2057, 0]
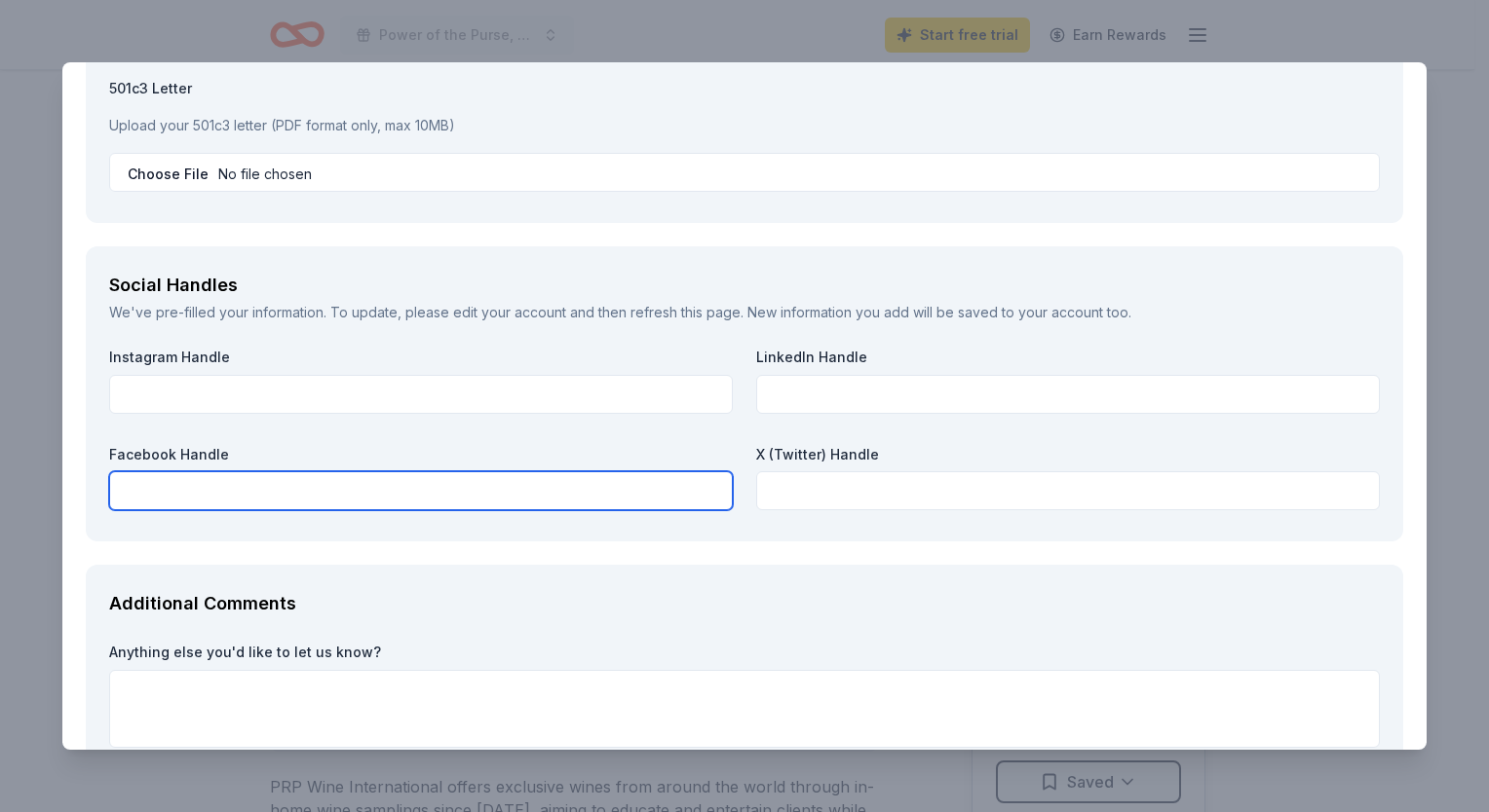
click at [386, 477] on input "text" at bounding box center [420, 491] width 623 height 39
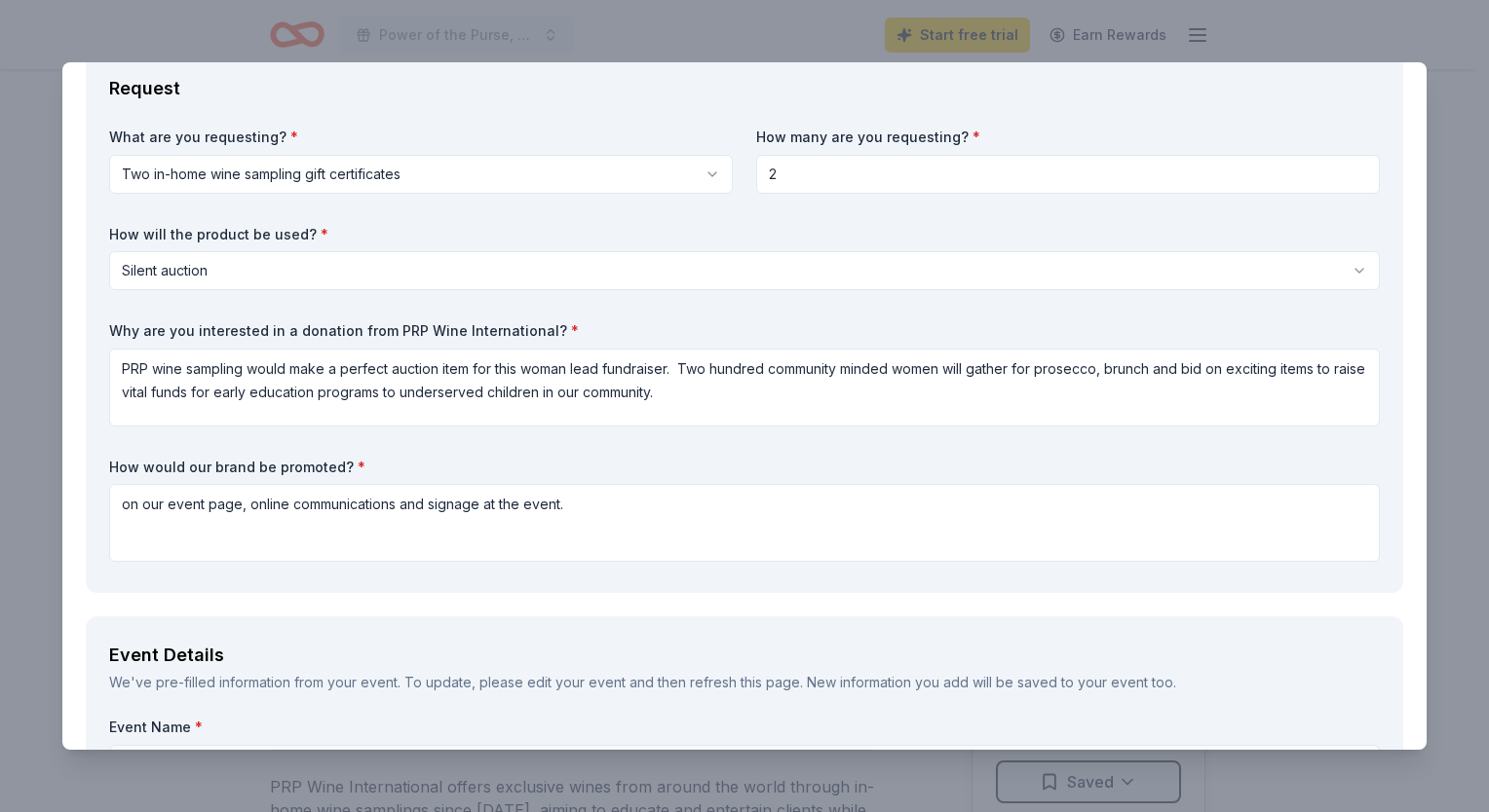
scroll to position [0, 0]
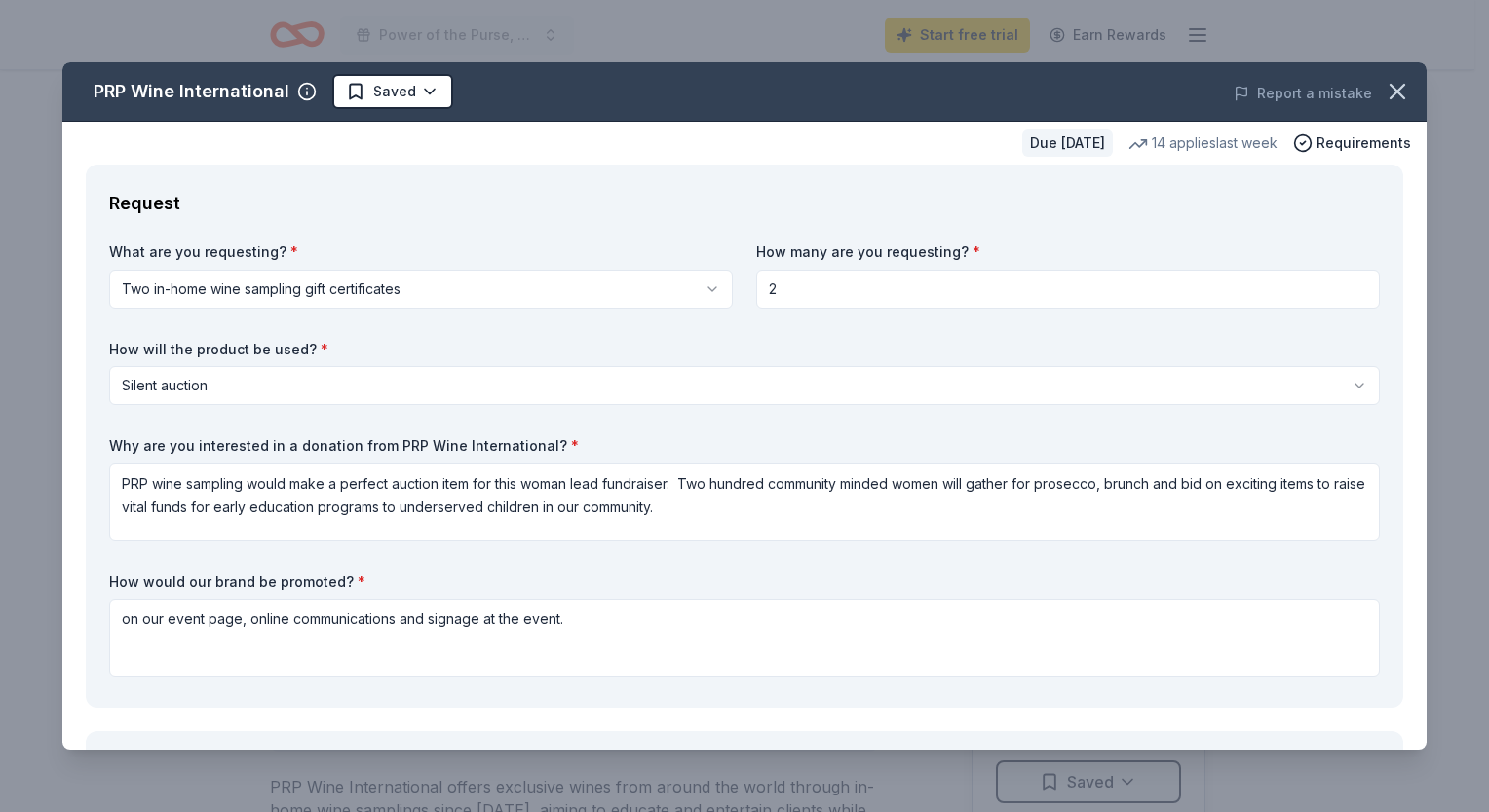
click at [623, 14] on div "PRP Wine International Saved Report a mistake Due in 33 days 14 applies last we…" at bounding box center [744, 406] width 1489 height 812
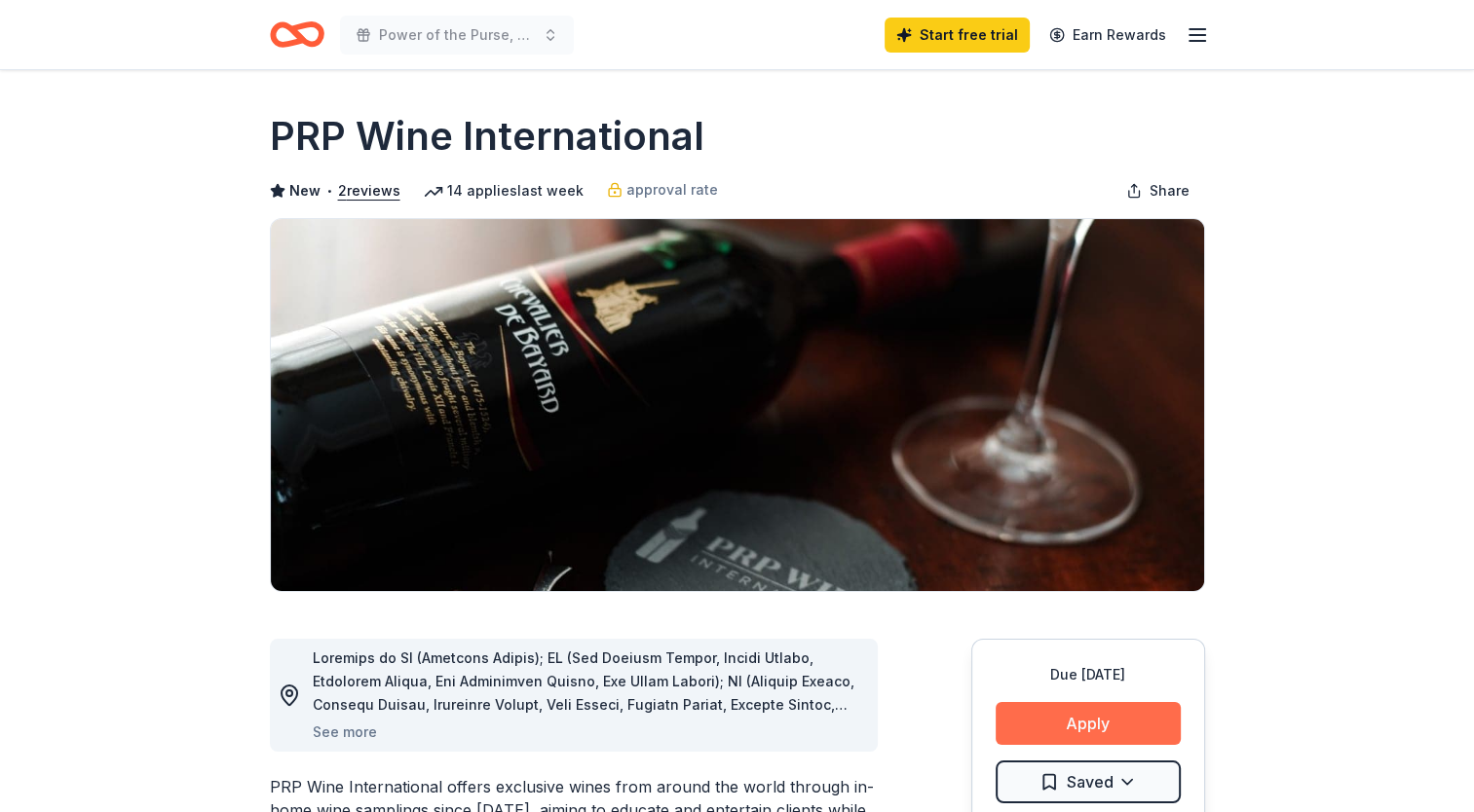
click at [1005, 721] on button "Apply" at bounding box center [1087, 723] width 185 height 43
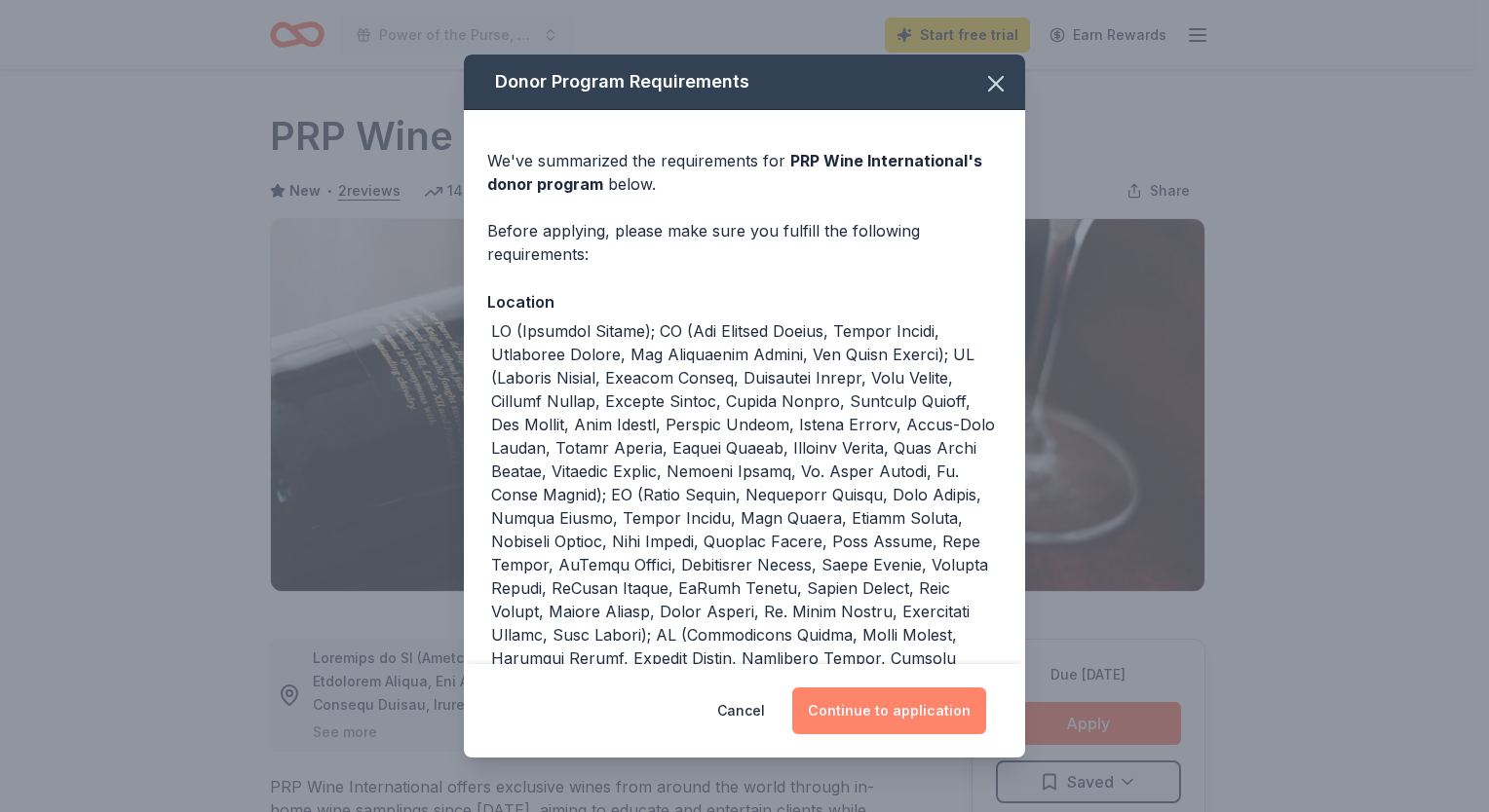
click at [881, 711] on button "Continue to application" at bounding box center [889, 710] width 194 height 46
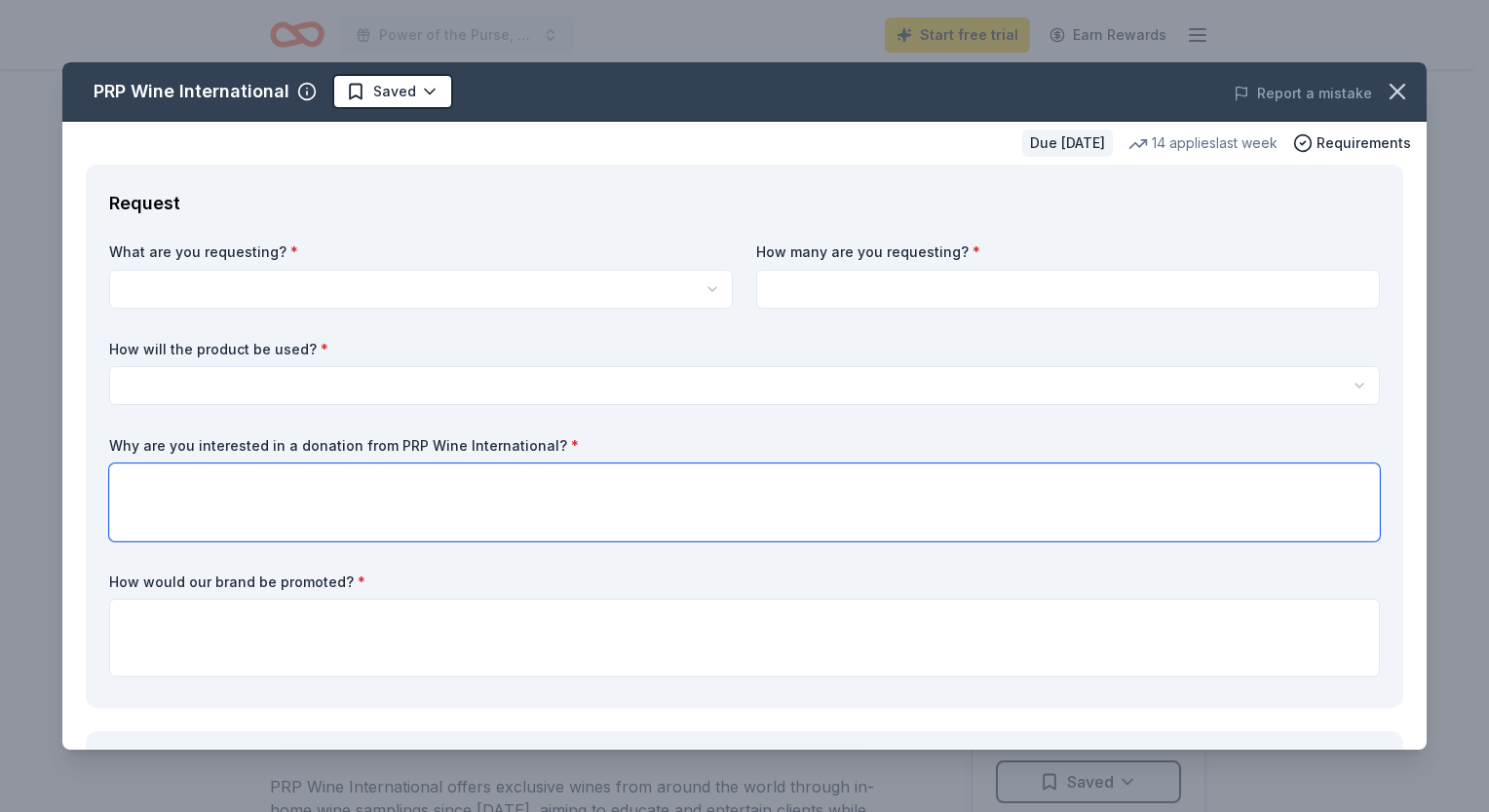
click at [537, 464] on textarea at bounding box center [744, 502] width 1270 height 78
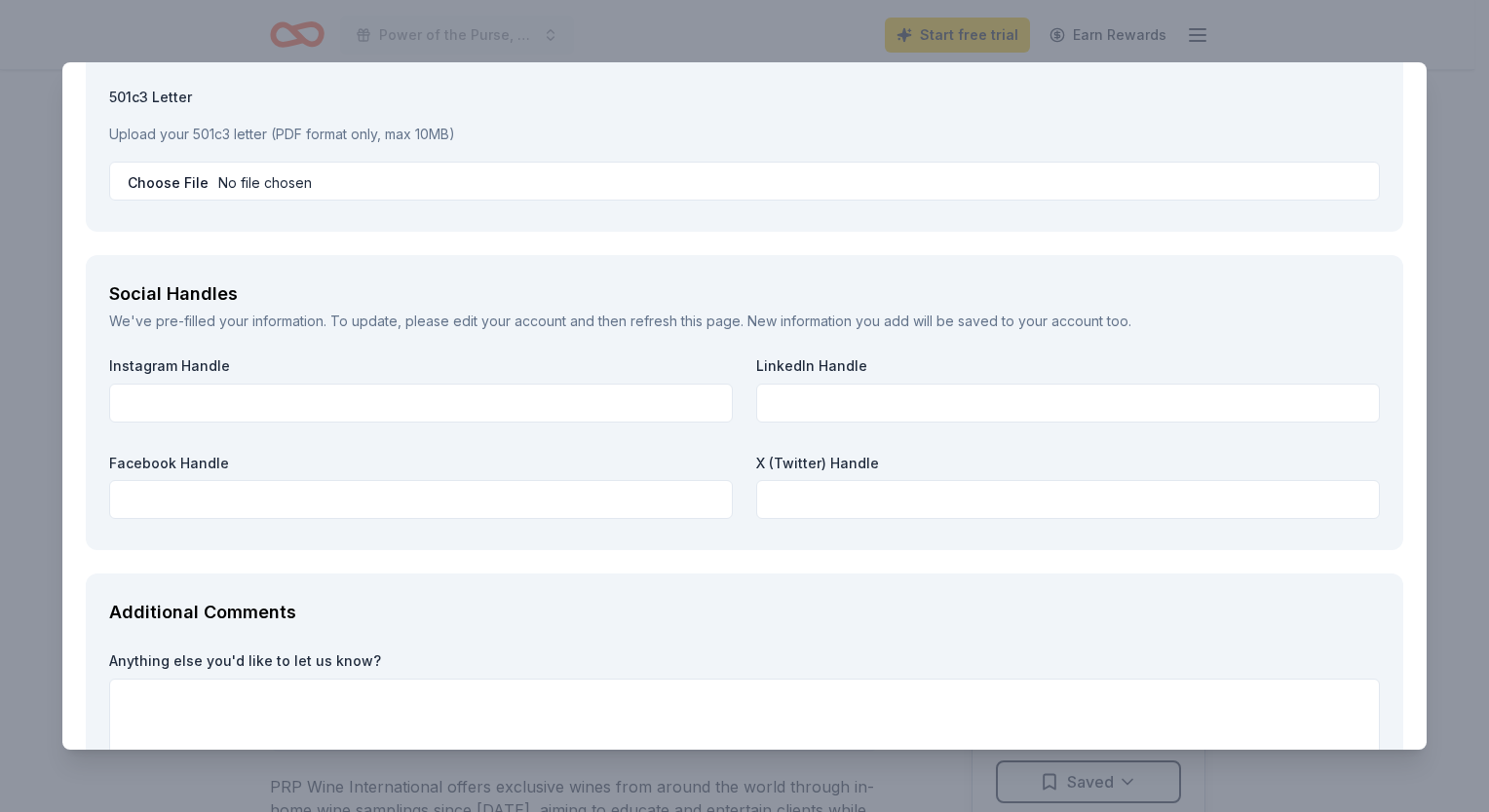
scroll to position [2186, 0]
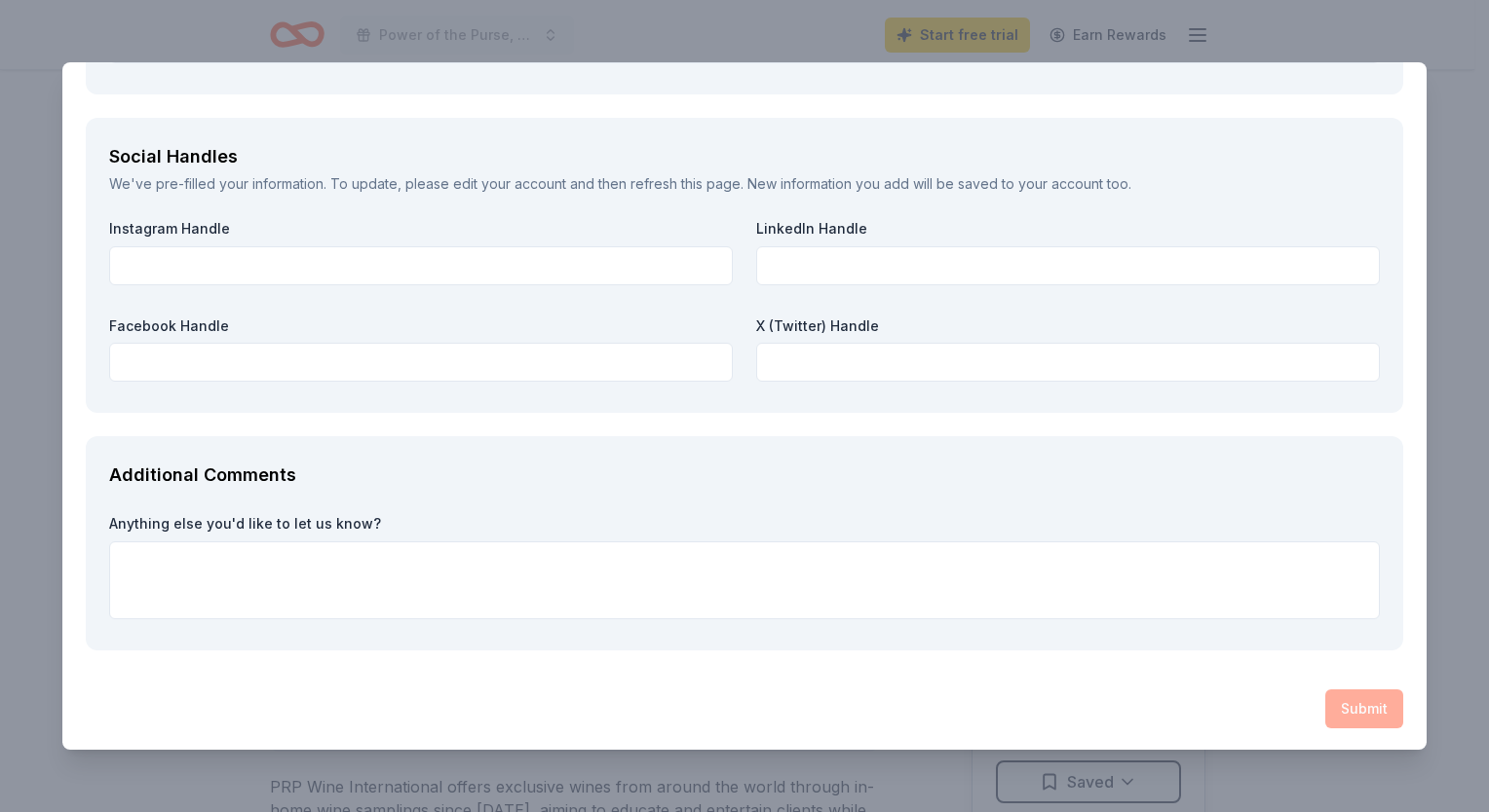
click at [1318, 706] on div "Submit" at bounding box center [744, 708] width 1317 height 39
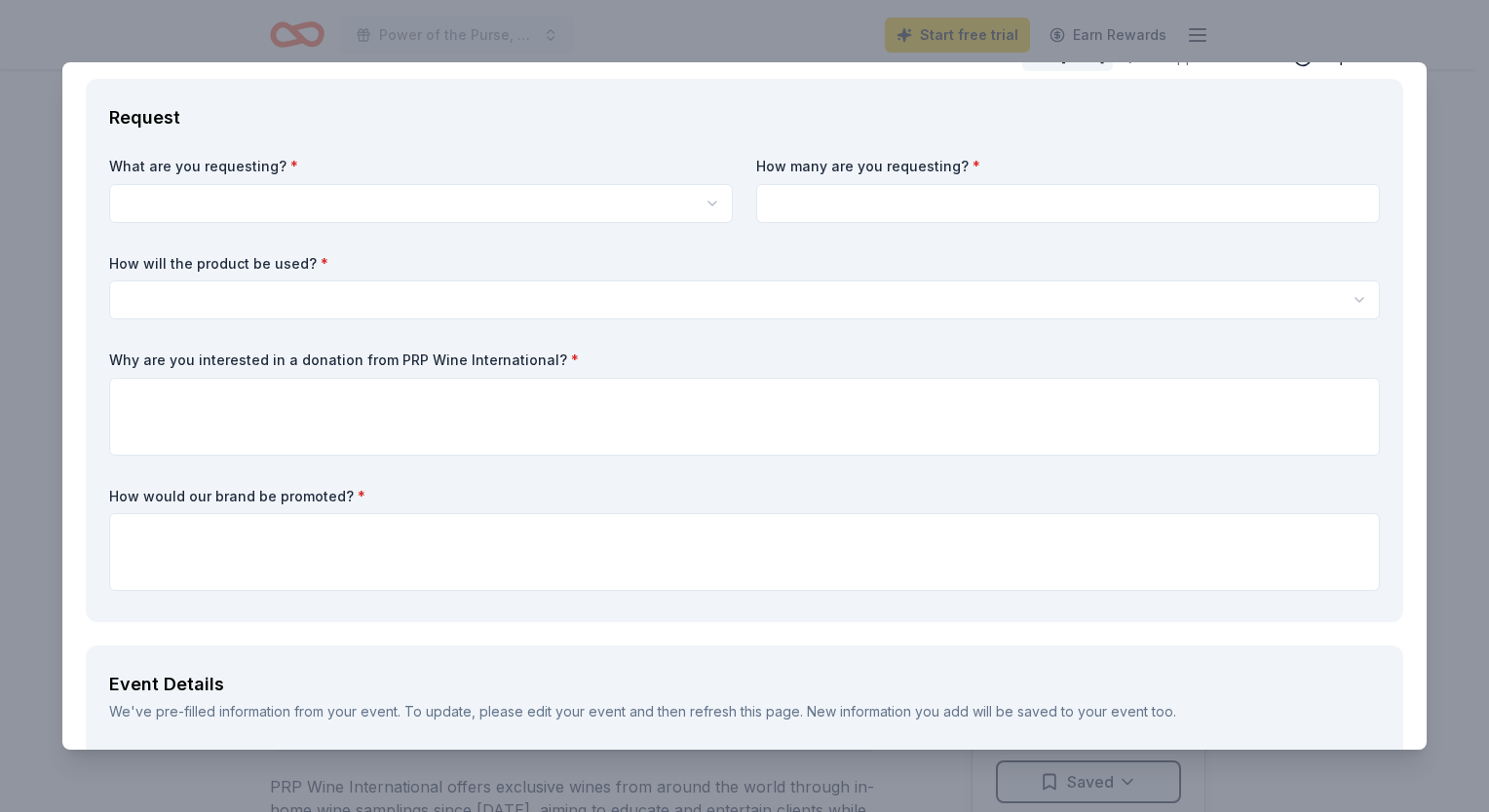
scroll to position [0, 0]
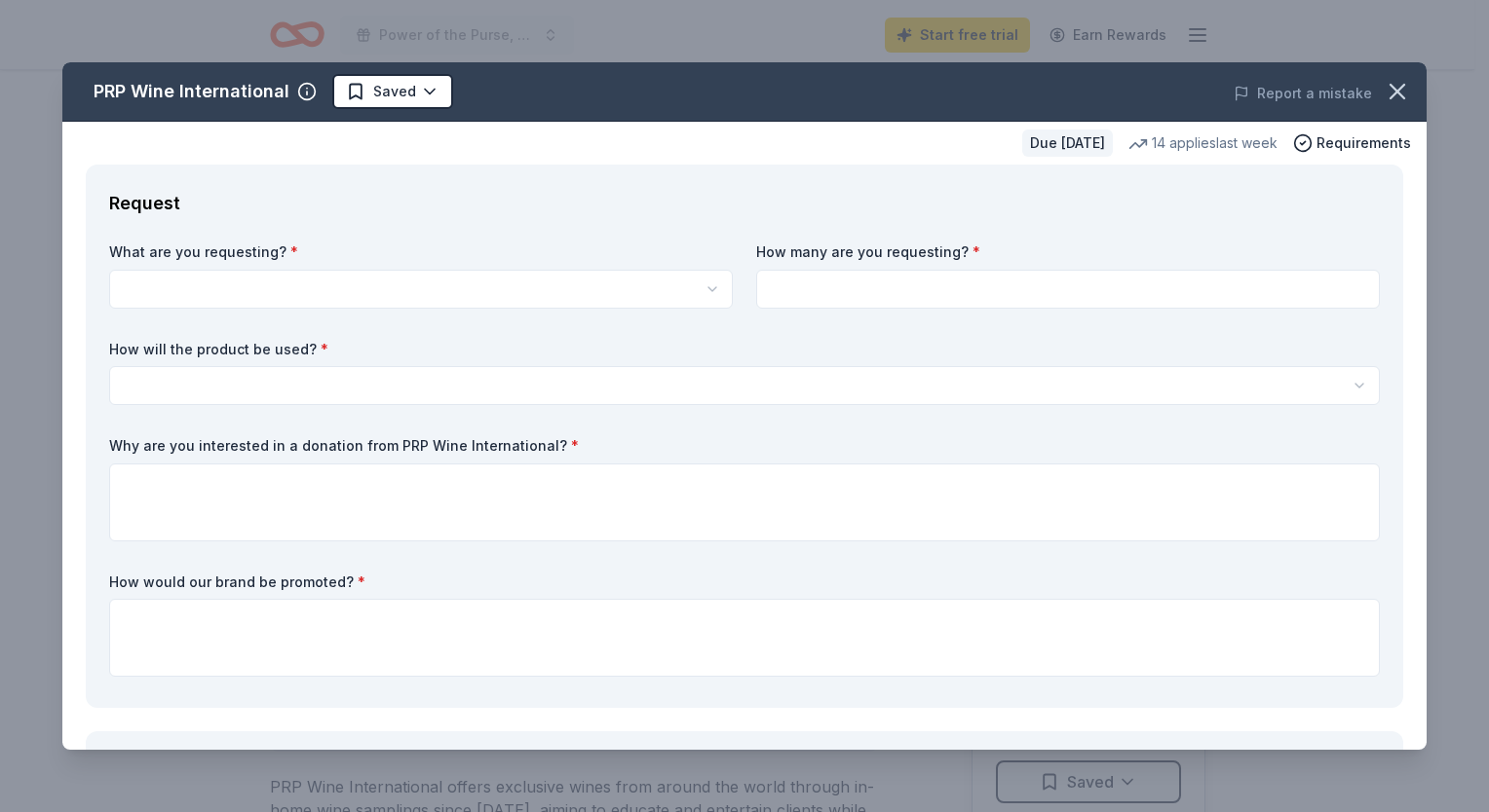
click at [231, 283] on html "Power of the Purse, Women United Start free trial Earn Rewards Due in 33 days S…" at bounding box center [744, 406] width 1489 height 812
select select "Two in-home wine sampling gift certificates"
click at [788, 287] on input at bounding box center [1068, 289] width 623 height 39
type input "2"
click at [270, 394] on html "Power of the Purse, Women United Start free trial Earn Rewards Due in 33 days S…" at bounding box center [744, 406] width 1489 height 812
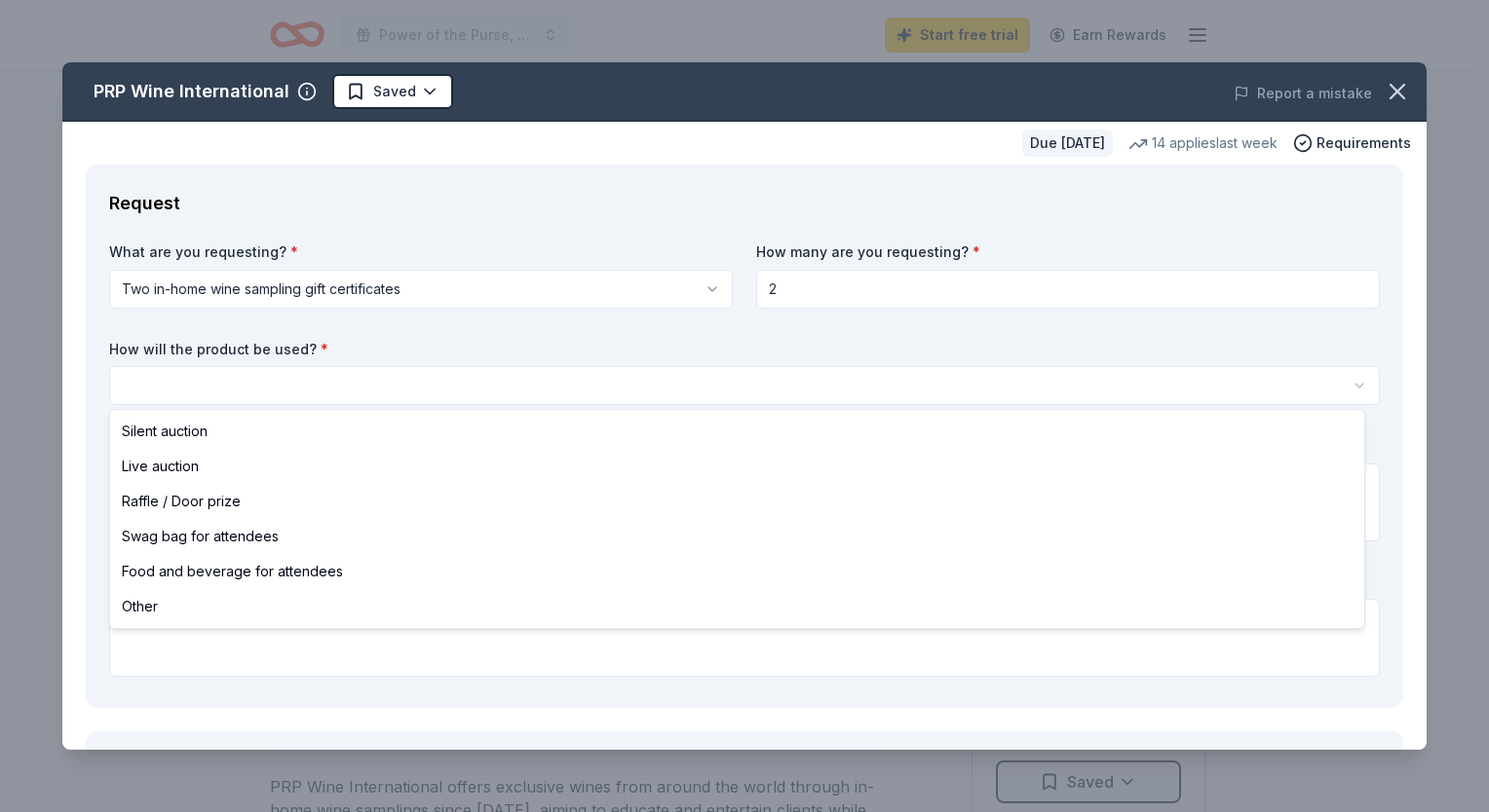
select select "silentAuction"
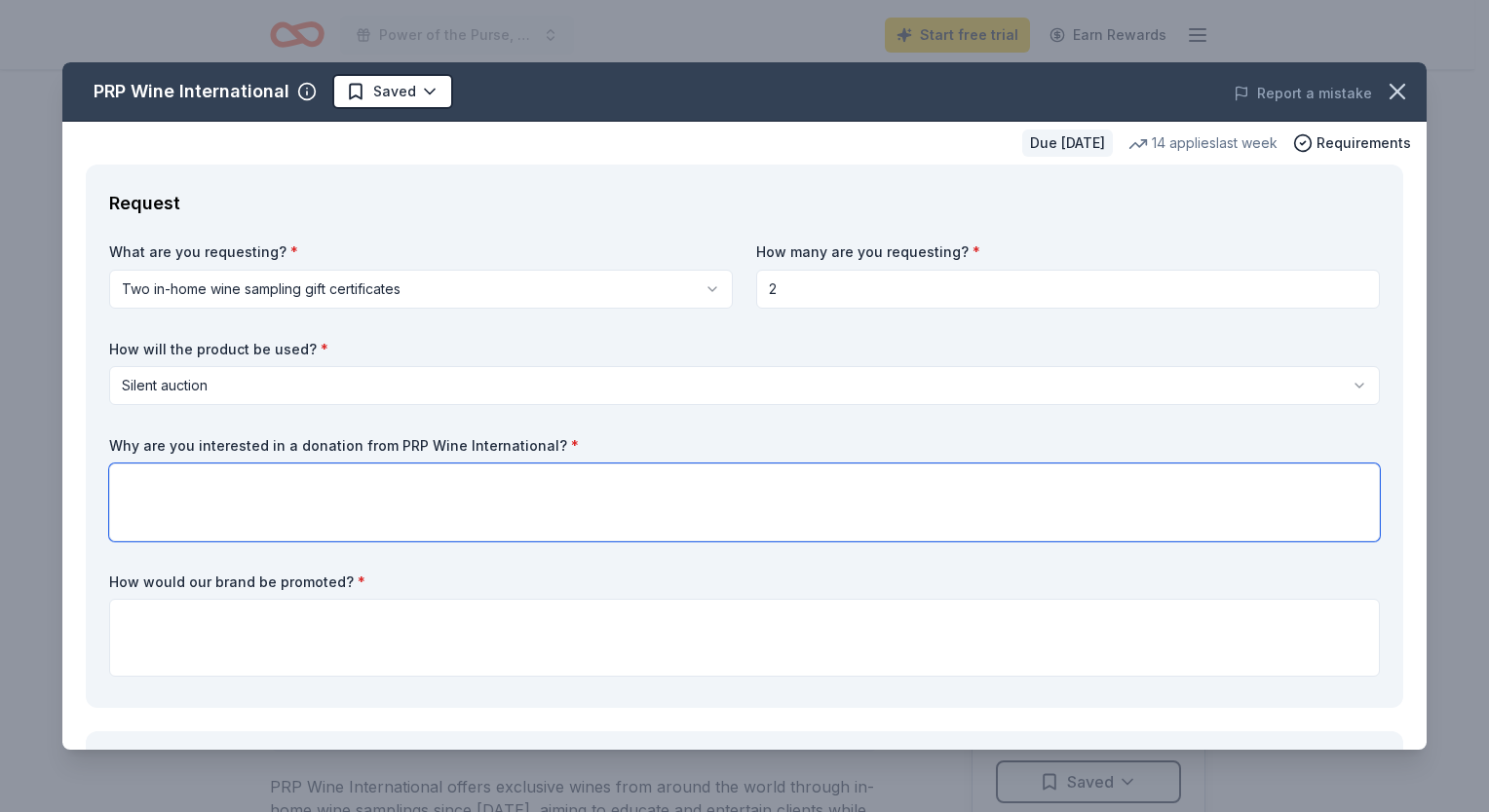
click at [234, 505] on textarea at bounding box center [744, 502] width 1270 height 78
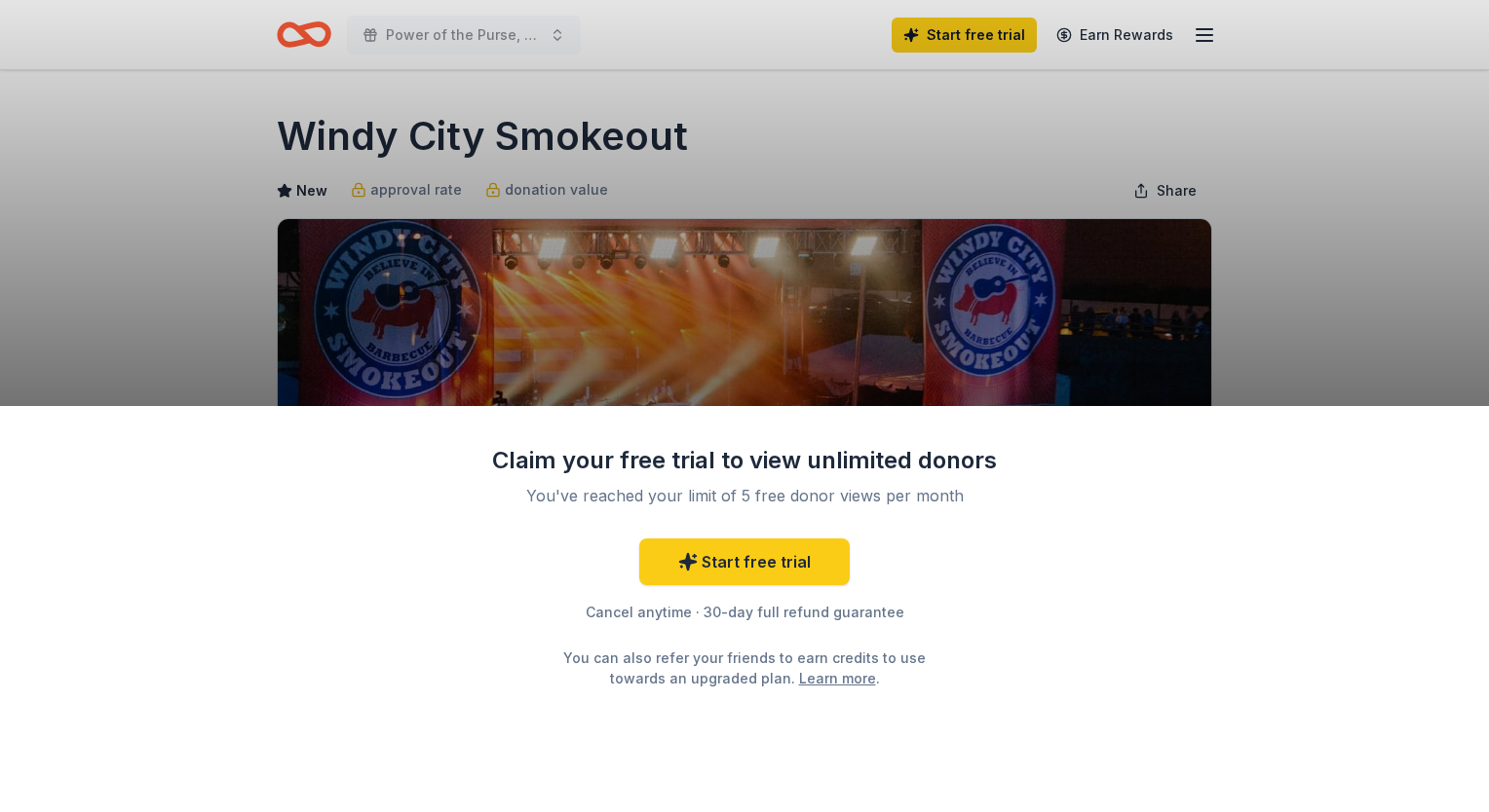
click at [1224, 349] on div "Claim your free trial to view unlimited donors You've reached your limit of 5 f…" at bounding box center [744, 406] width 1489 height 812
click at [961, 165] on div "Claim your free trial to view unlimited donors You've reached your limit of 5 f…" at bounding box center [744, 406] width 1489 height 812
click at [1016, 311] on div "Claim your free trial to view unlimited donors You've reached your limit of 5 f…" at bounding box center [744, 406] width 1489 height 812
click at [1098, 32] on div "Claim your free trial to view unlimited donors You've reached your limit of 5 f…" at bounding box center [744, 406] width 1489 height 812
click at [345, 32] on div "Claim your free trial to view unlimited donors You've reached your limit of 5 f…" at bounding box center [744, 406] width 1489 height 812
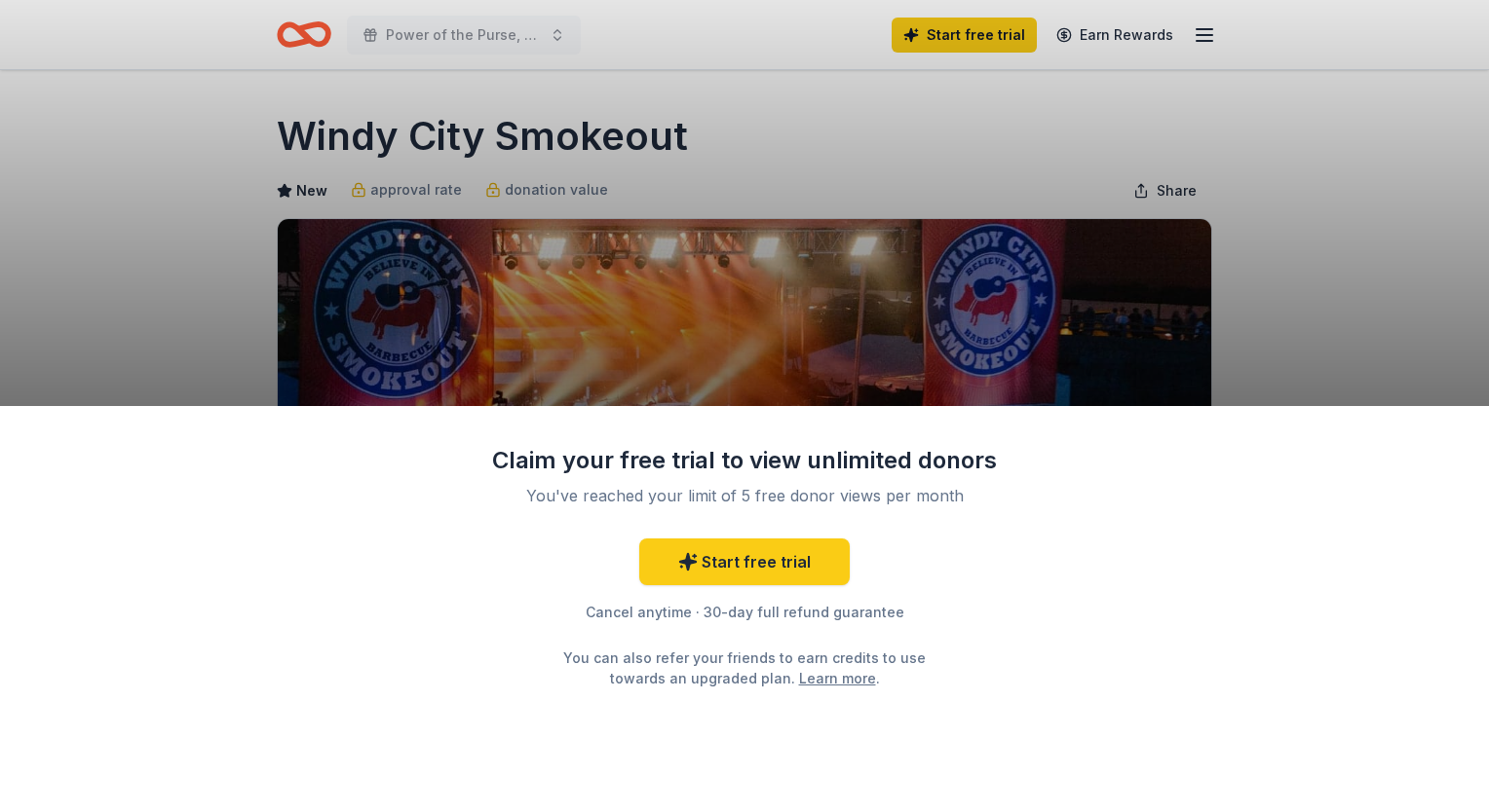
click at [791, 380] on div "Claim your free trial to view unlimited donors You've reached your limit of 5 f…" at bounding box center [744, 406] width 1489 height 812
click at [754, 562] on link "Start free trial" at bounding box center [744, 562] width 211 height 46
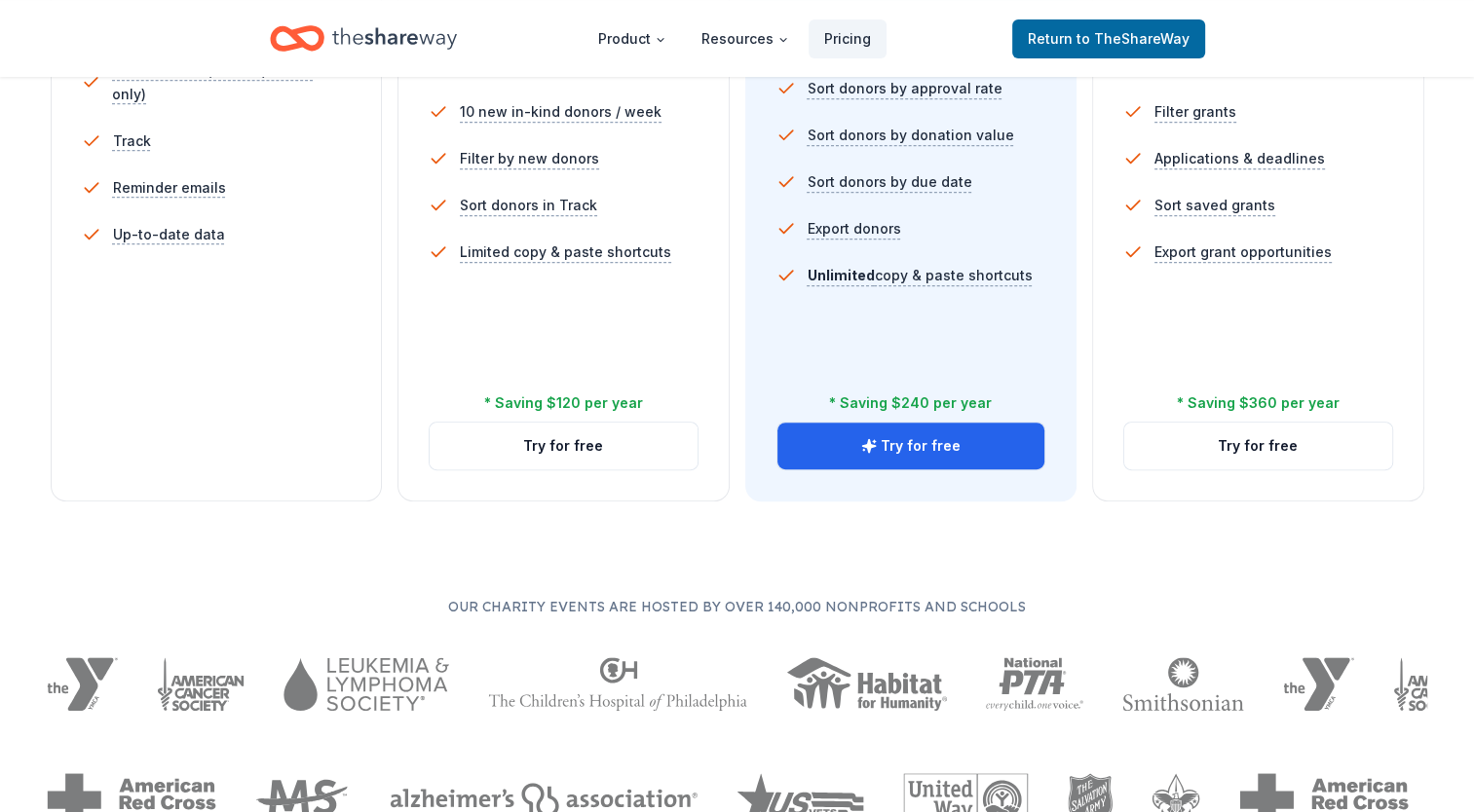
scroll to position [716, 0]
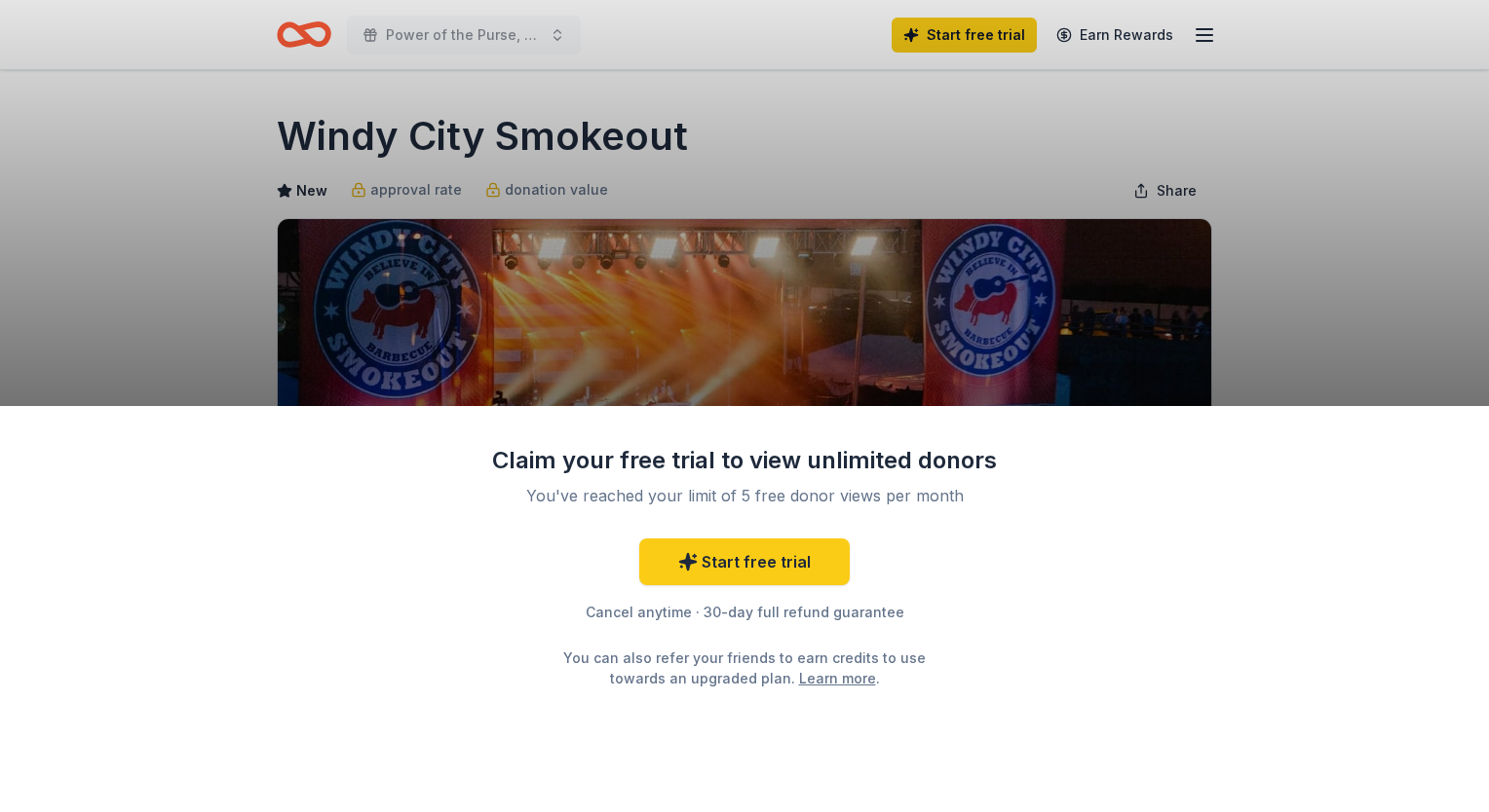
click at [1280, 216] on div "Claim your free trial to view unlimited donors You've reached your limit of 5 f…" at bounding box center [744, 406] width 1489 height 812
click at [1025, 716] on div "Claim your free trial to view unlimited donors You've reached your limit of 5 f…" at bounding box center [744, 609] width 1489 height 406
click at [995, 189] on div "Claim your free trial to view unlimited donors You've reached your limit of 5 f…" at bounding box center [744, 406] width 1489 height 812
click at [862, 104] on div "Claim your free trial to view unlimited donors You've reached your limit of 5 f…" at bounding box center [744, 406] width 1489 height 812
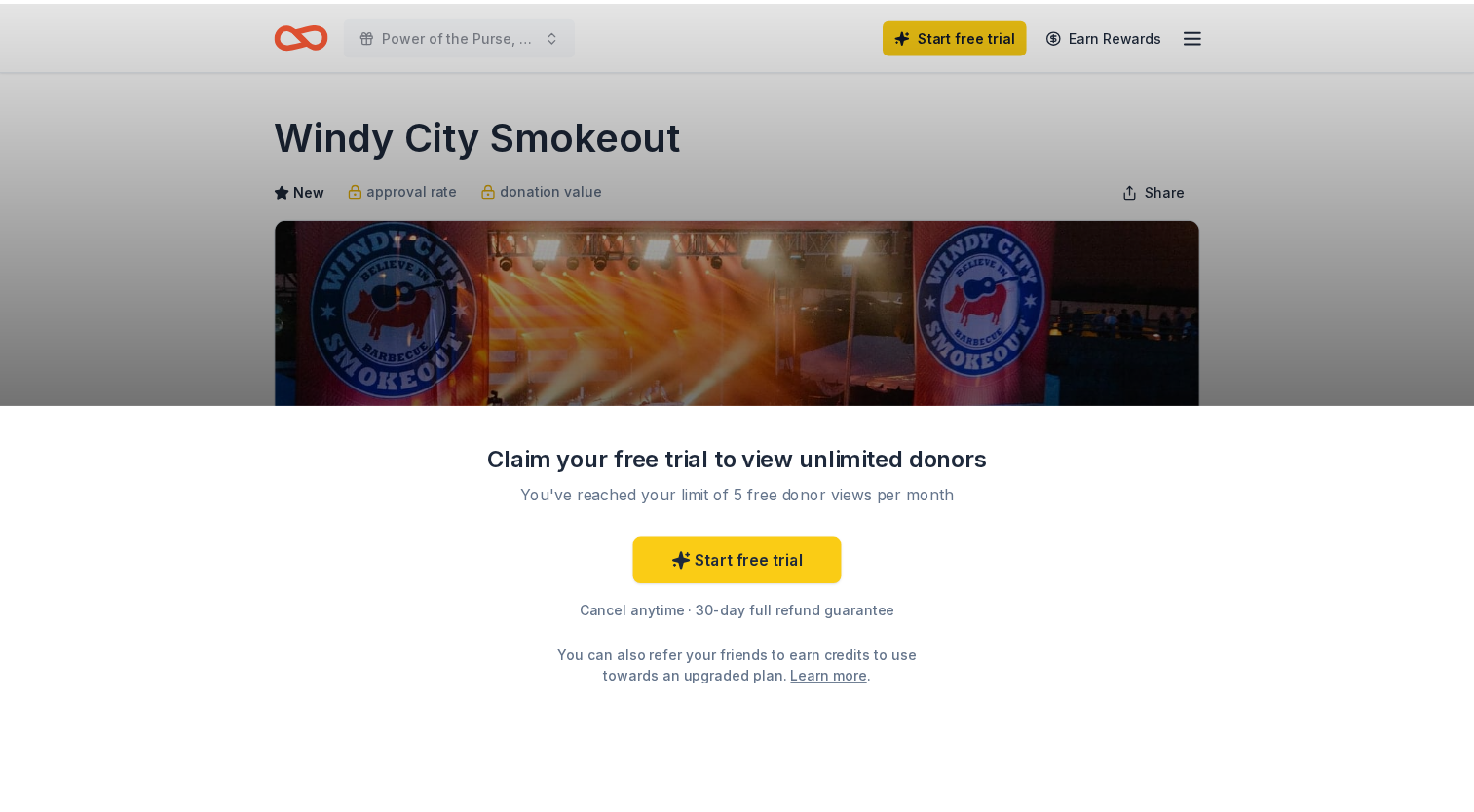
scroll to position [716, 0]
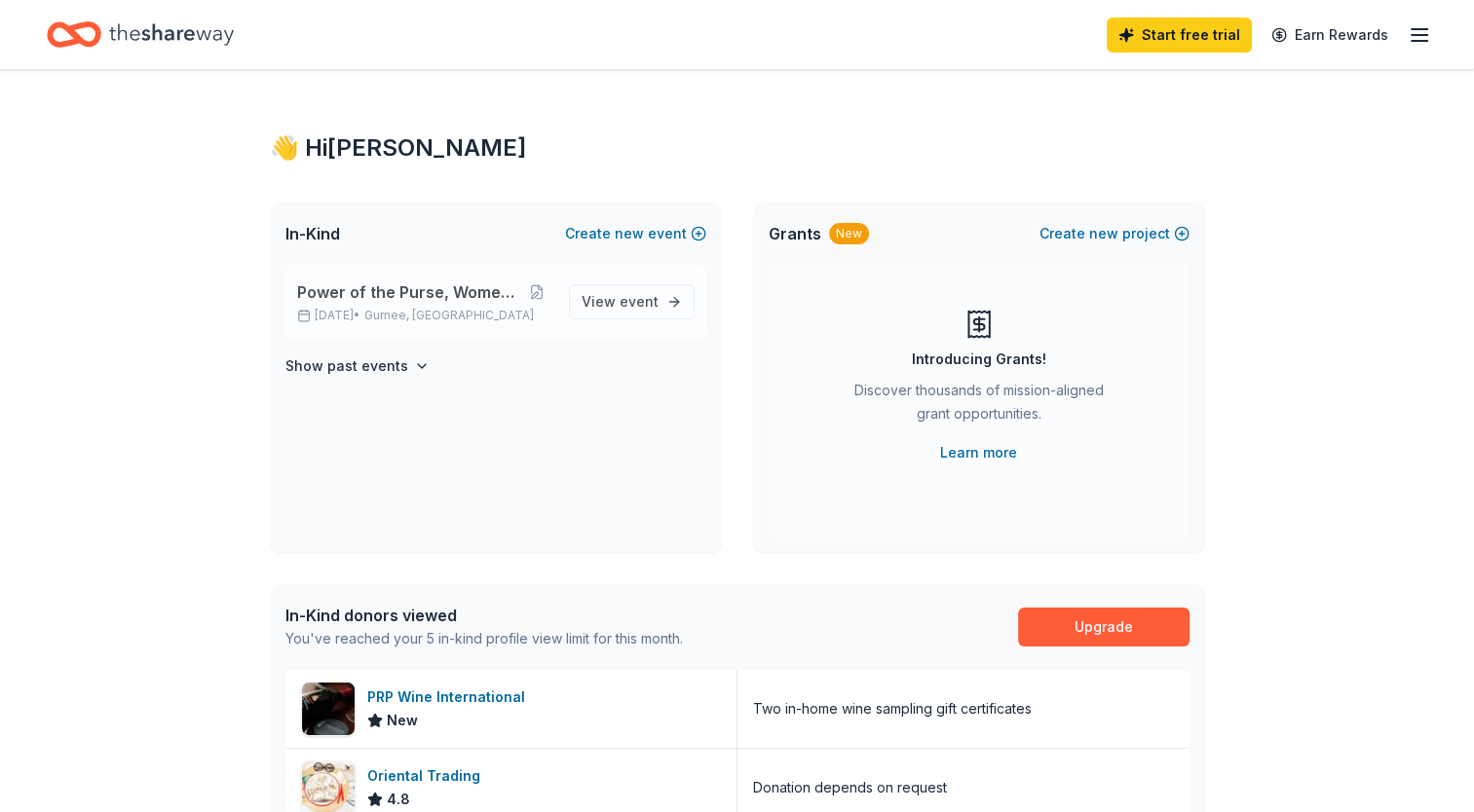
click at [432, 305] on div "Power of the Purse, Women United [DATE] • [GEOGRAPHIC_DATA], [GEOGRAPHIC_DATA]" at bounding box center [424, 302] width 256 height 43
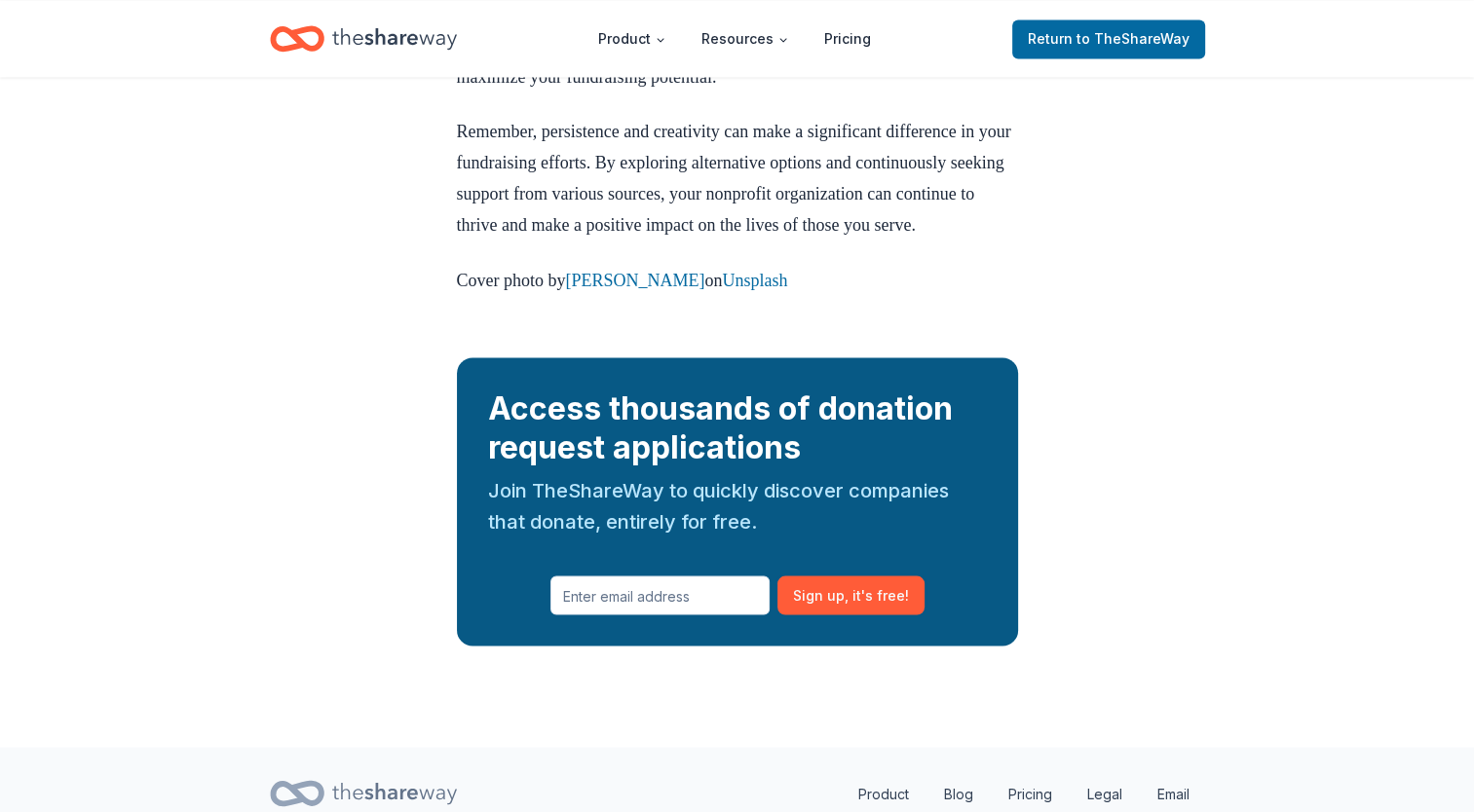
scroll to position [3512, 0]
